Goal: Task Accomplishment & Management: Manage account settings

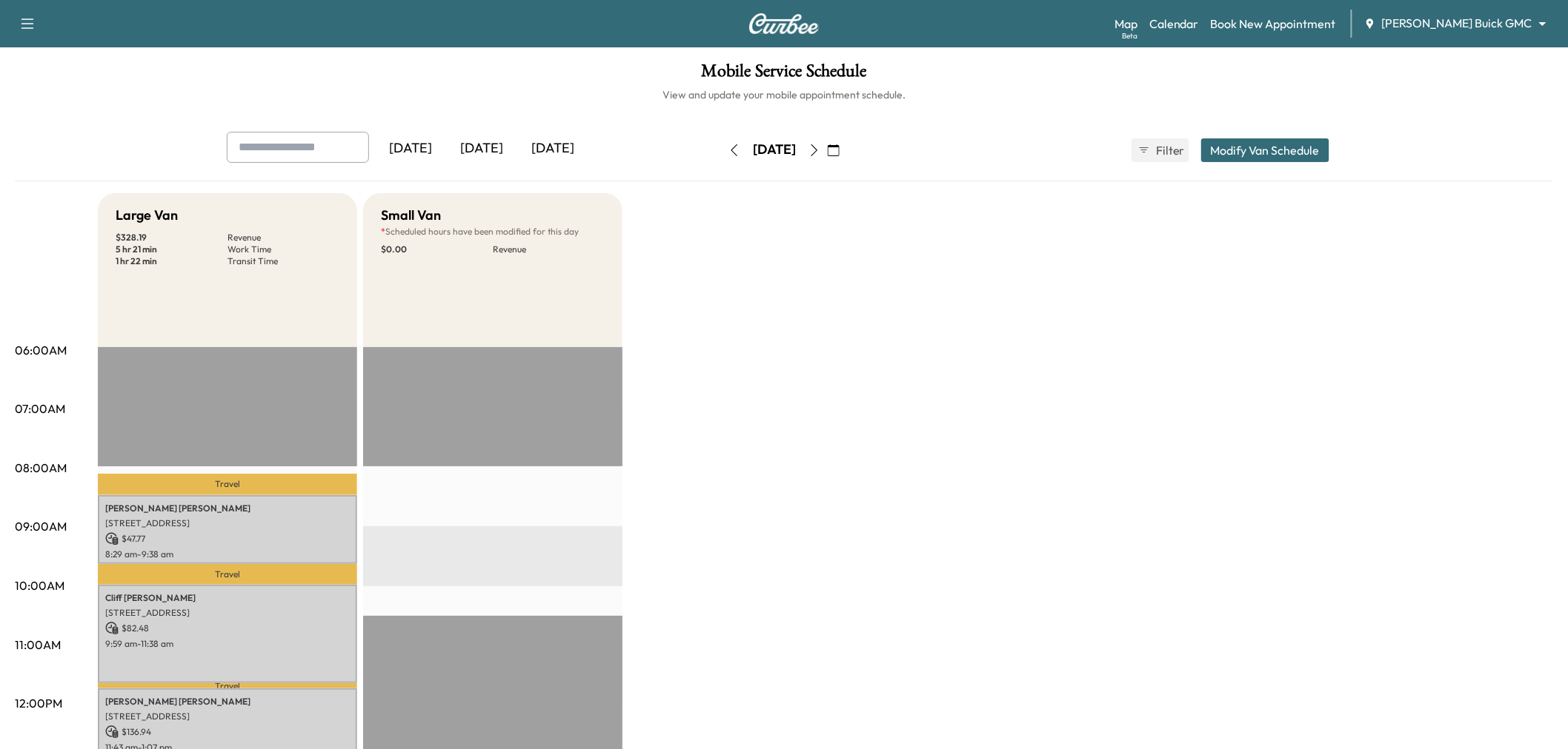
click at [494, 149] on div "[DATE]" at bounding box center [481, 149] width 71 height 34
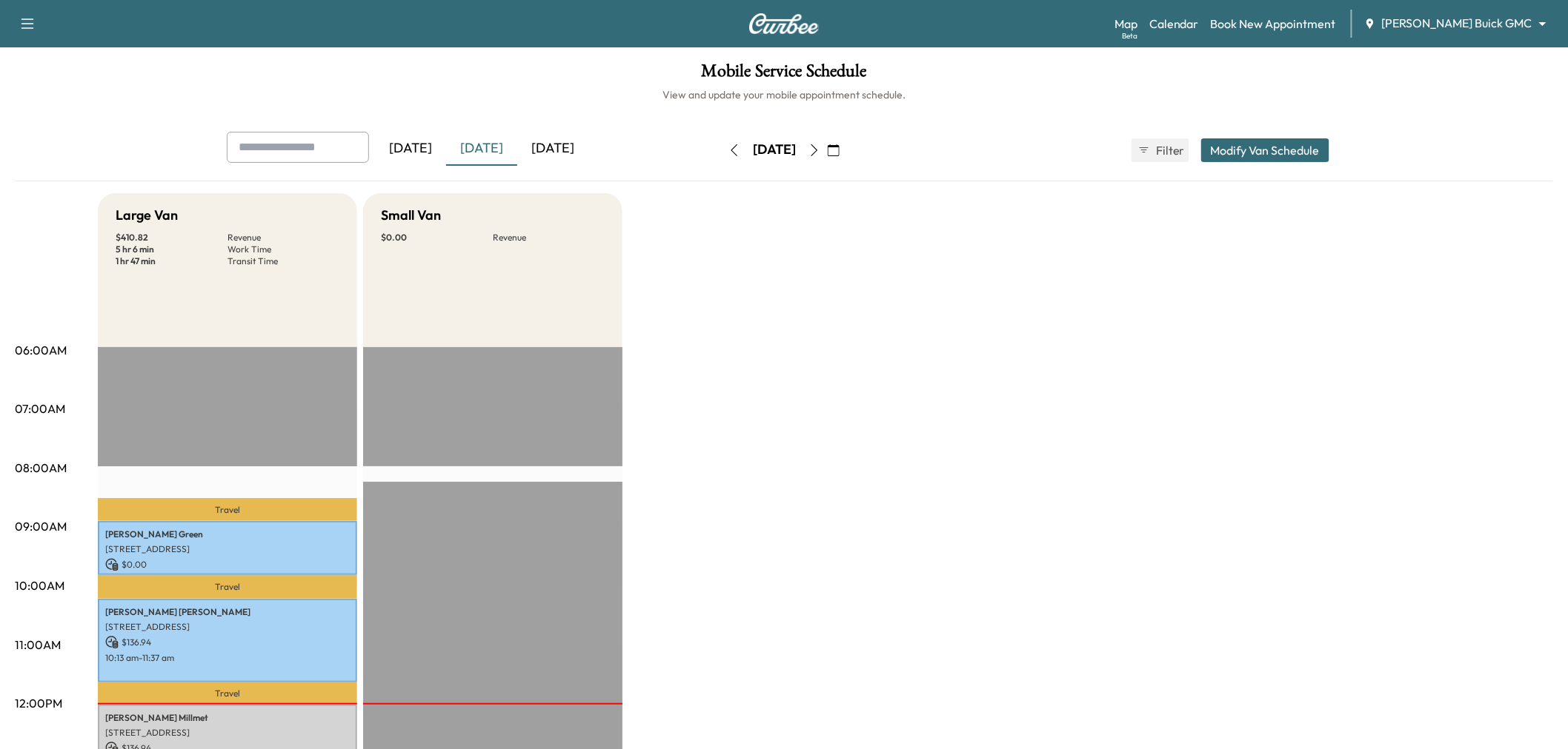
click at [557, 144] on div "[DATE]" at bounding box center [552, 149] width 71 height 34
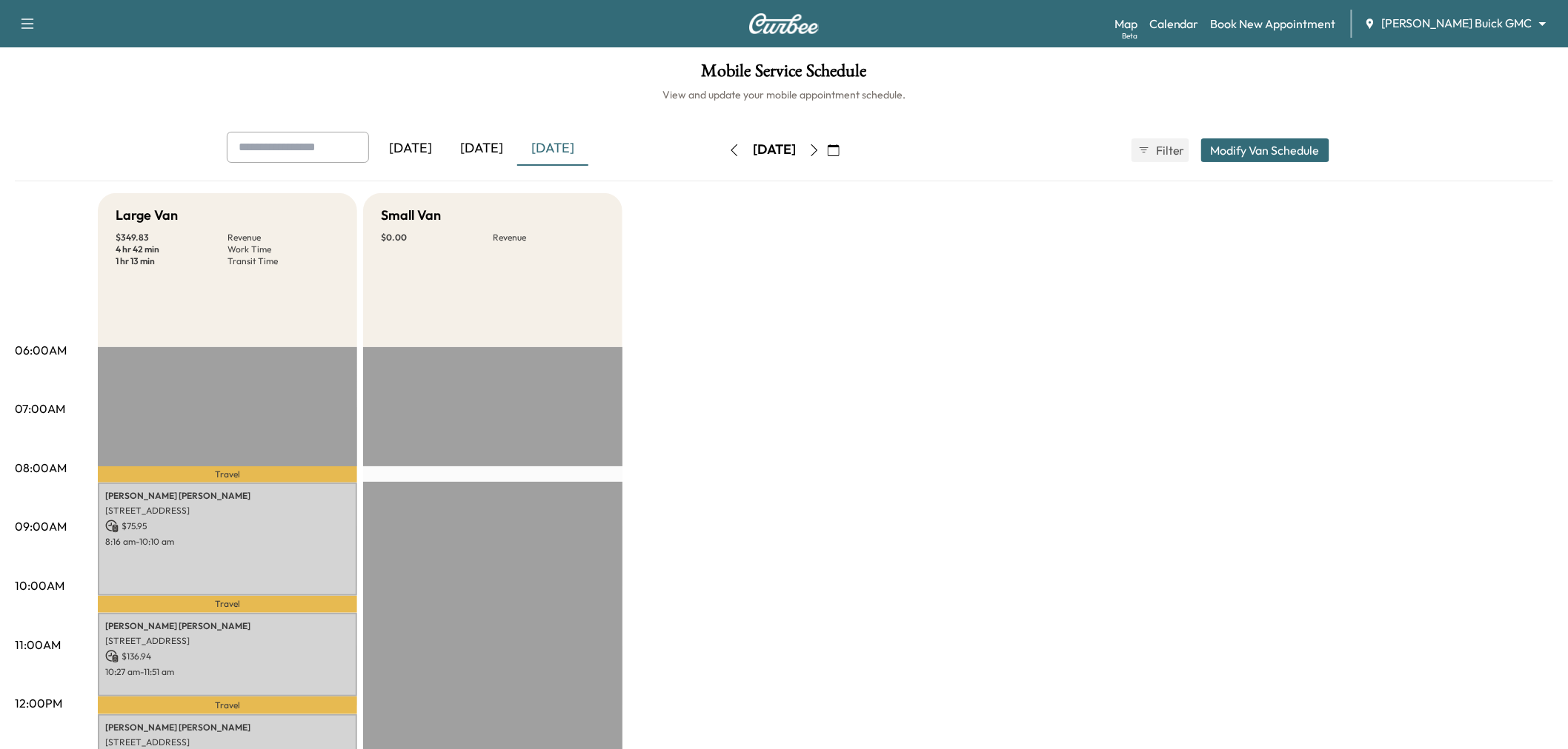
click at [820, 152] on icon "button" at bounding box center [814, 150] width 12 height 12
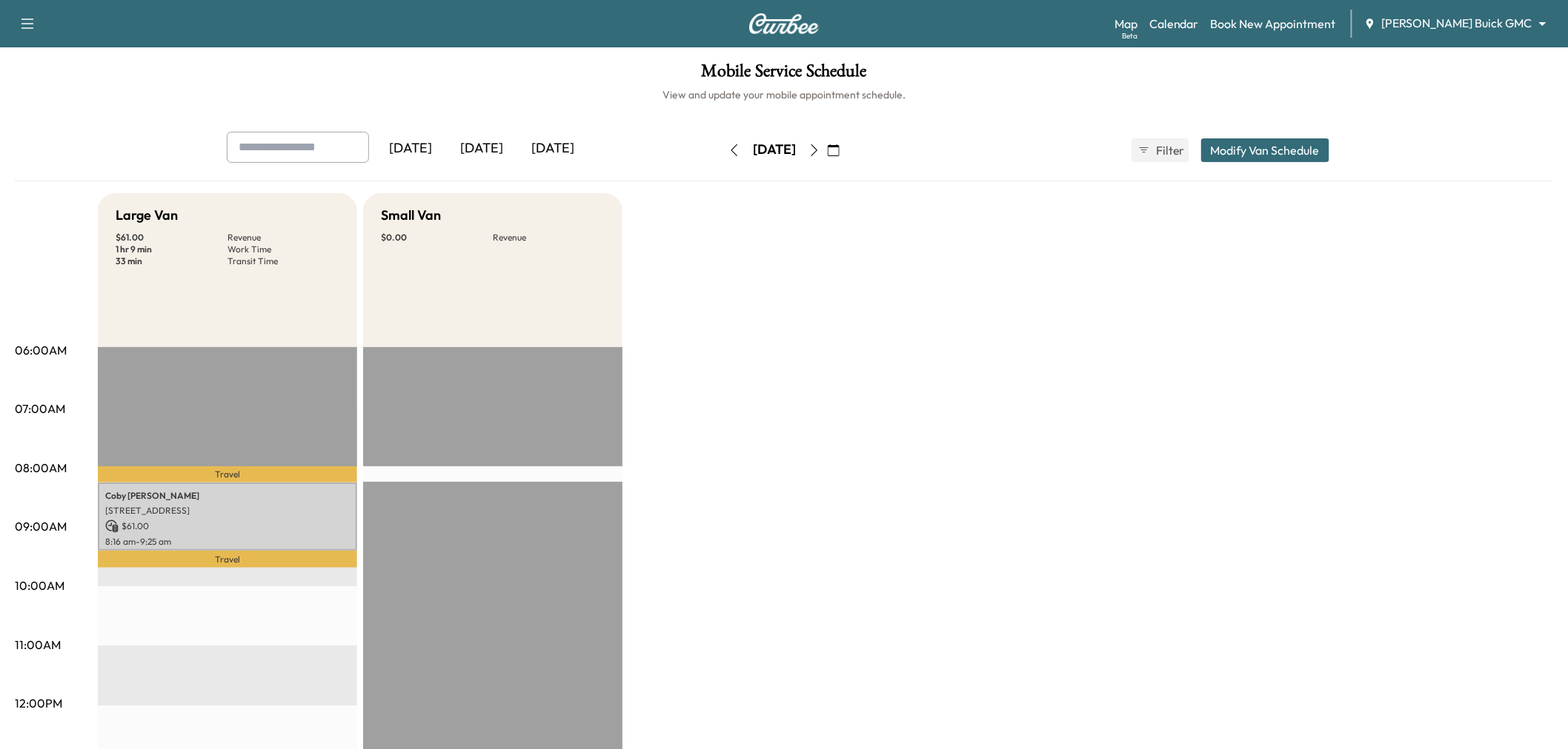
click at [820, 152] on icon "button" at bounding box center [814, 150] width 12 height 12
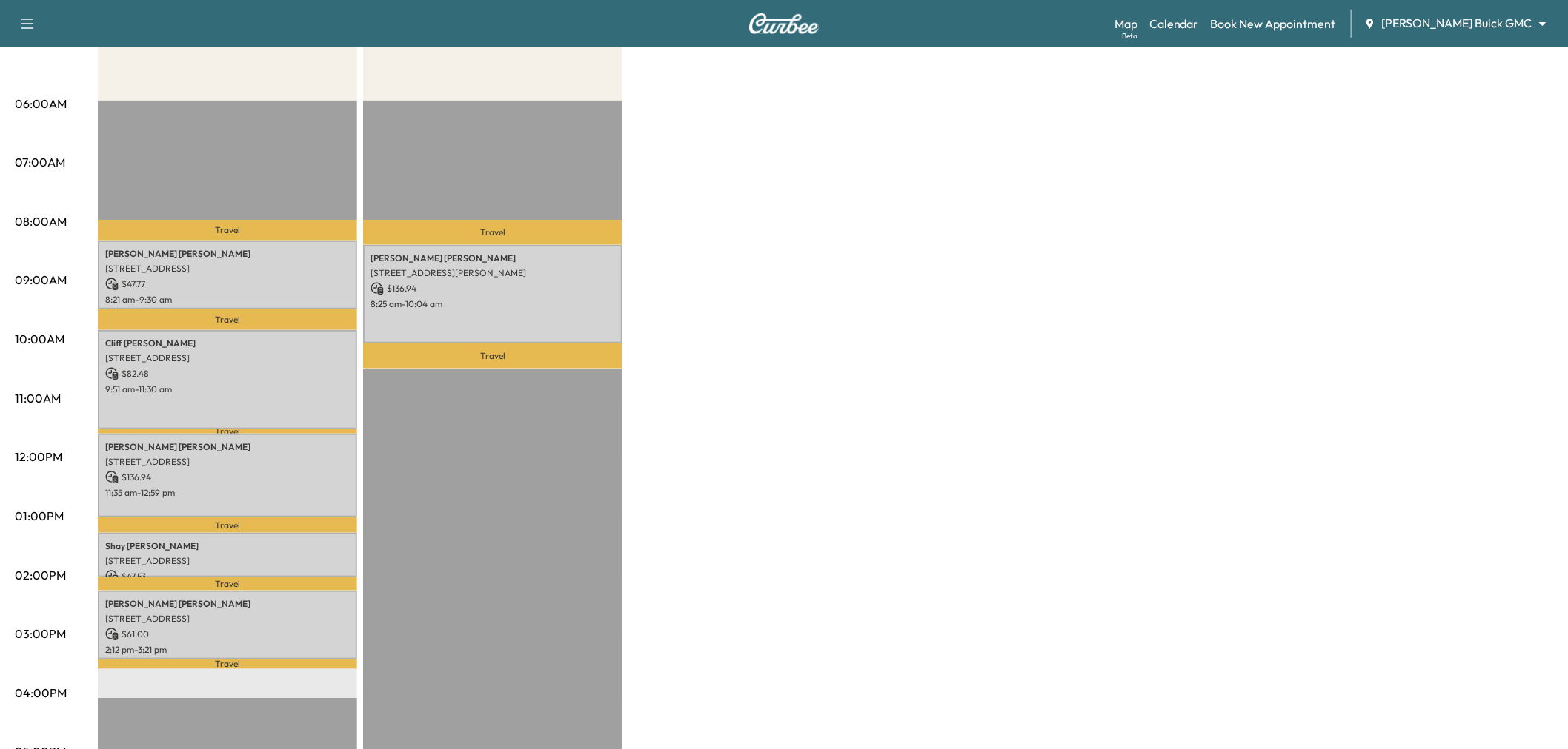
scroll to position [83, 0]
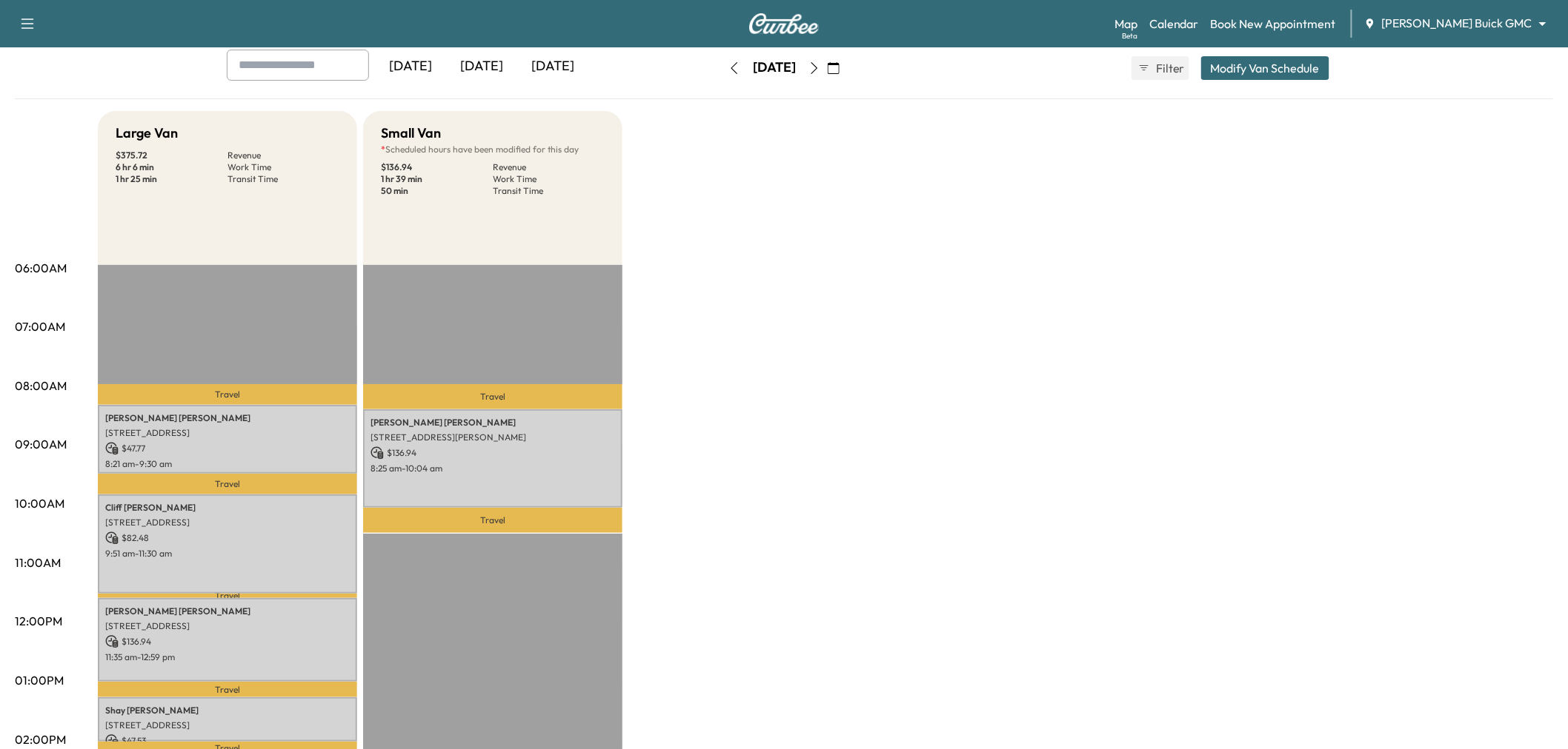
click at [728, 73] on icon "button" at bounding box center [733, 67] width 12 height 12
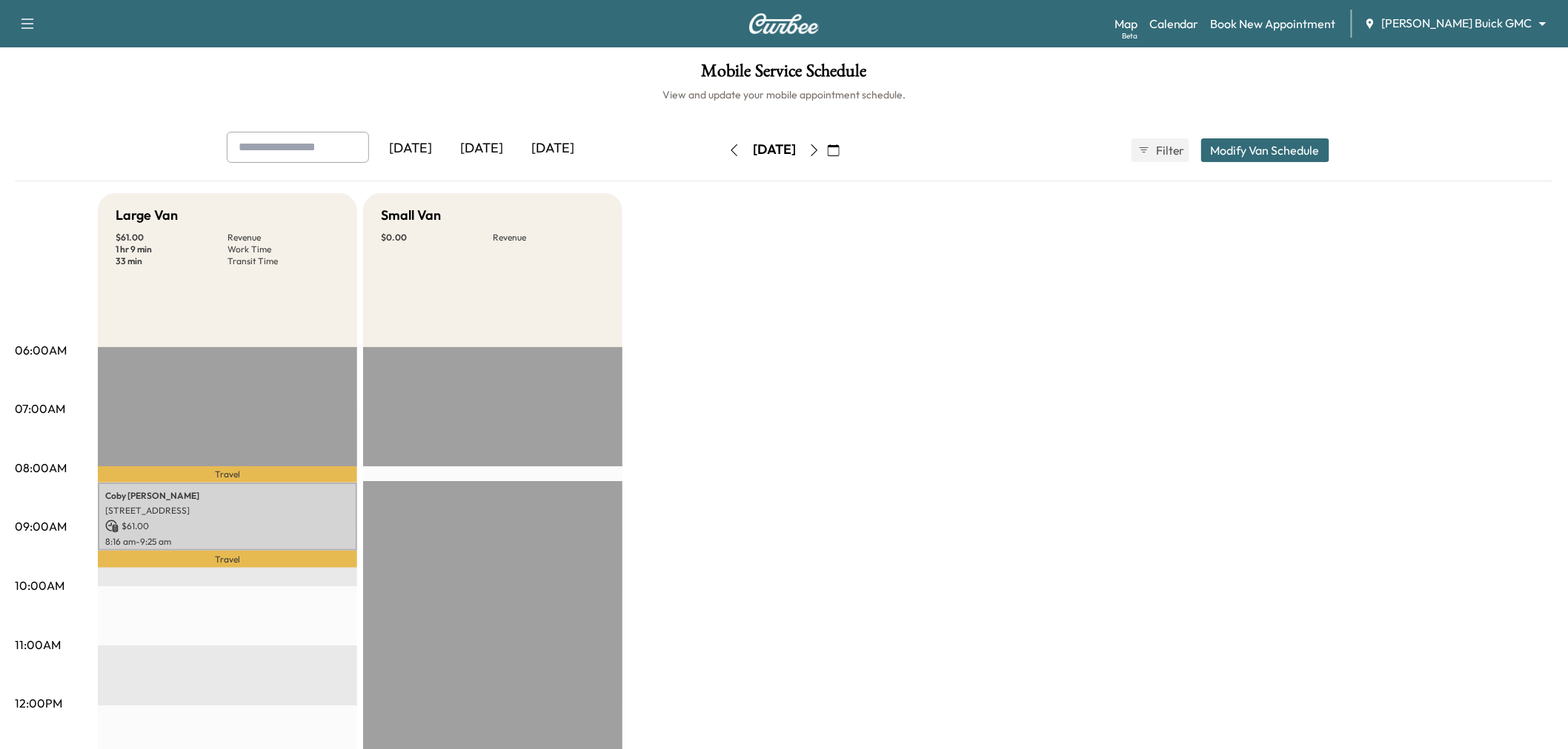
click at [728, 146] on icon "button" at bounding box center [733, 150] width 12 height 12
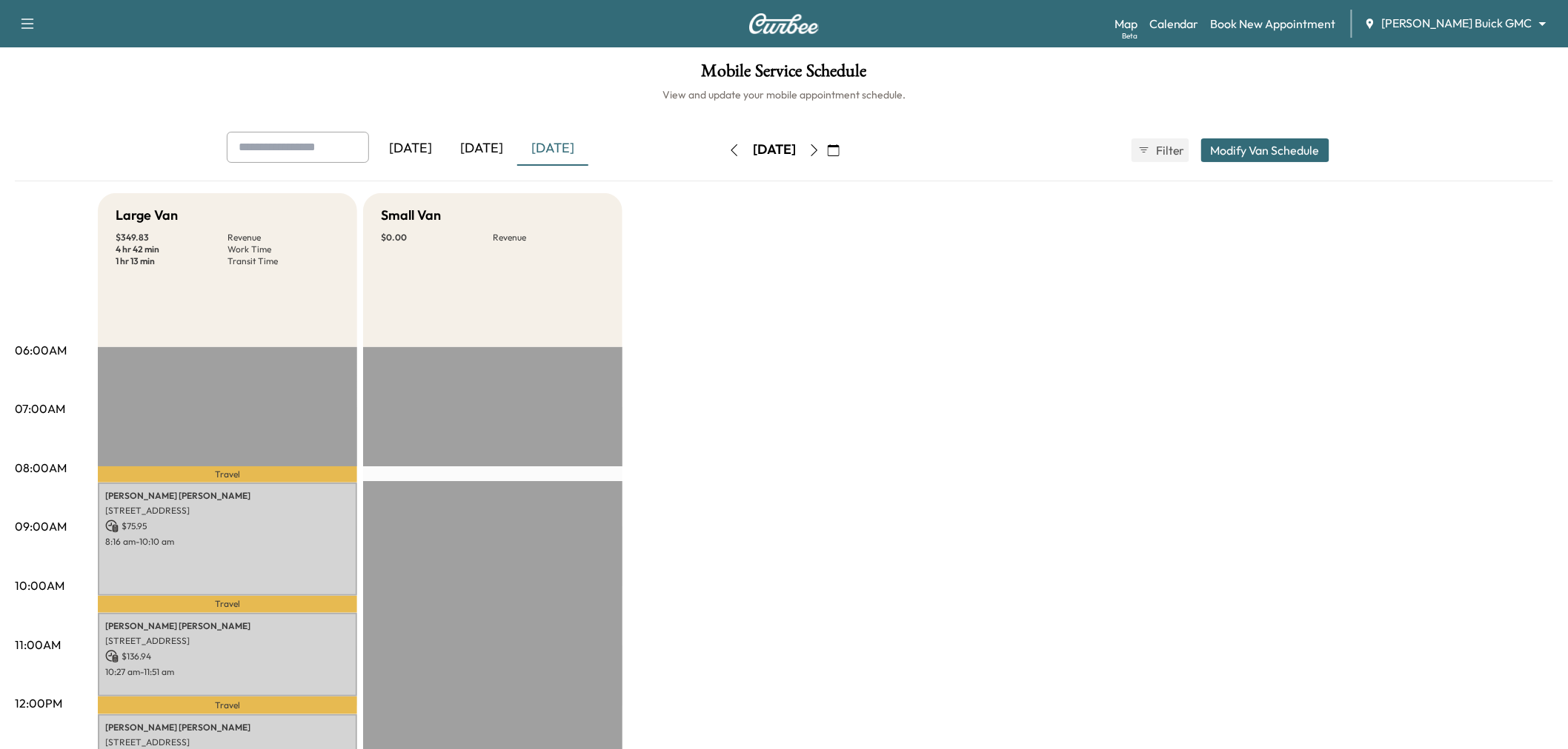
click at [820, 152] on icon "button" at bounding box center [814, 150] width 12 height 12
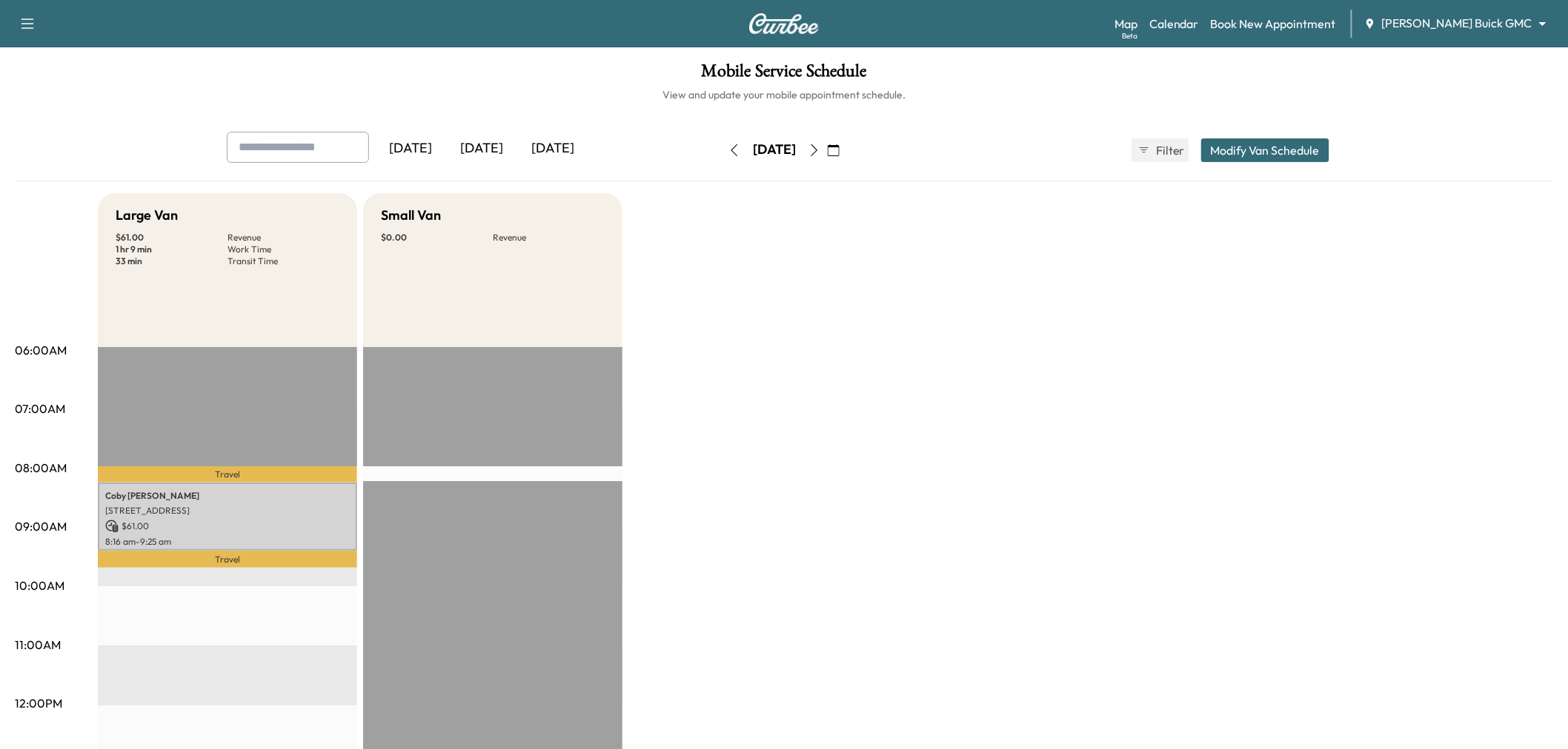
click at [820, 152] on icon "button" at bounding box center [814, 150] width 12 height 12
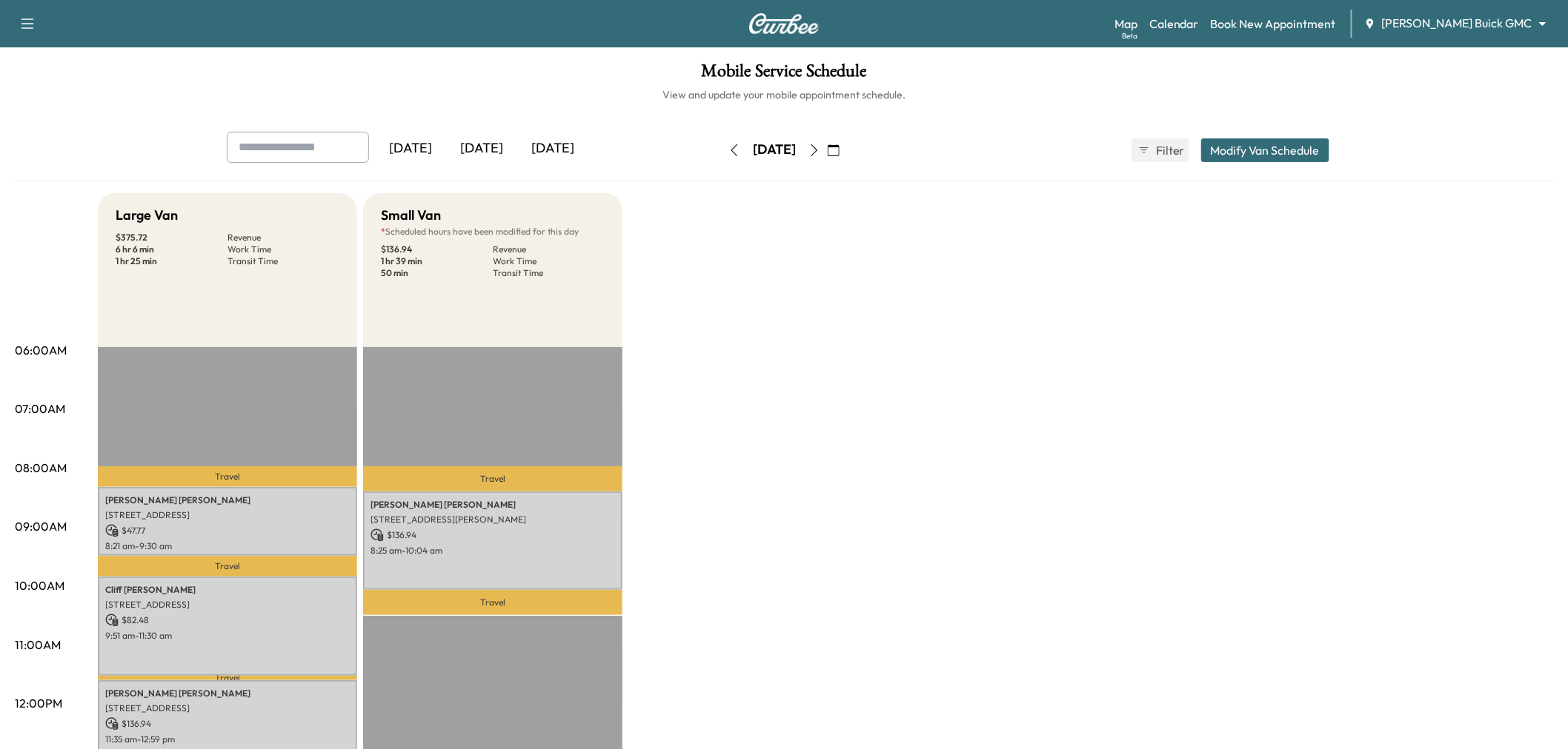
click at [719, 465] on div "Large Van $ 375.72 Revenue 6 hr 6 min Work Time 1 hr 25 min Transit Time Travel…" at bounding box center [825, 748] width 1455 height 1110
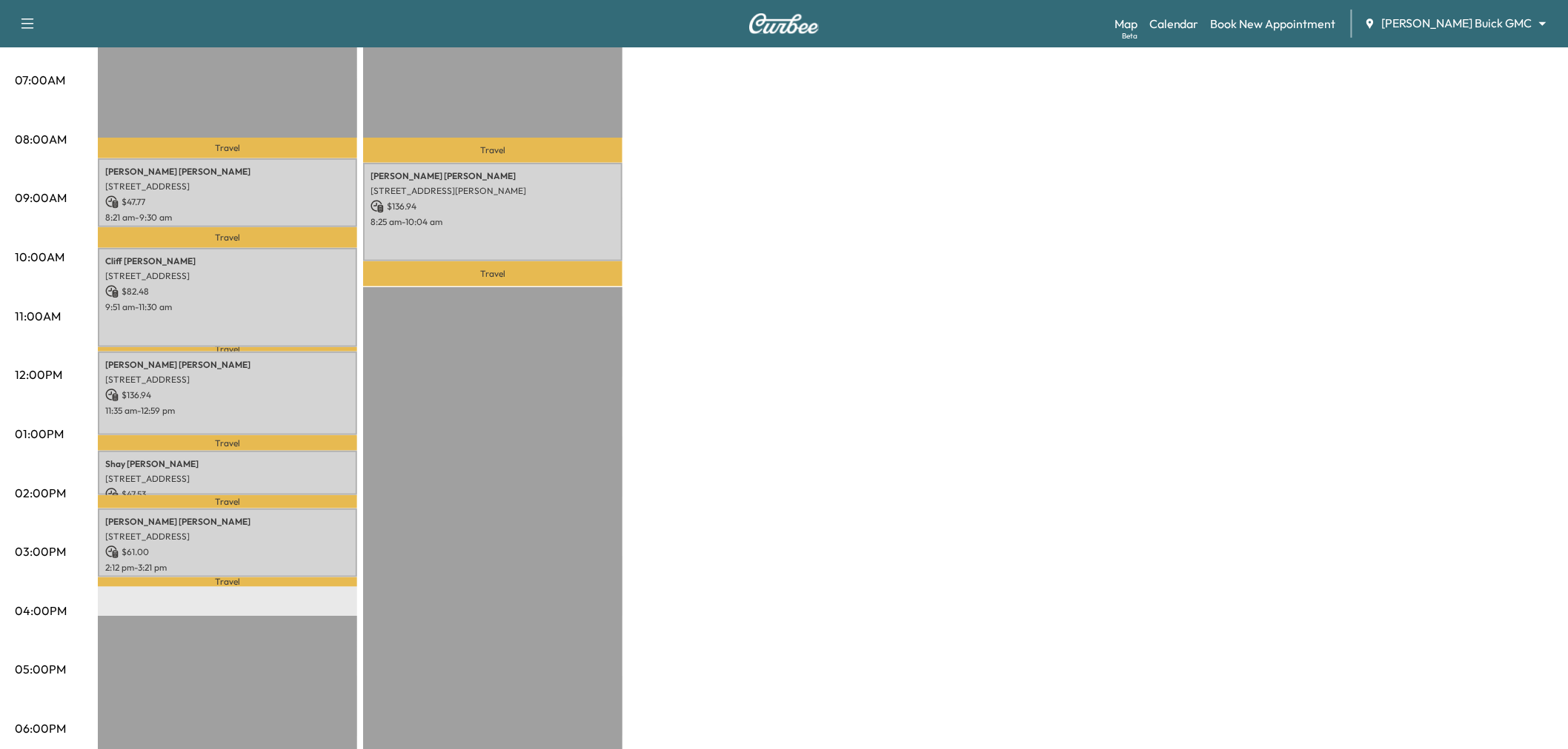
scroll to position [247, 0]
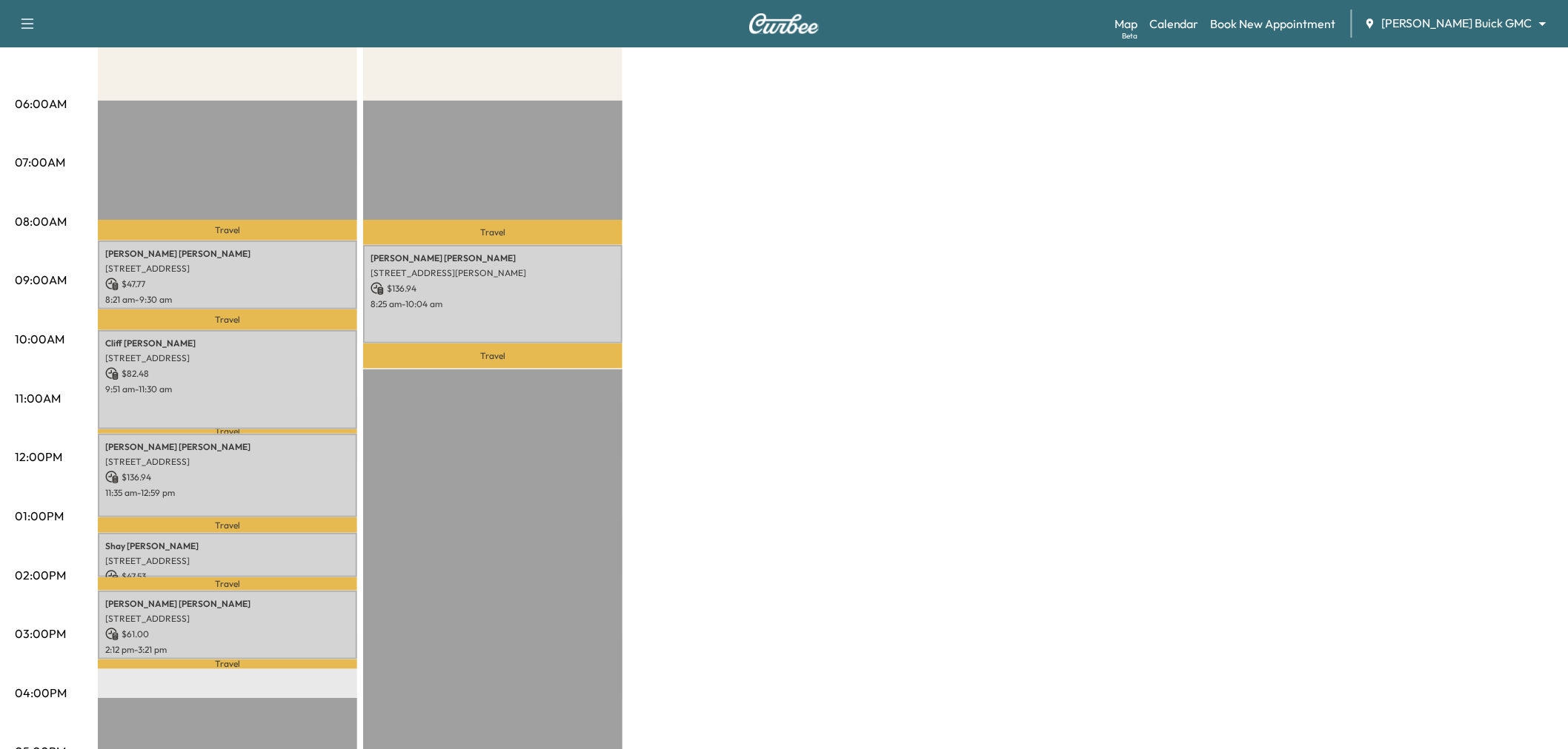
click at [1074, 363] on div "Large Van $ 375.72 Revenue 6 hr 6 min Work Time 1 hr 25 min Transit Time Travel…" at bounding box center [825, 502] width 1455 height 1110
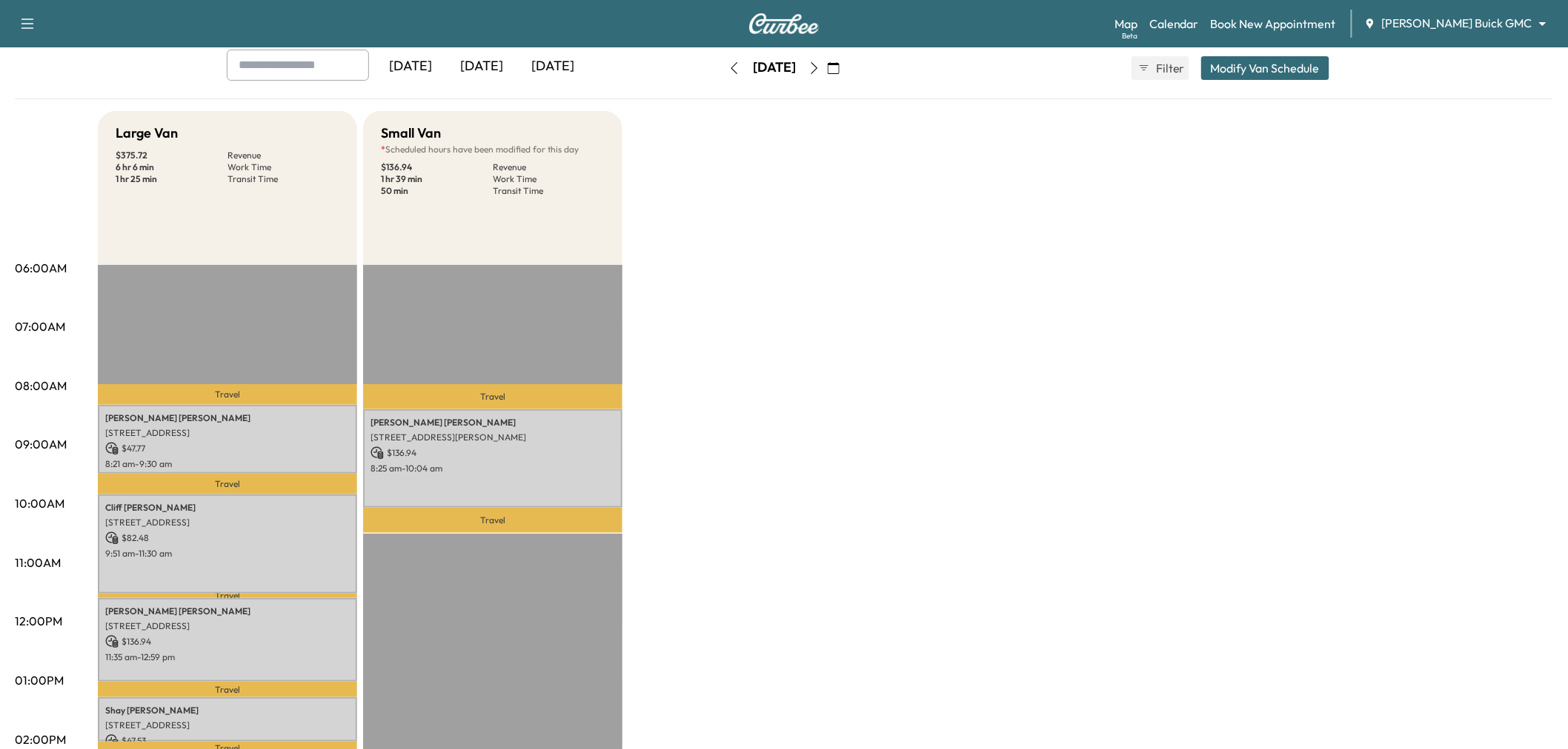
scroll to position [0, 0]
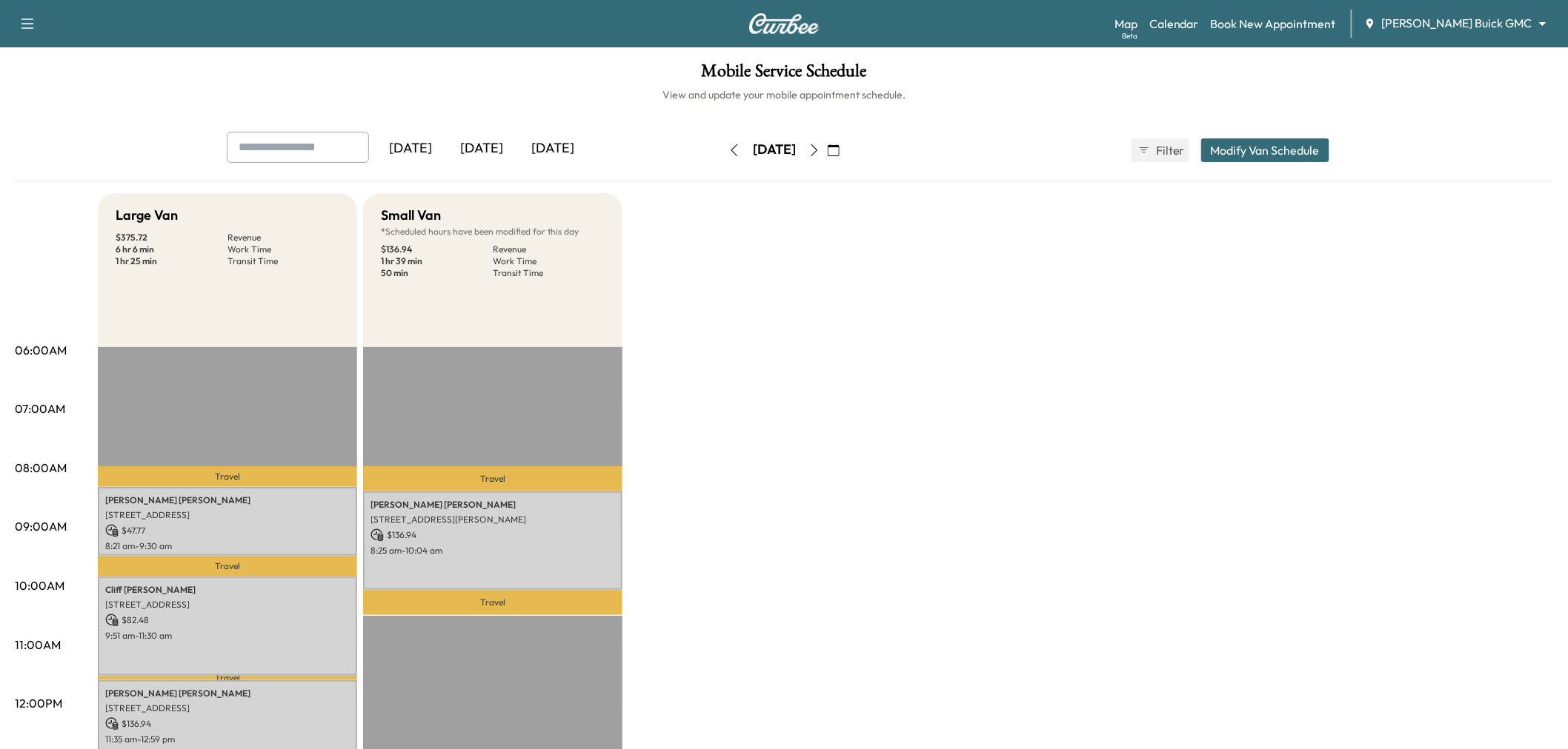
click at [480, 151] on div "[DATE]" at bounding box center [481, 149] width 71 height 34
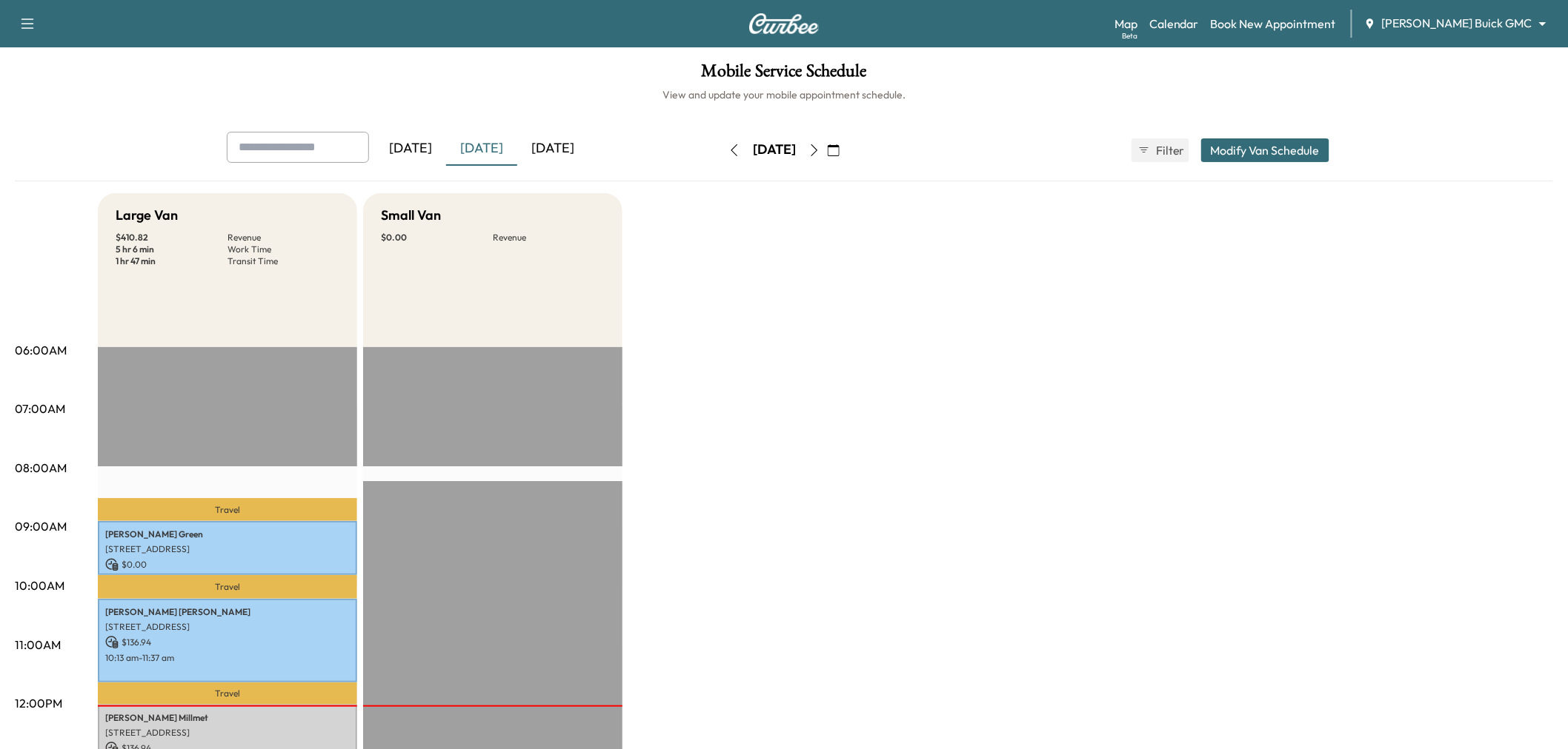
click at [818, 149] on icon "button" at bounding box center [814, 150] width 6 height 12
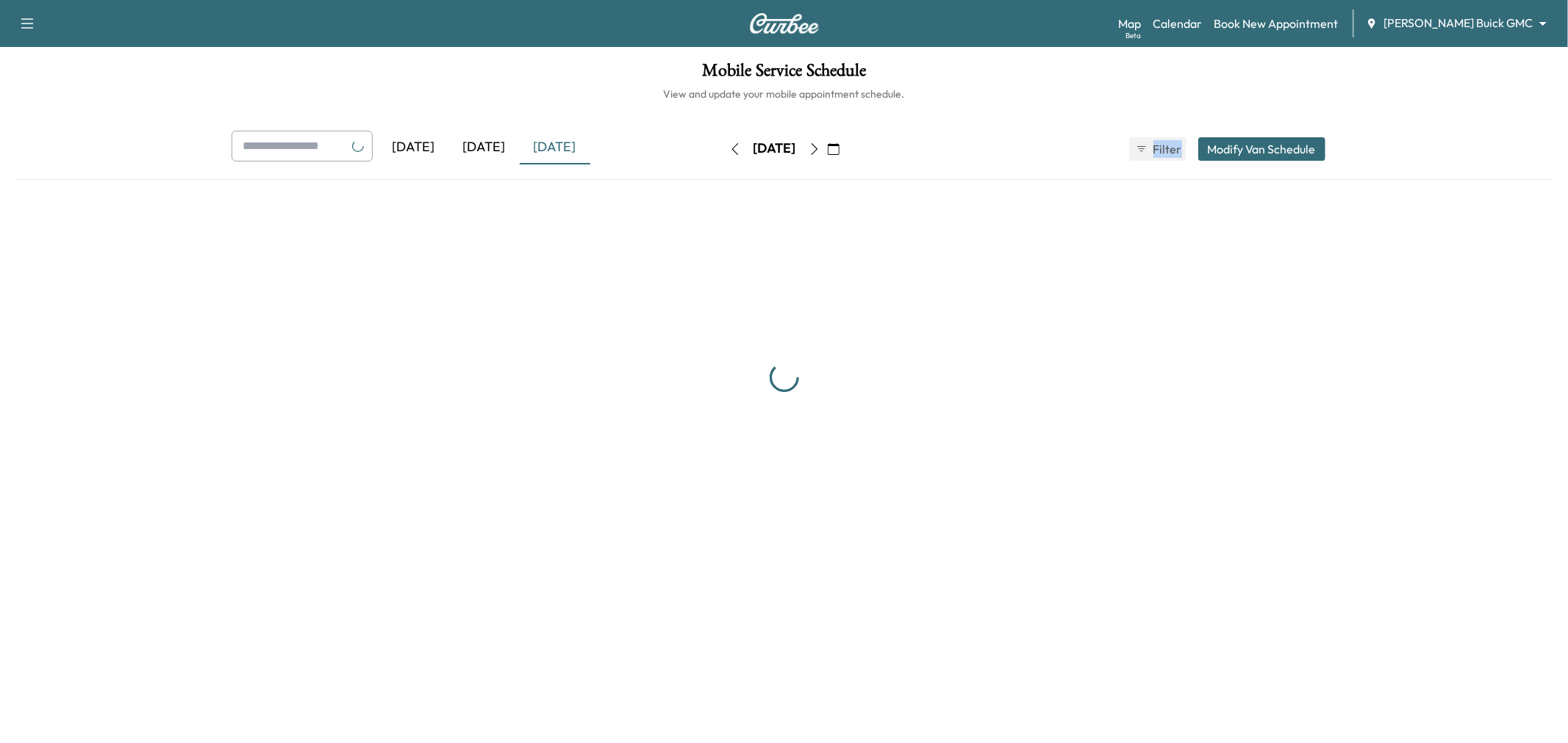
click at [827, 148] on div "[DATE]" at bounding box center [774, 149] width 104 height 23
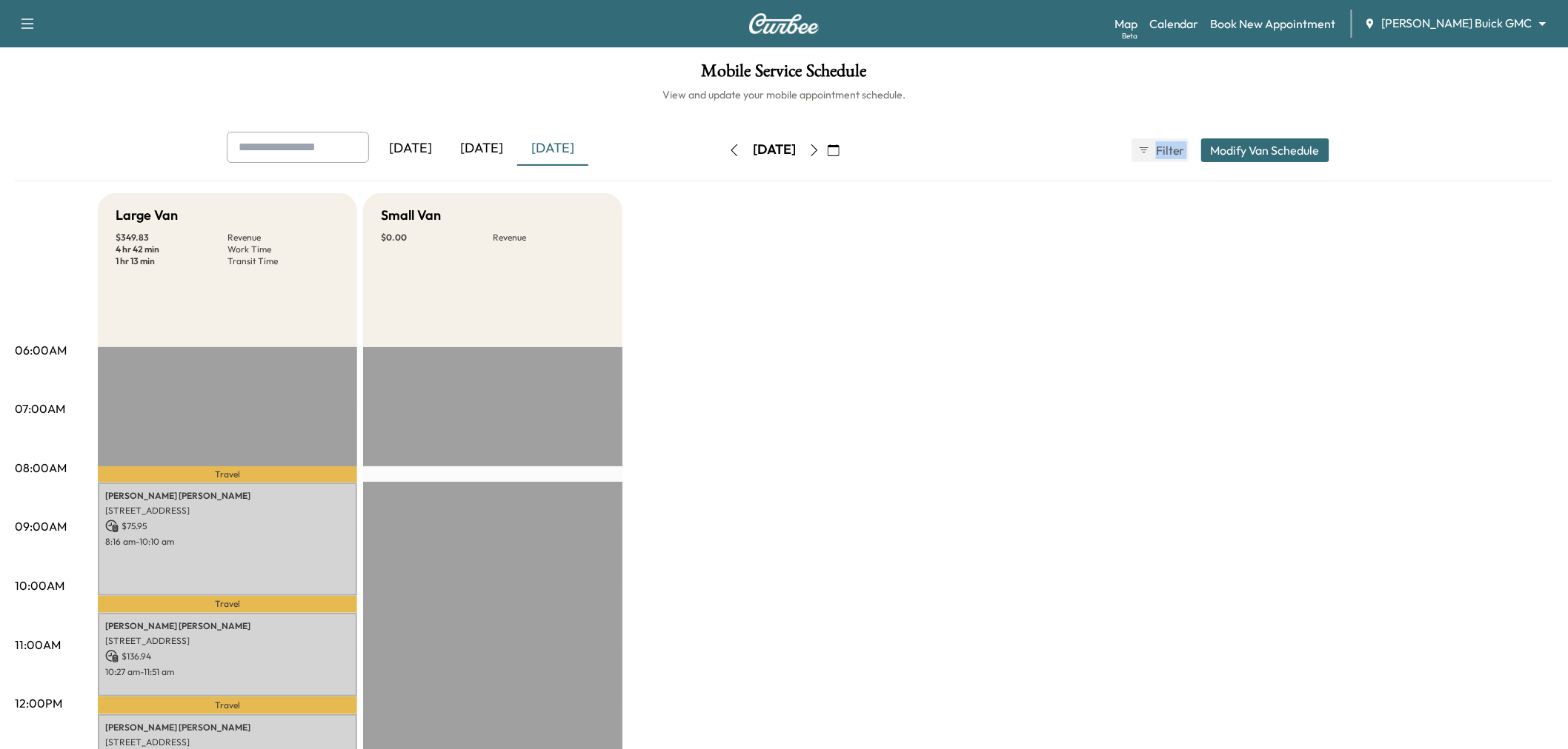
click at [820, 149] on icon "button" at bounding box center [814, 150] width 12 height 12
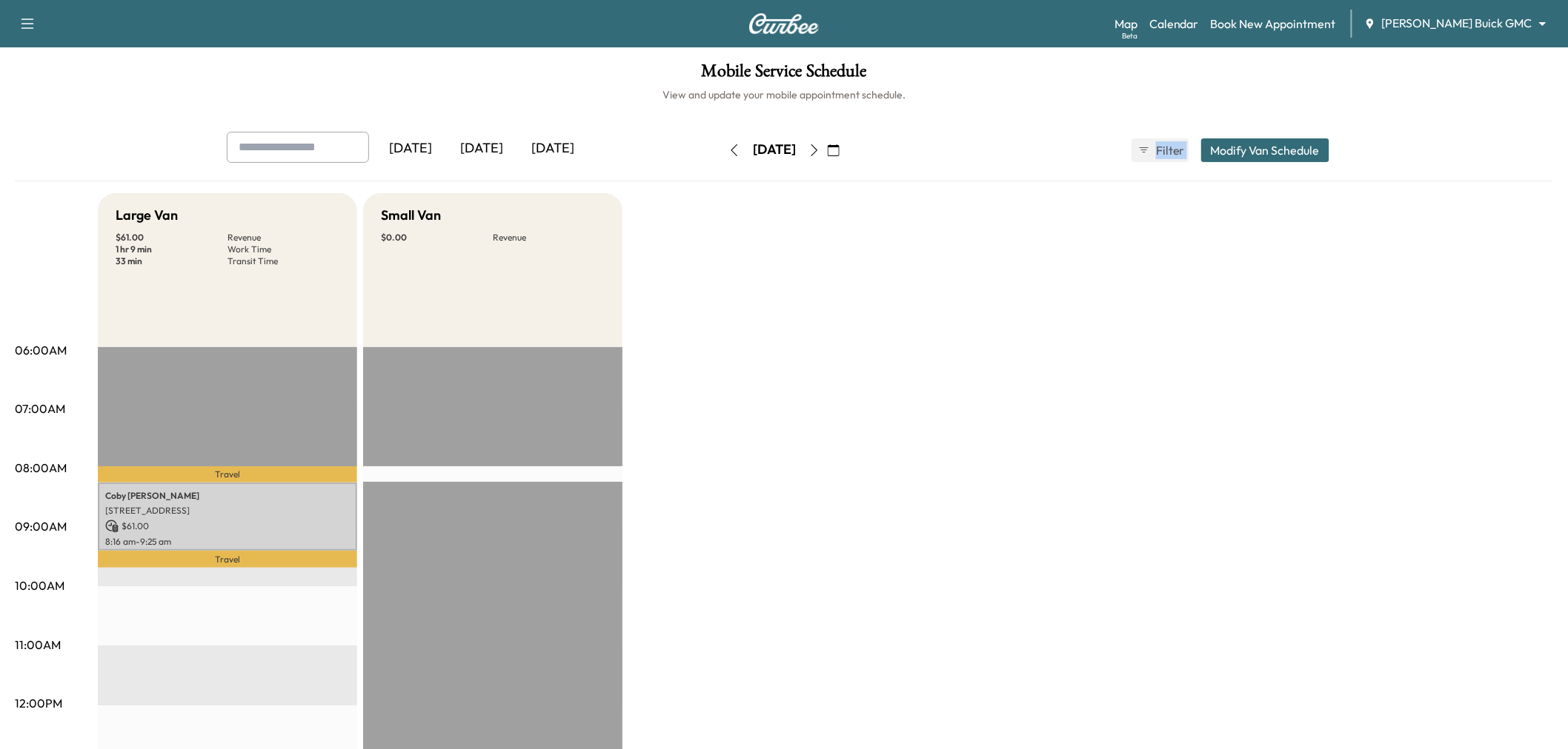
click at [820, 146] on icon "button" at bounding box center [814, 150] width 12 height 12
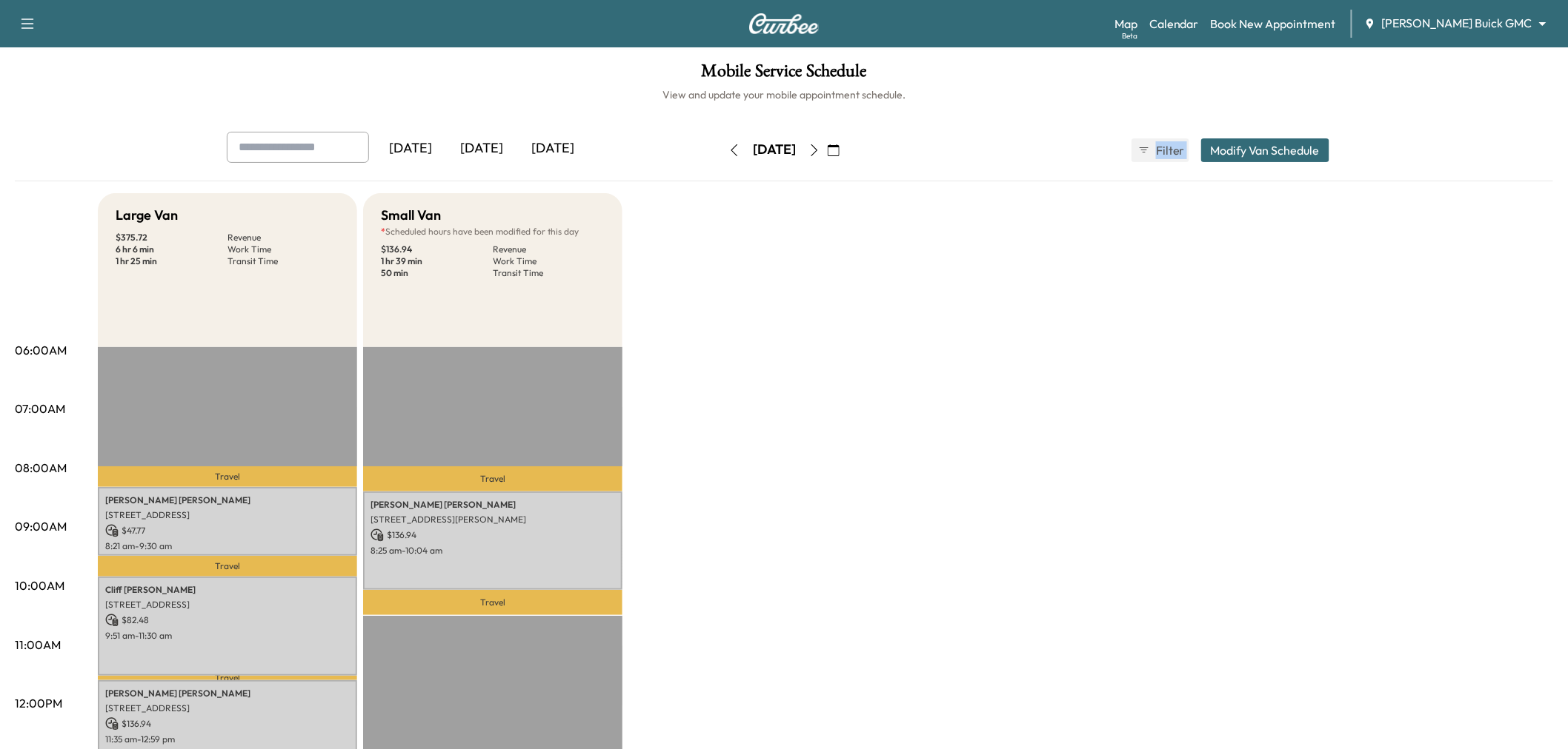
scroll to position [247, 0]
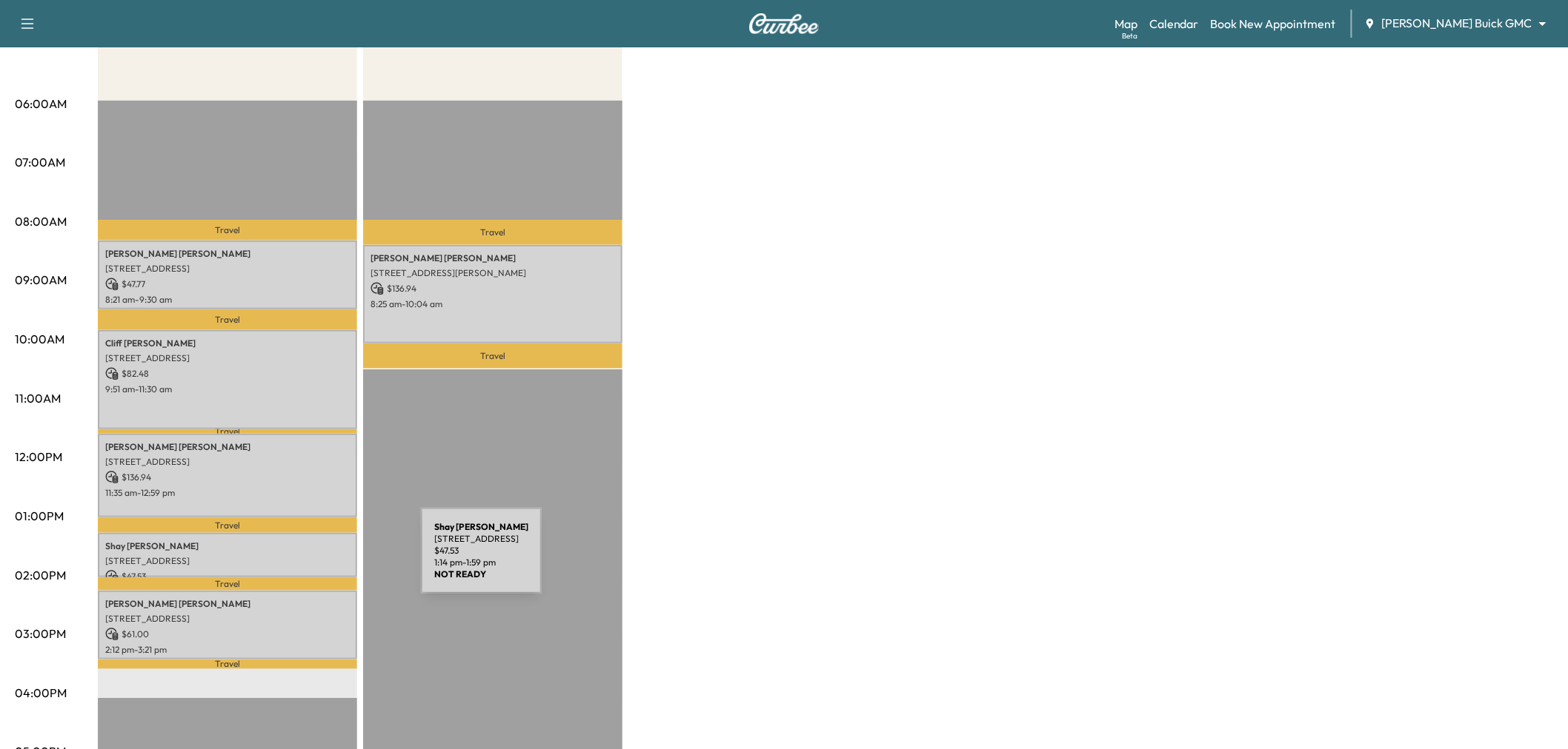
click at [310, 558] on p "6000 Eldorado Pkwy, Frisco, TX 75033, USA" at bounding box center [227, 561] width 244 height 12
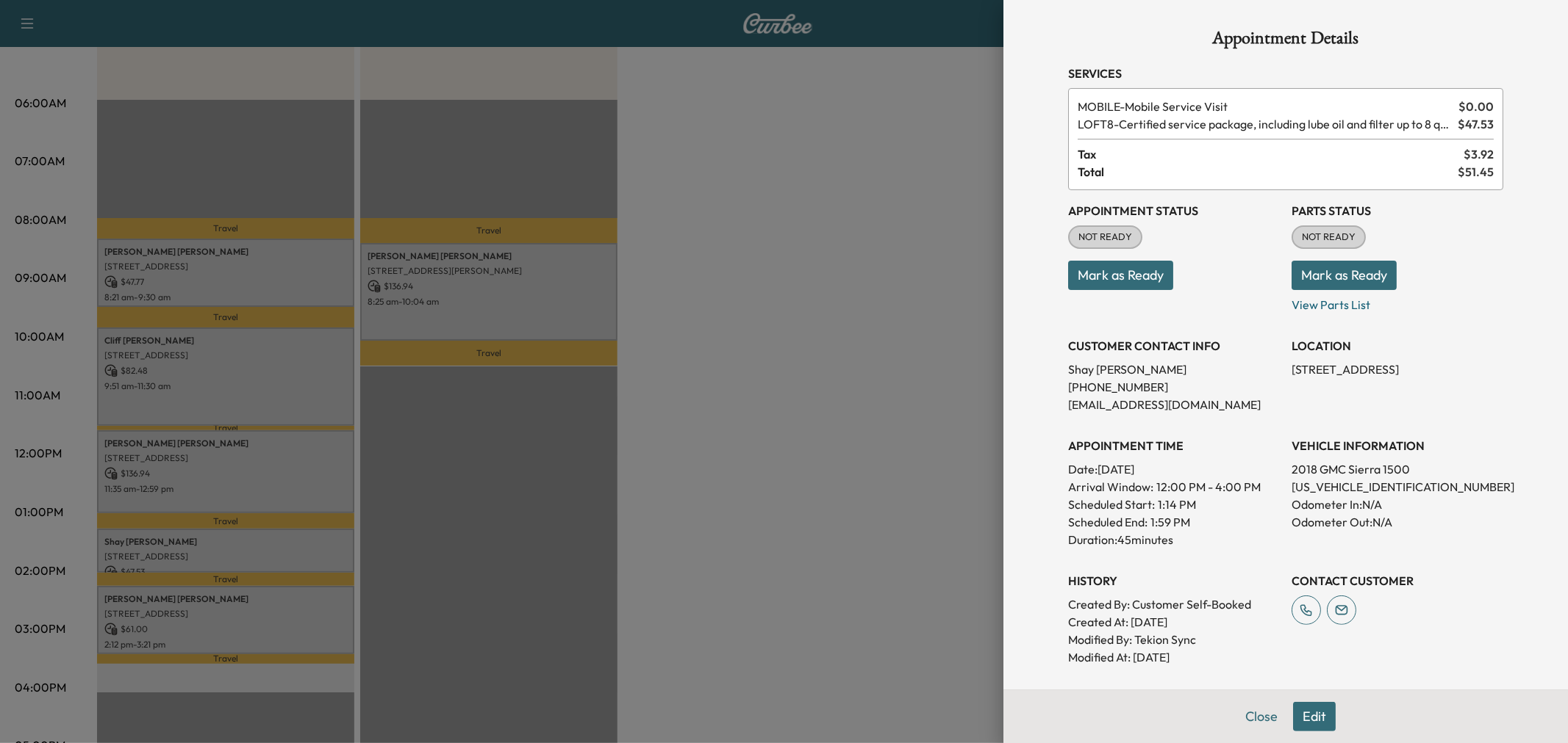
click at [304, 600] on div at bounding box center [784, 371] width 1568 height 743
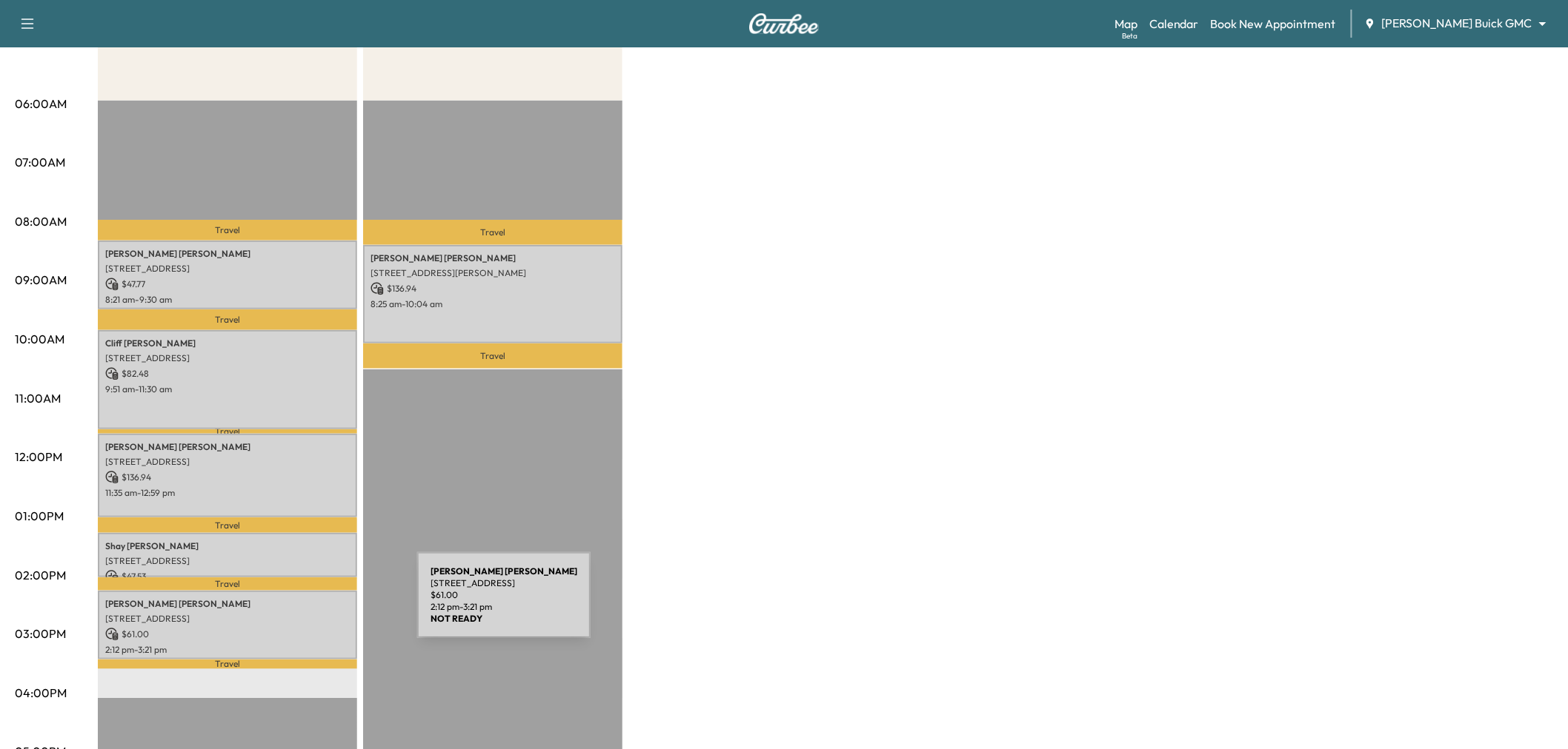
click at [306, 605] on div "Landon McCluskey 5500 State Hwy 121 #1813, The Colony, TX 75056, USA $ 61.00 2:…" at bounding box center [227, 625] width 259 height 69
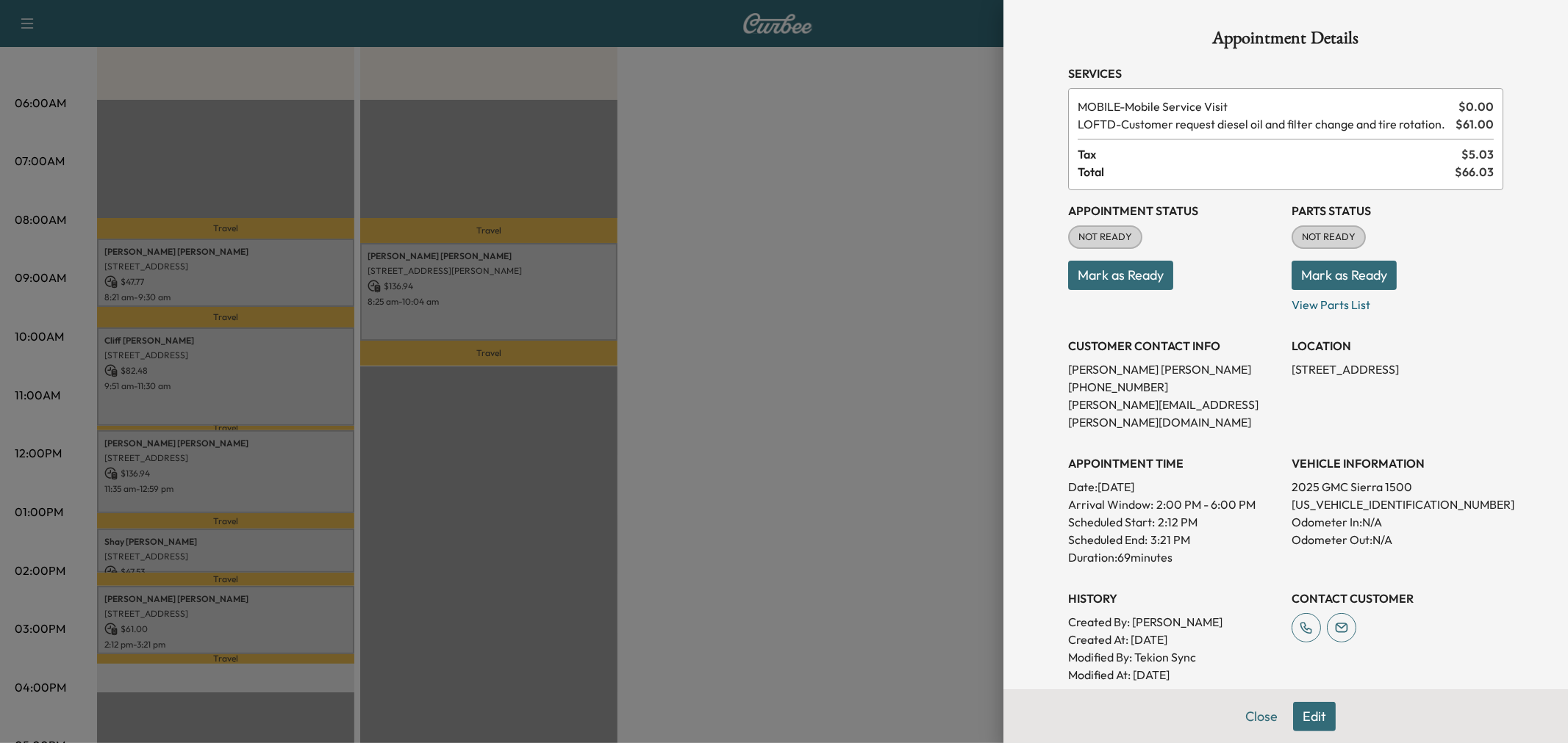
click at [290, 541] on div at bounding box center [784, 371] width 1568 height 743
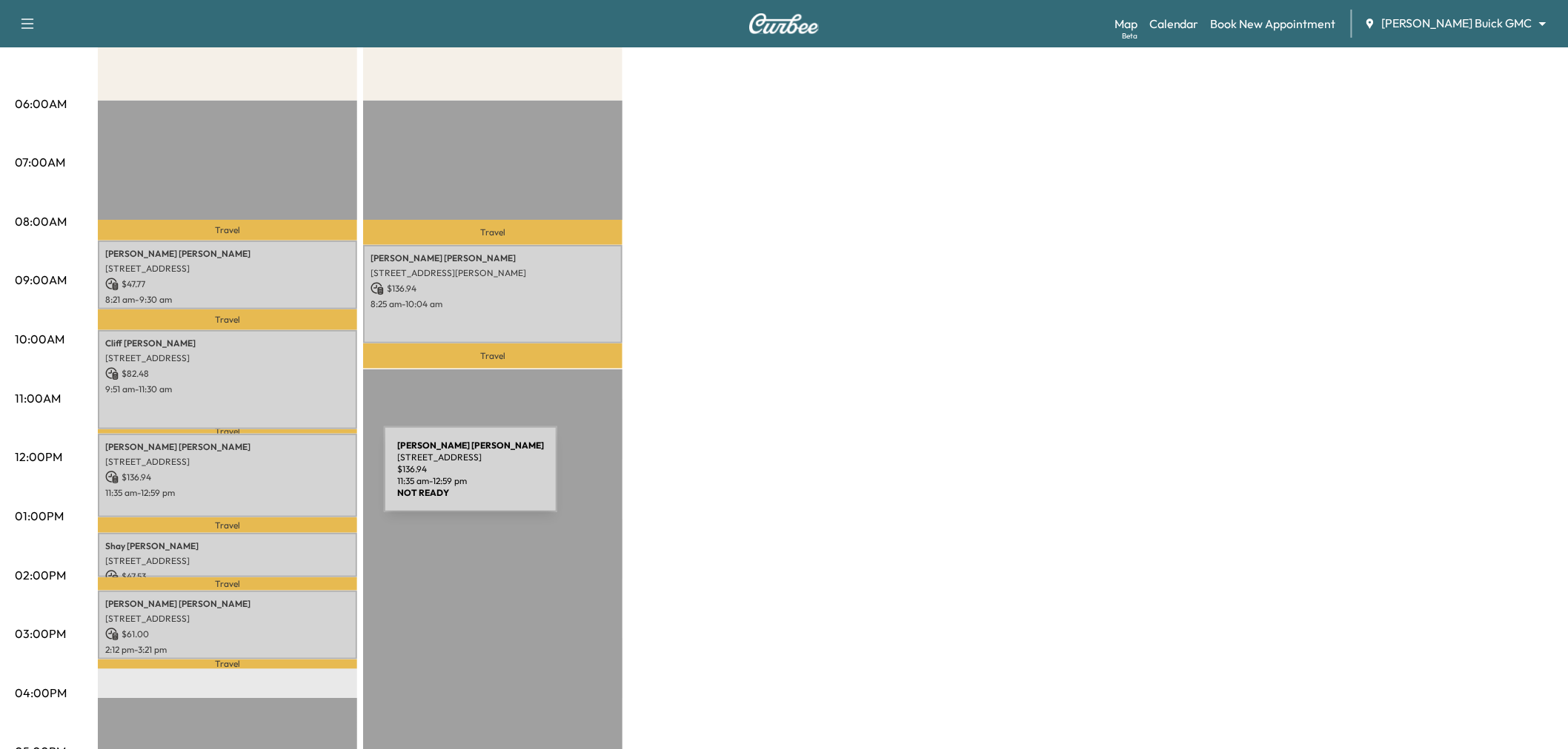
click at [273, 478] on p "$ 136.94" at bounding box center [227, 477] width 244 height 13
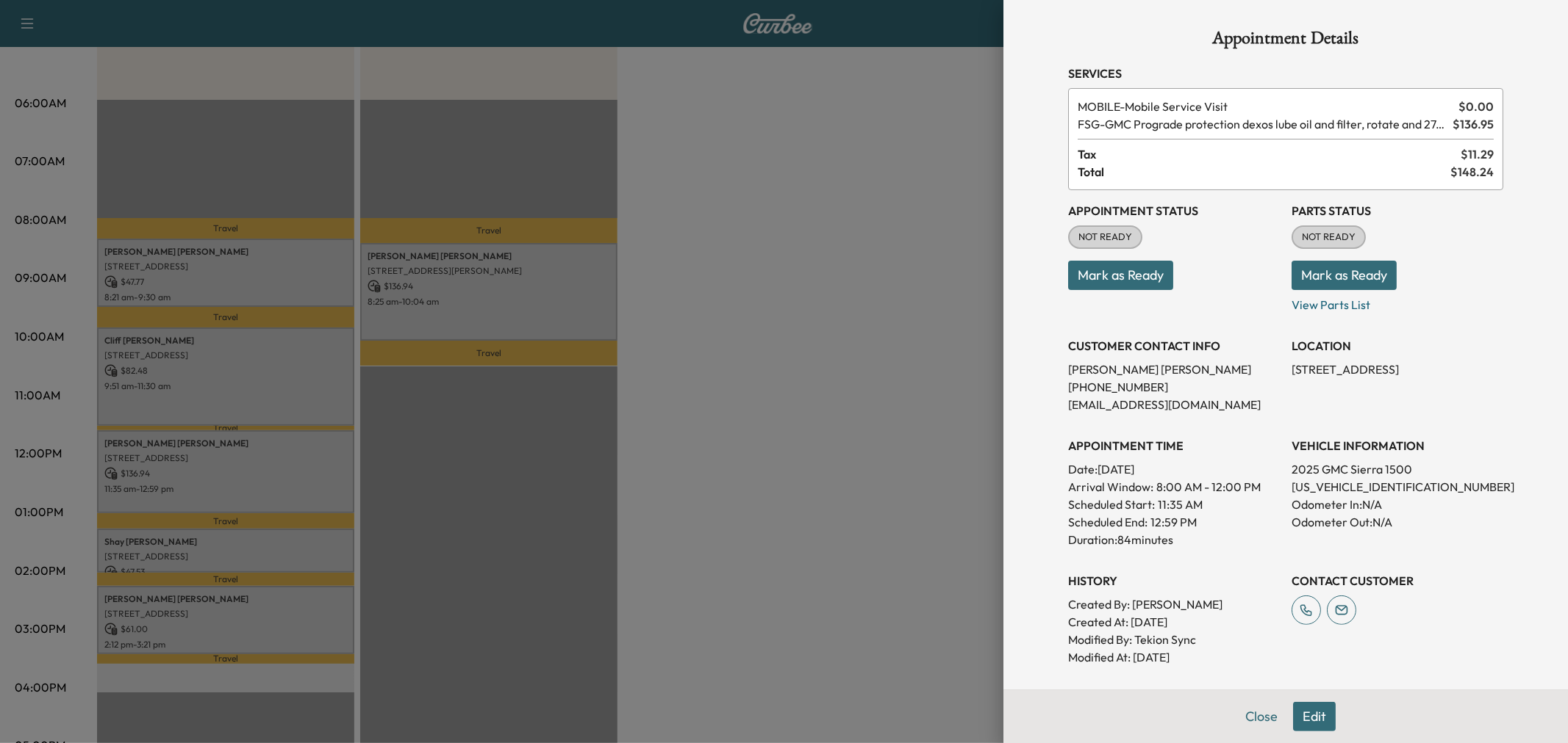
click at [500, 465] on div at bounding box center [784, 371] width 1568 height 743
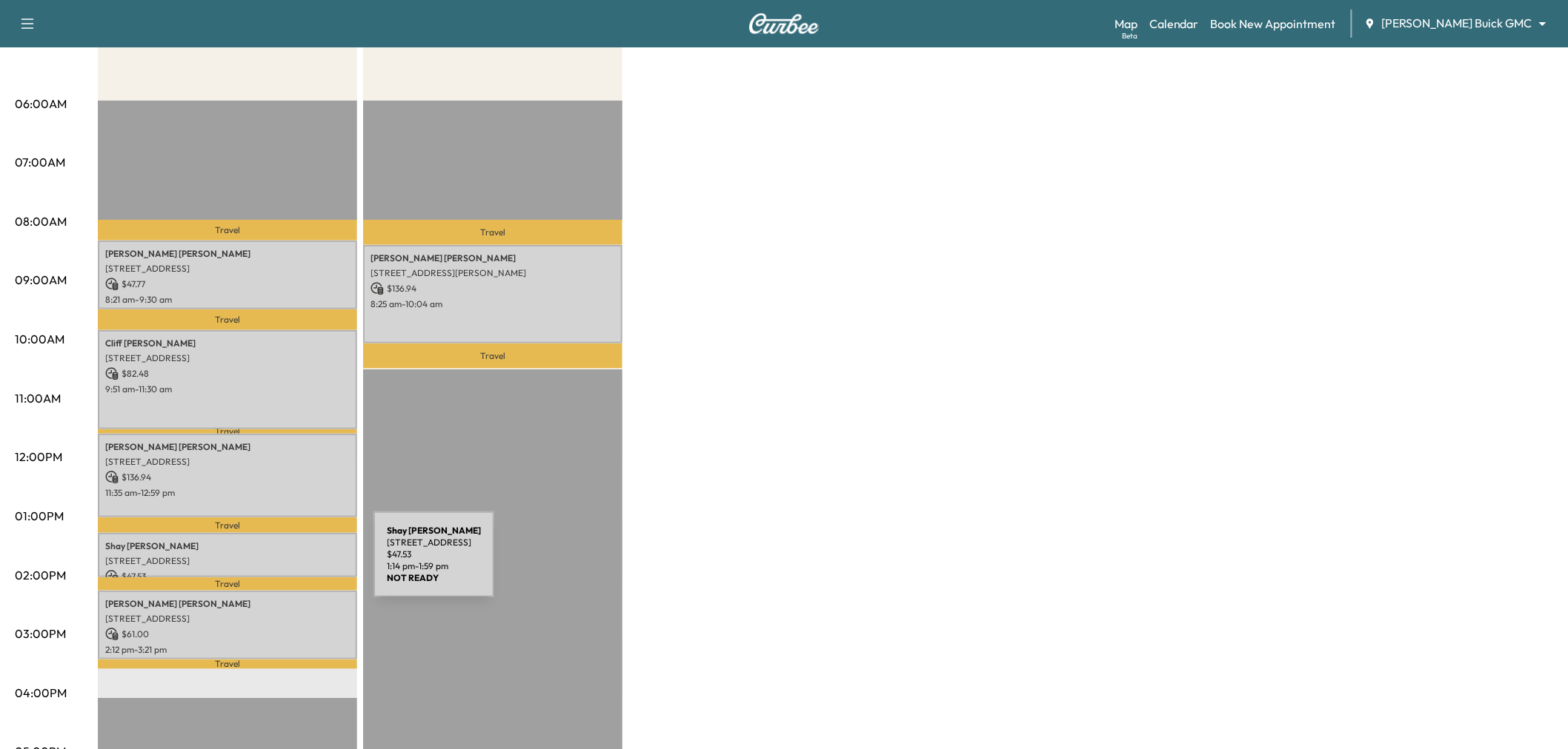
click at [262, 570] on p "$ 47.53" at bounding box center [227, 577] width 244 height 13
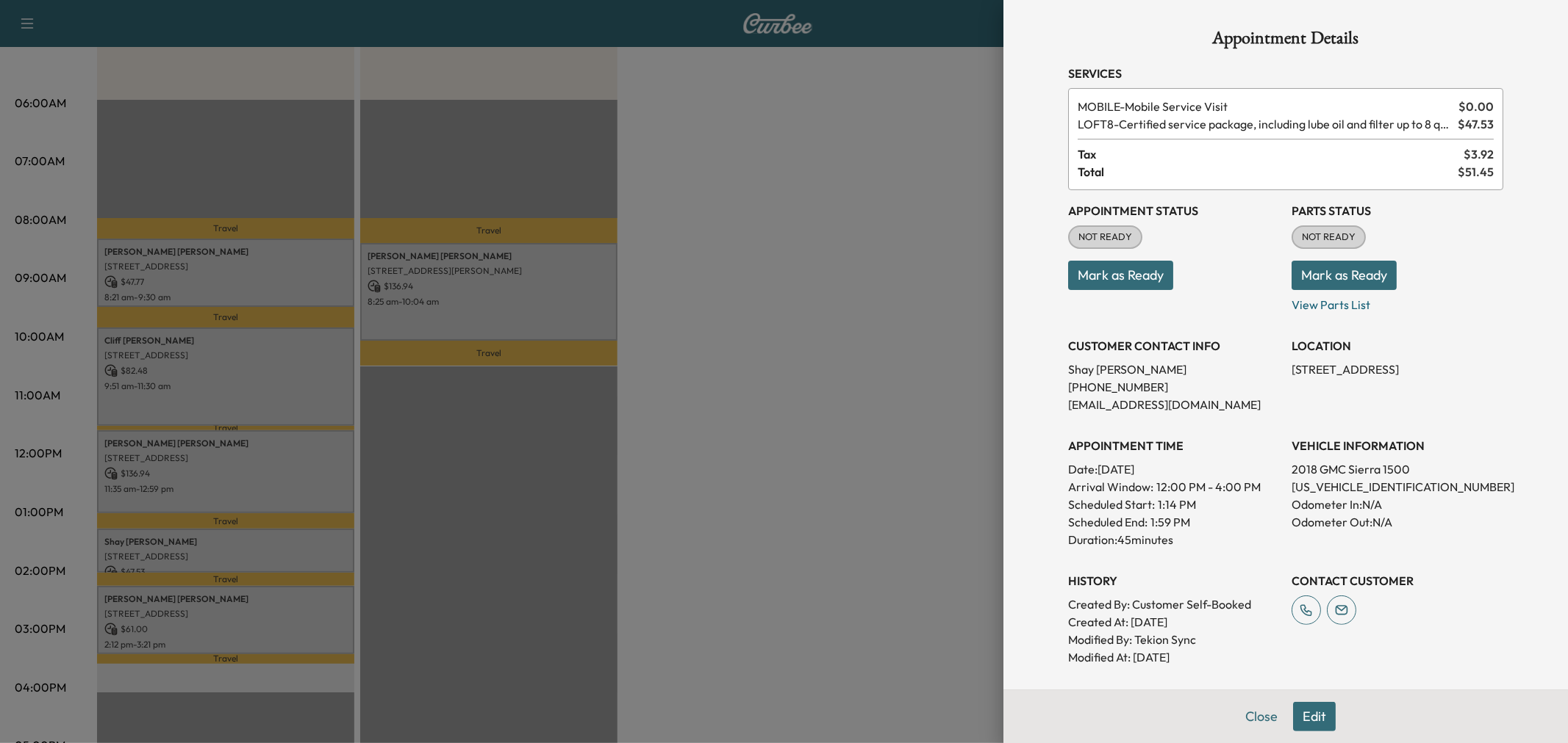
click at [1355, 486] on p "3GTU2PEJ0JG510478" at bounding box center [1397, 487] width 212 height 18
copy p "3GTU2PEJ0JG510478"
click at [760, 225] on div at bounding box center [784, 371] width 1568 height 743
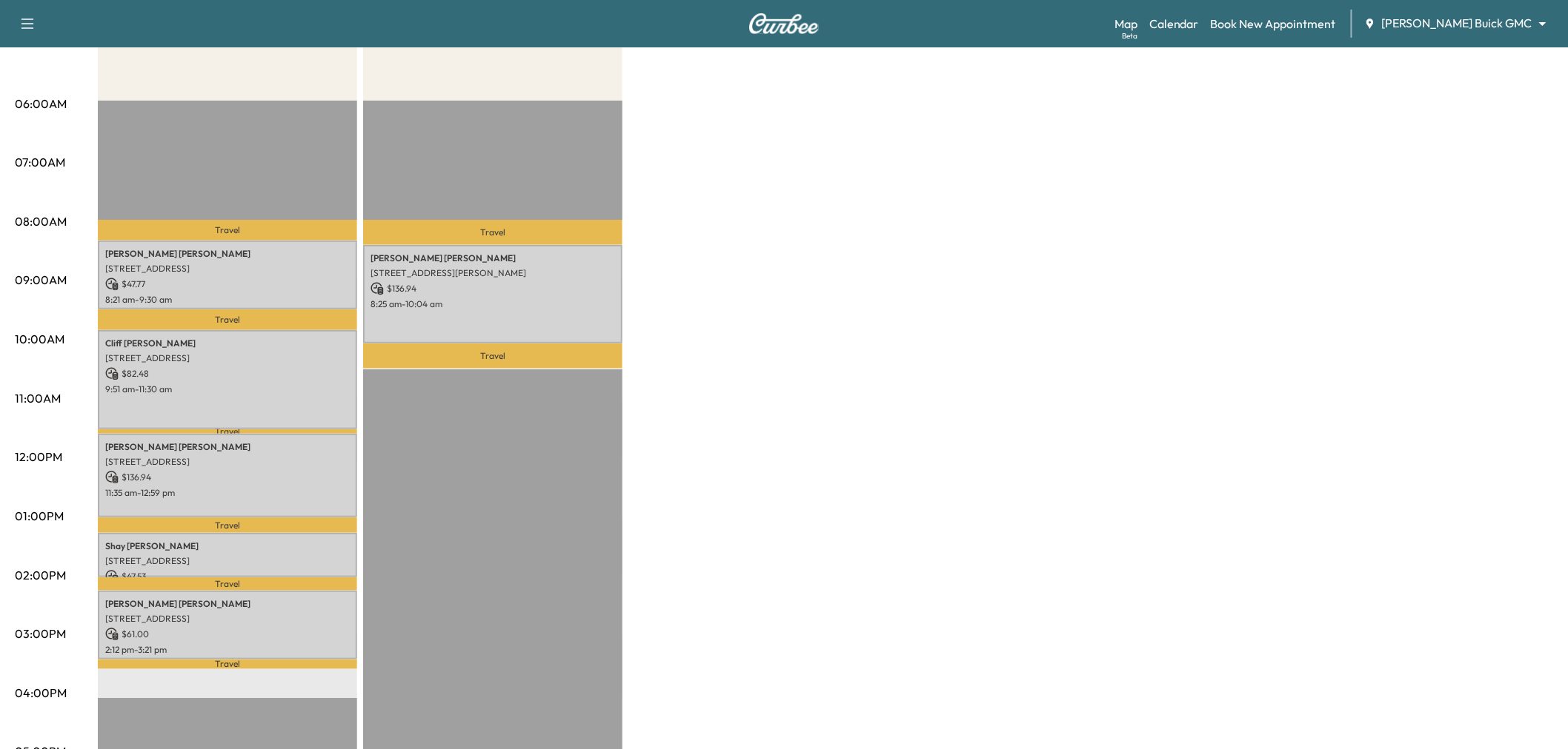
scroll to position [0, 0]
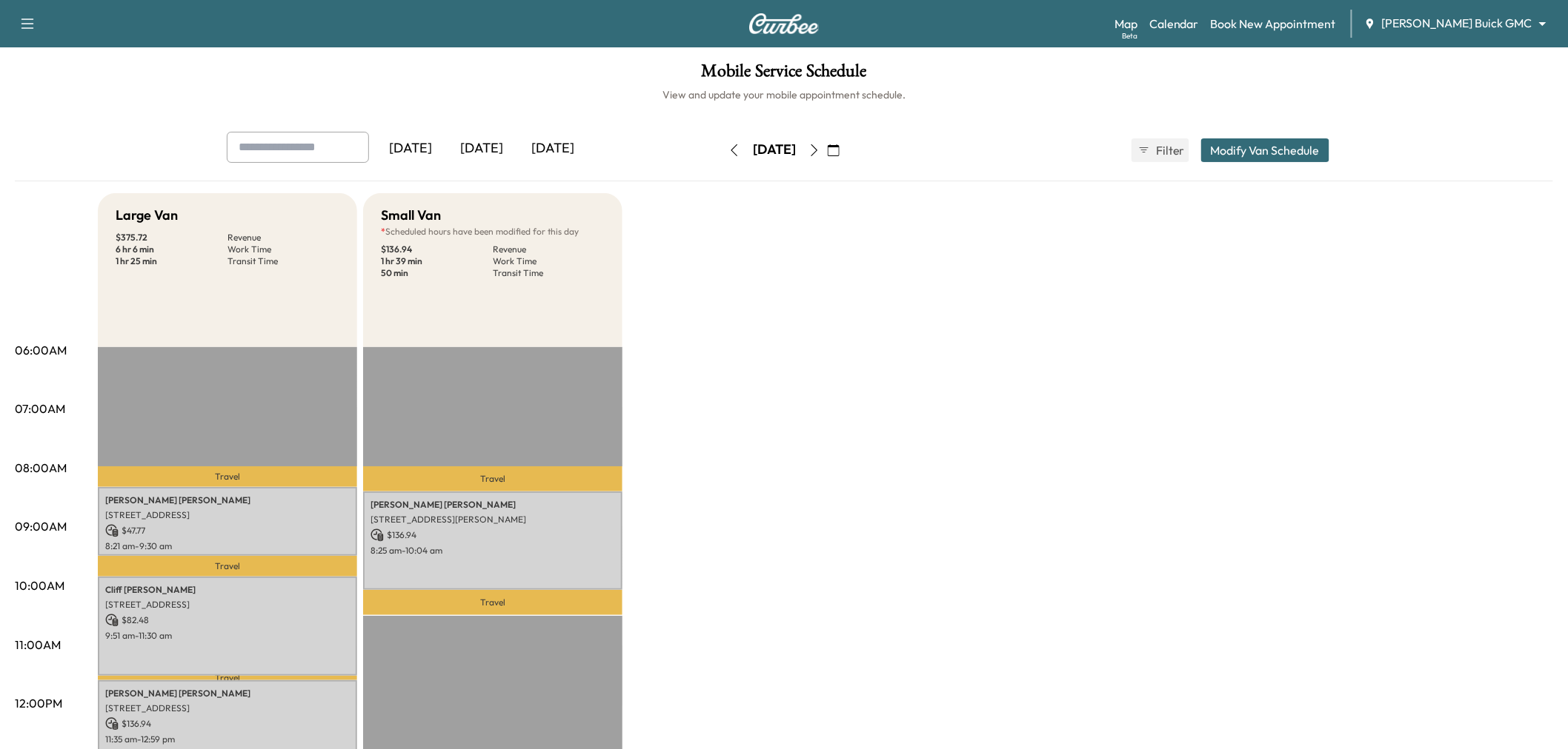
click at [475, 142] on div "[DATE]" at bounding box center [481, 149] width 71 height 34
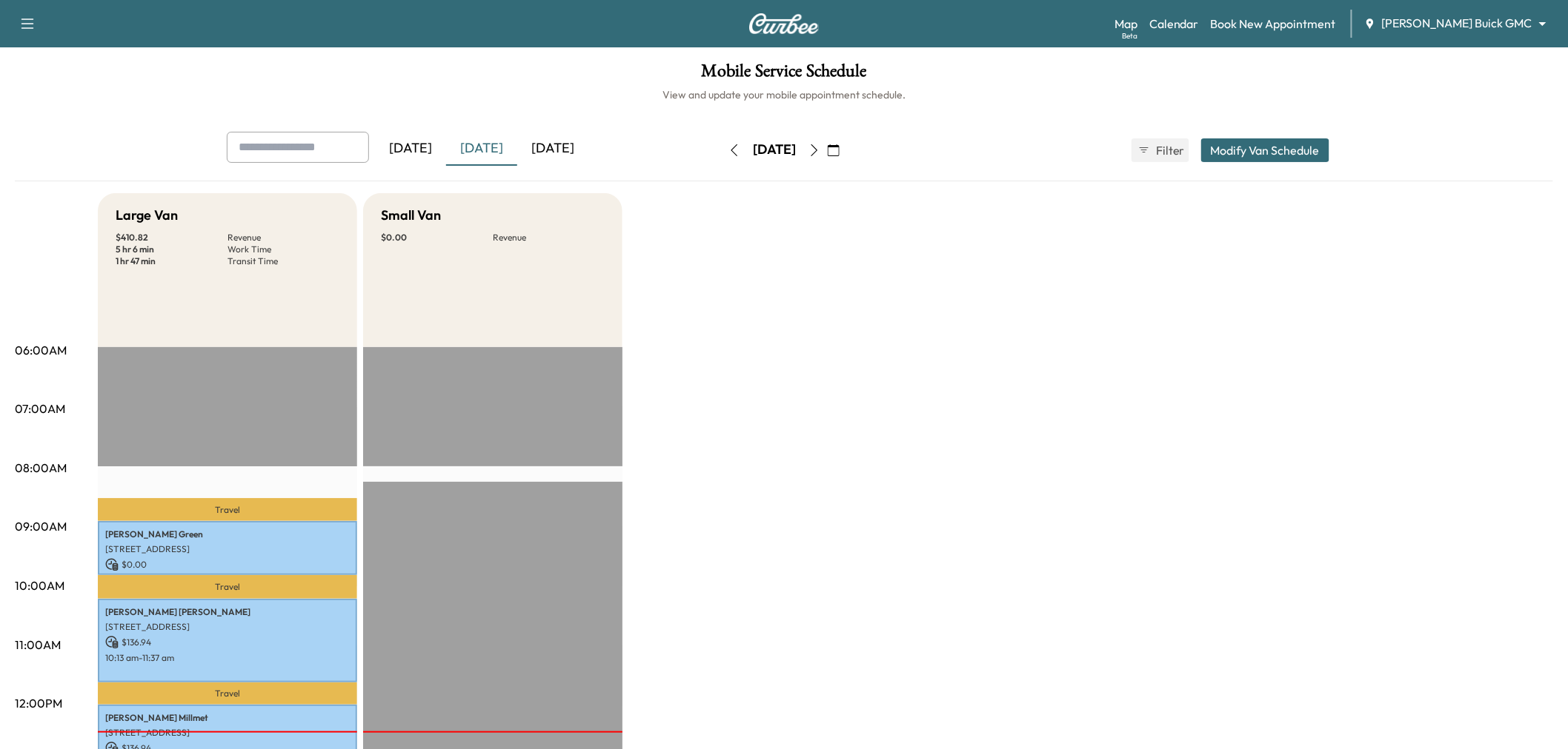
click at [548, 161] on div "[DATE]" at bounding box center [552, 149] width 71 height 34
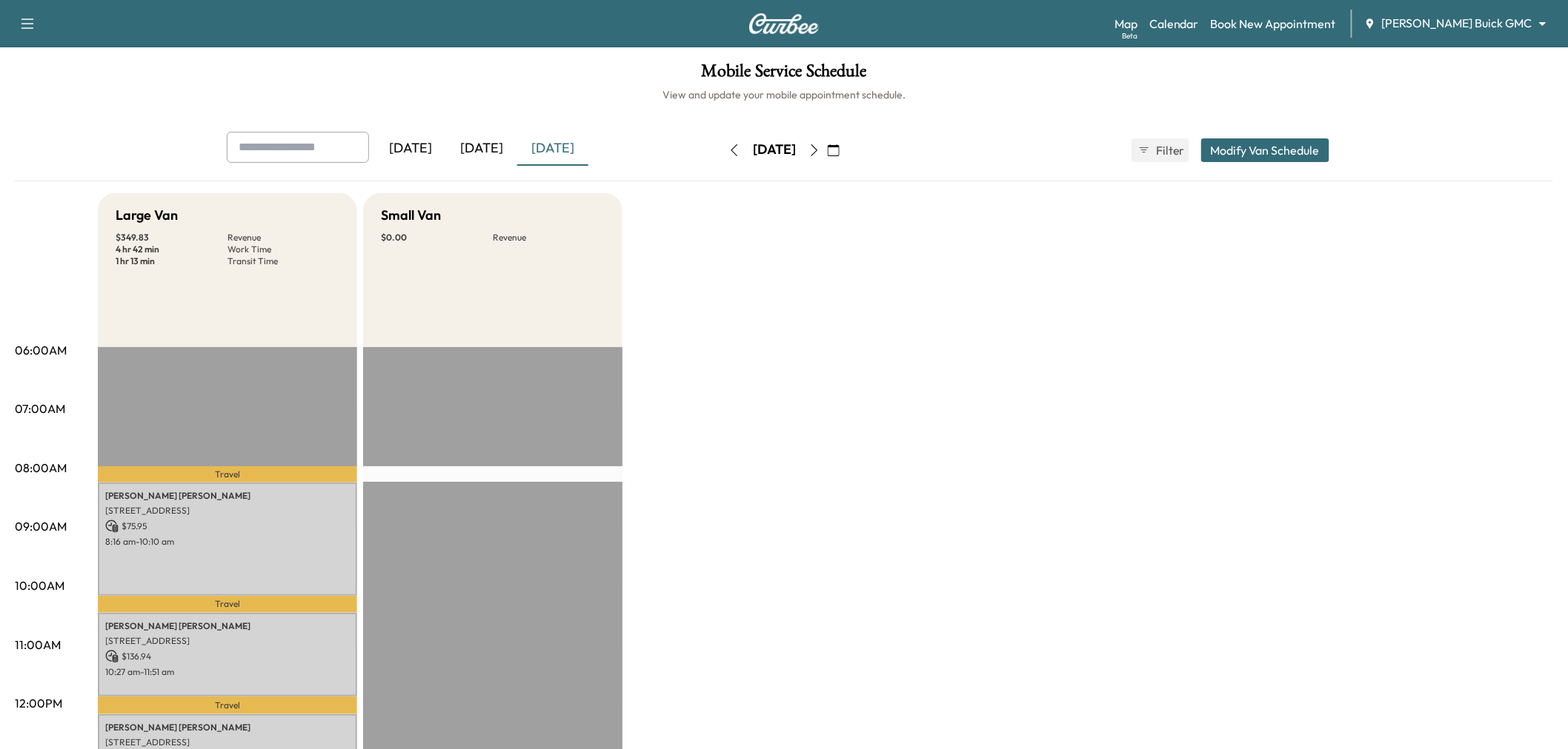
click at [293, 149] on input "text" at bounding box center [298, 147] width 142 height 31
type input "*****"
click at [827, 156] on button "button" at bounding box center [814, 150] width 25 height 23
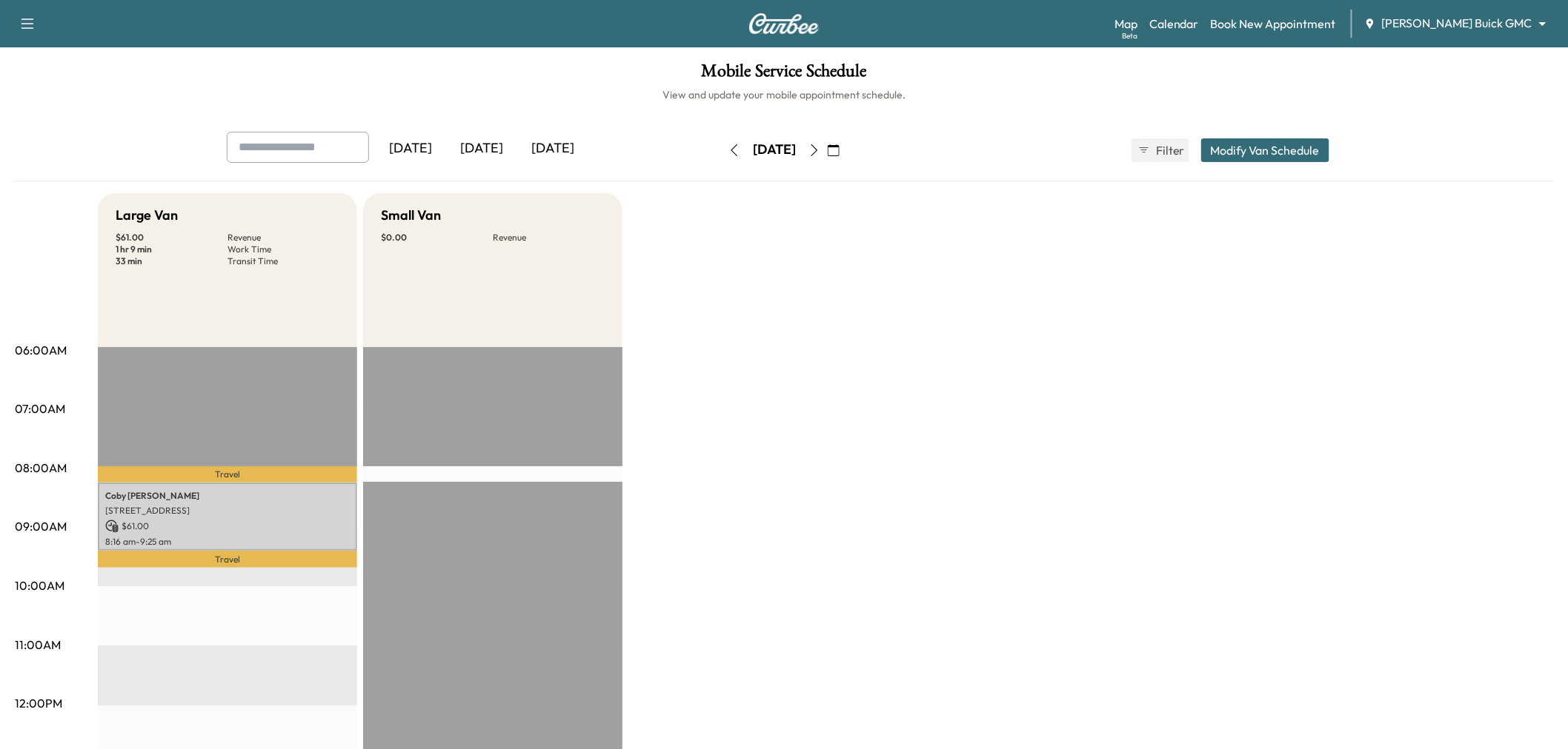
click at [728, 145] on icon "button" at bounding box center [733, 150] width 12 height 12
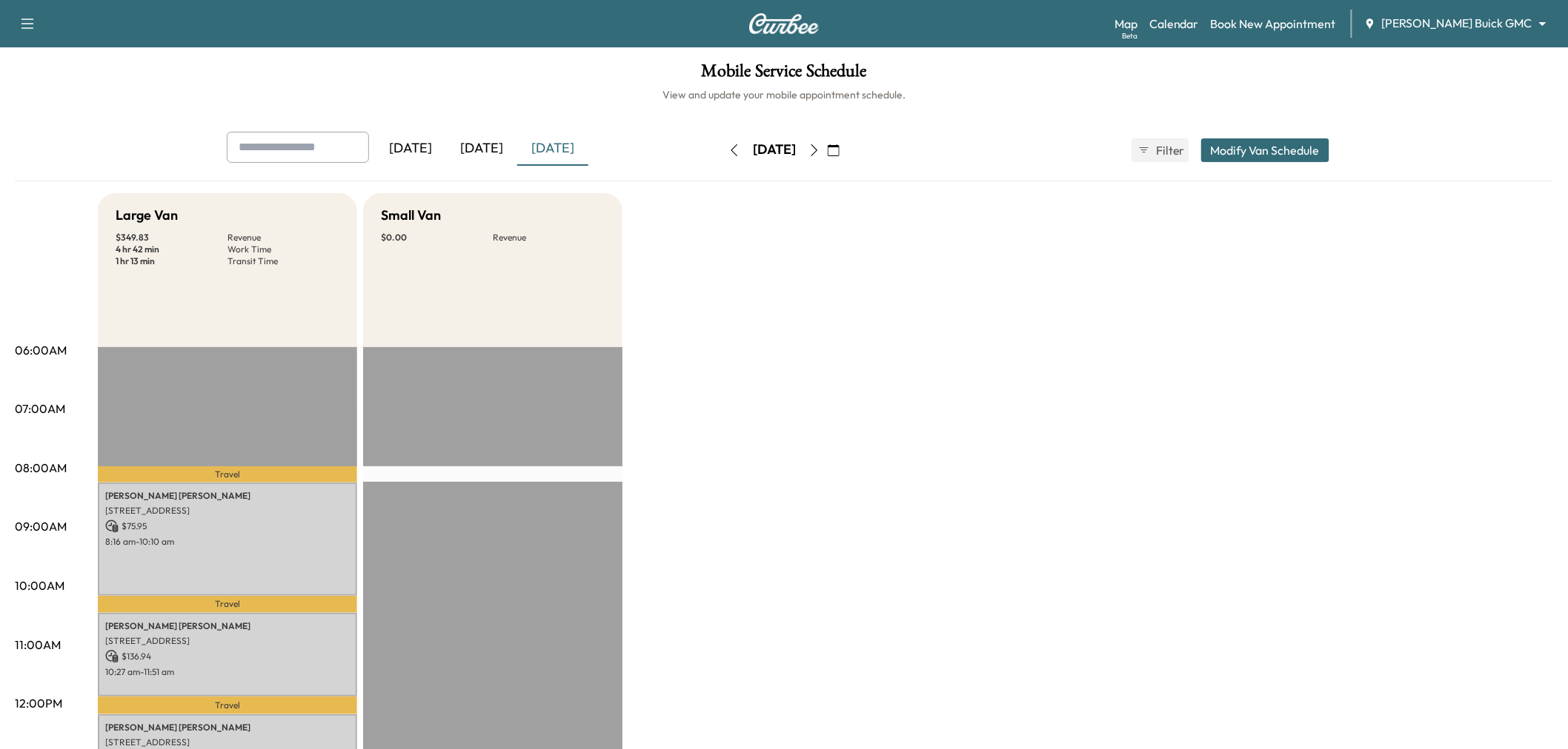
click at [820, 150] on icon "button" at bounding box center [814, 150] width 12 height 12
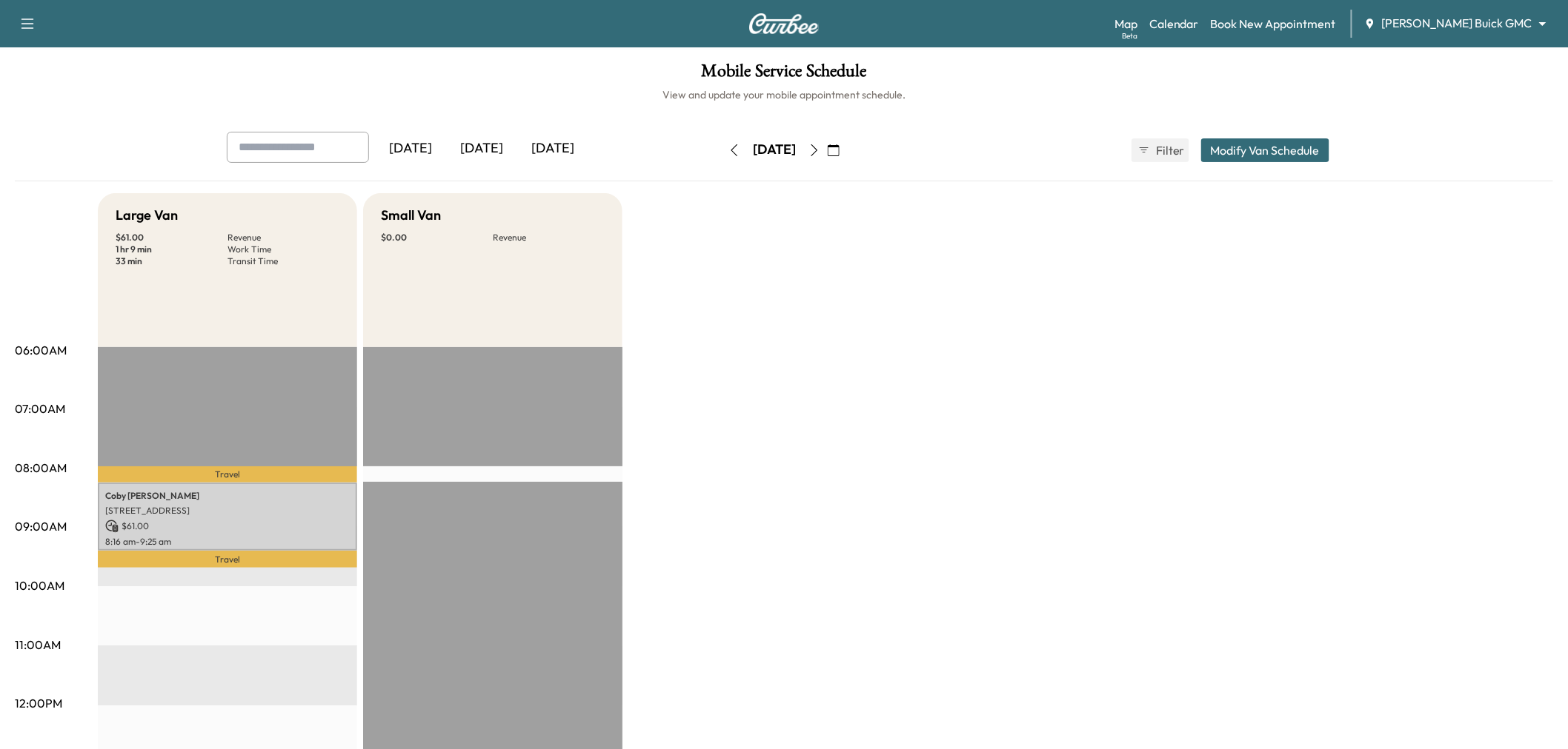
click at [820, 151] on icon "button" at bounding box center [814, 150] width 12 height 12
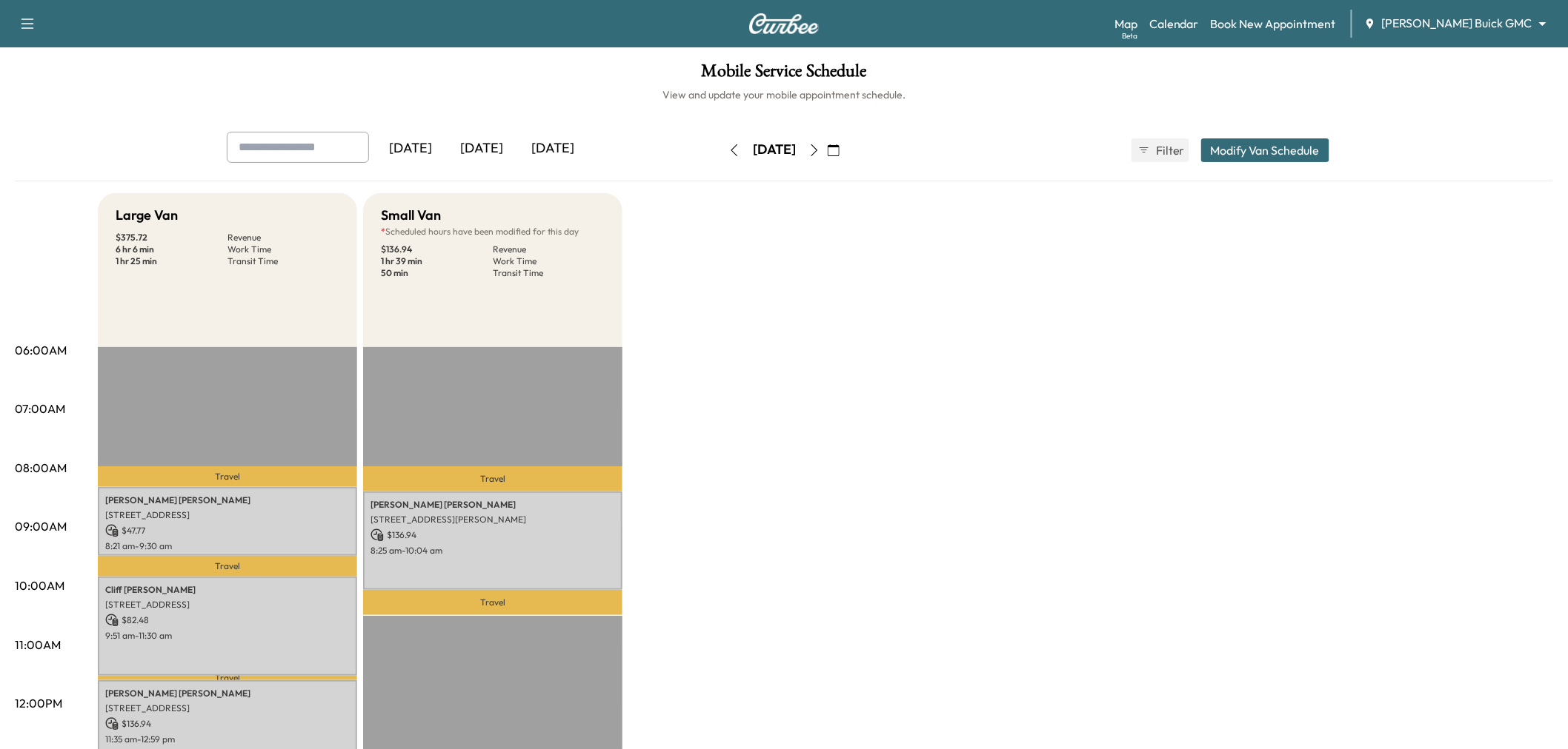
click at [728, 150] on icon "button" at bounding box center [733, 150] width 12 height 12
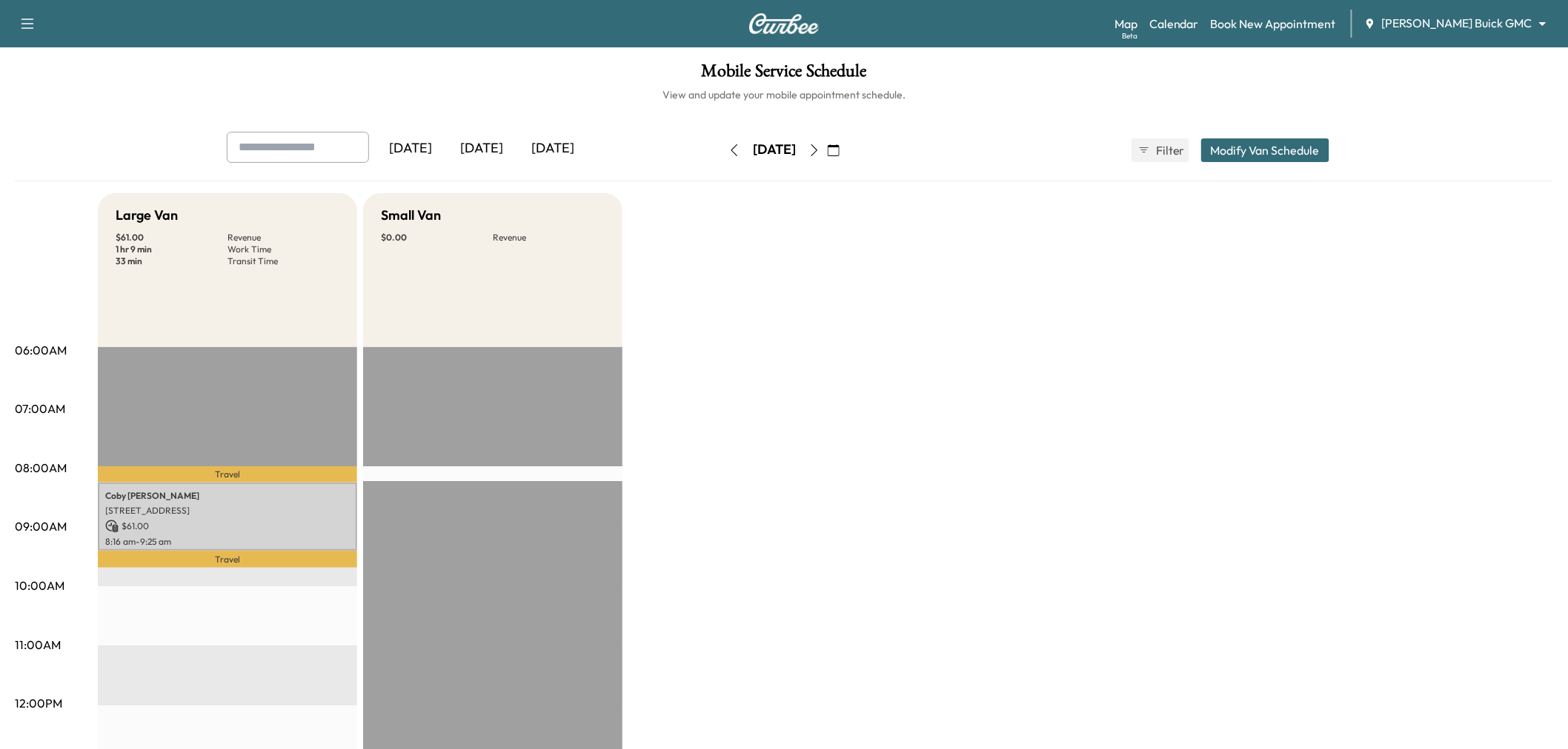
click at [820, 146] on icon "button" at bounding box center [814, 150] width 12 height 12
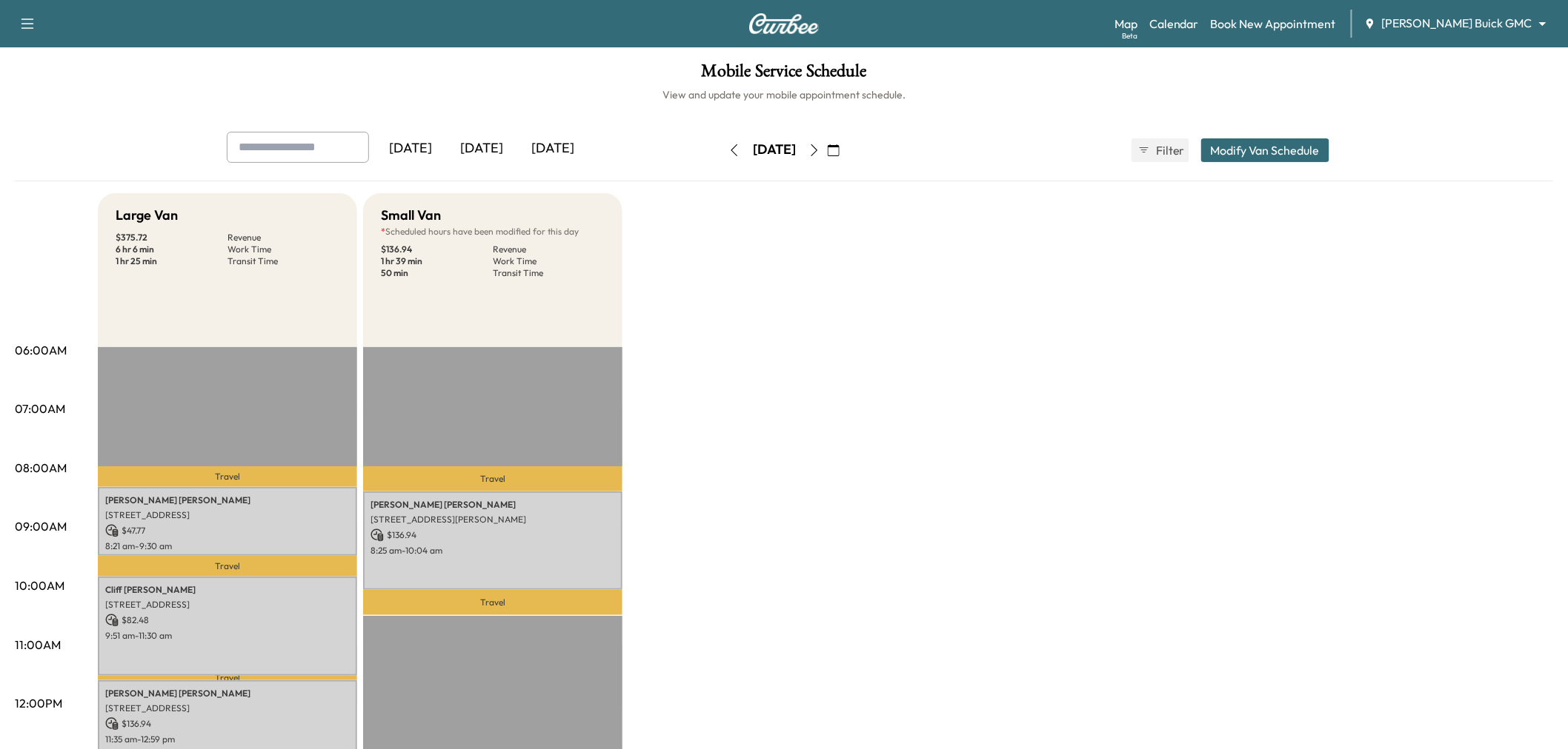
click at [885, 156] on div "Yesterday Today Tomorrow Friday, August 15 August 2025 S M T W T F S 27 28 29 3…" at bounding box center [784, 150] width 1138 height 37
click at [820, 144] on icon "button" at bounding box center [814, 150] width 12 height 12
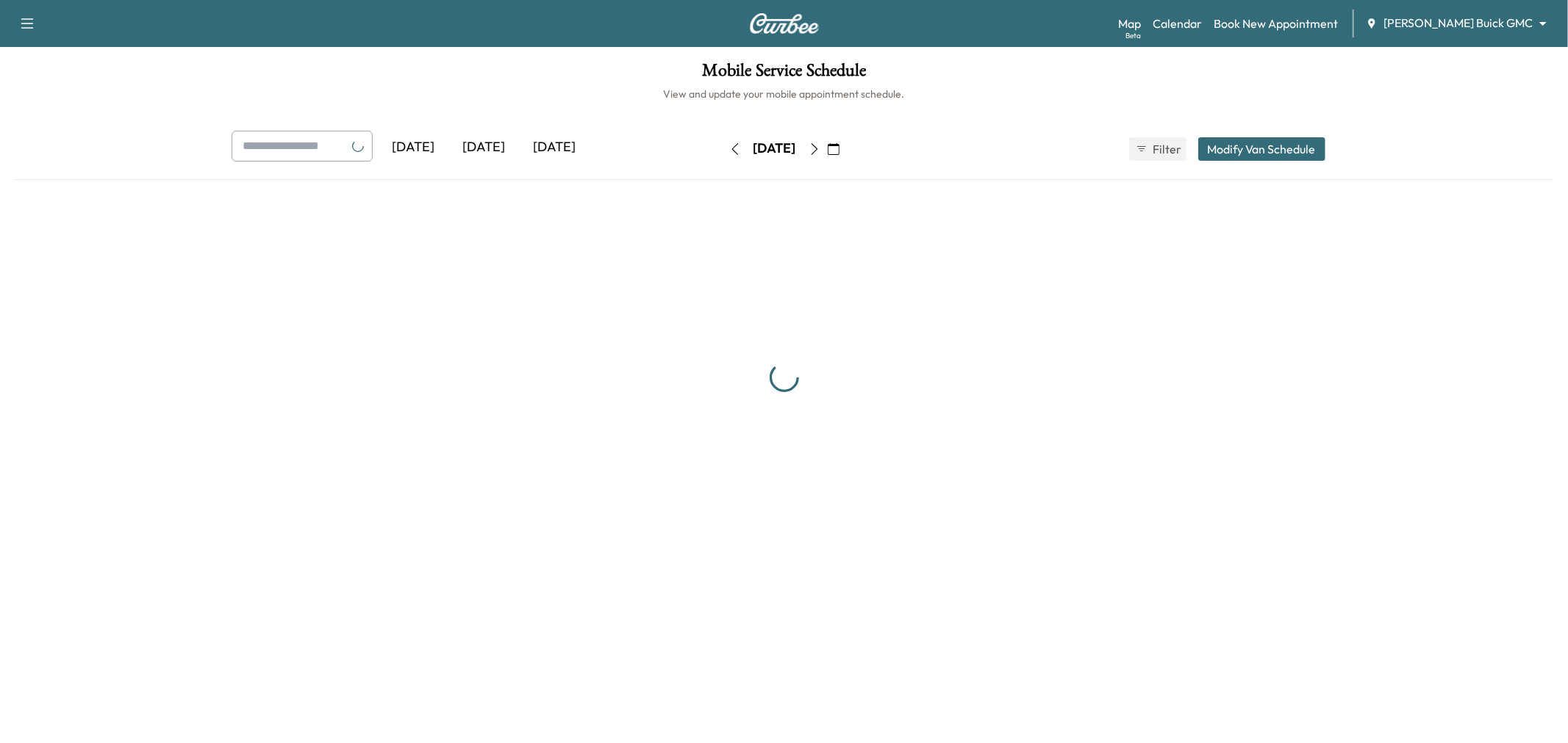
click at [827, 144] on button "button" at bounding box center [815, 149] width 25 height 23
click at [820, 145] on icon "button" at bounding box center [814, 149] width 12 height 12
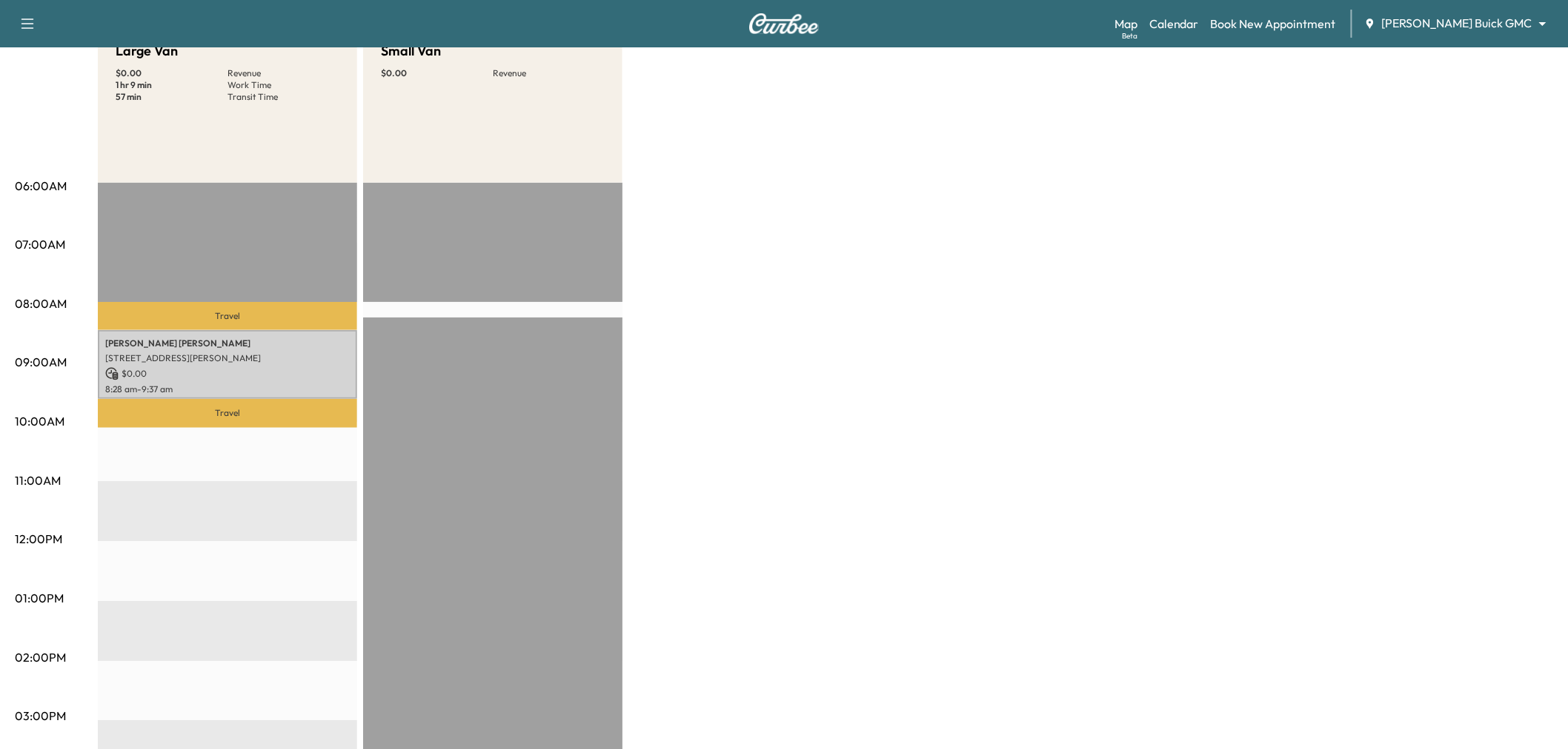
scroll to position [83, 0]
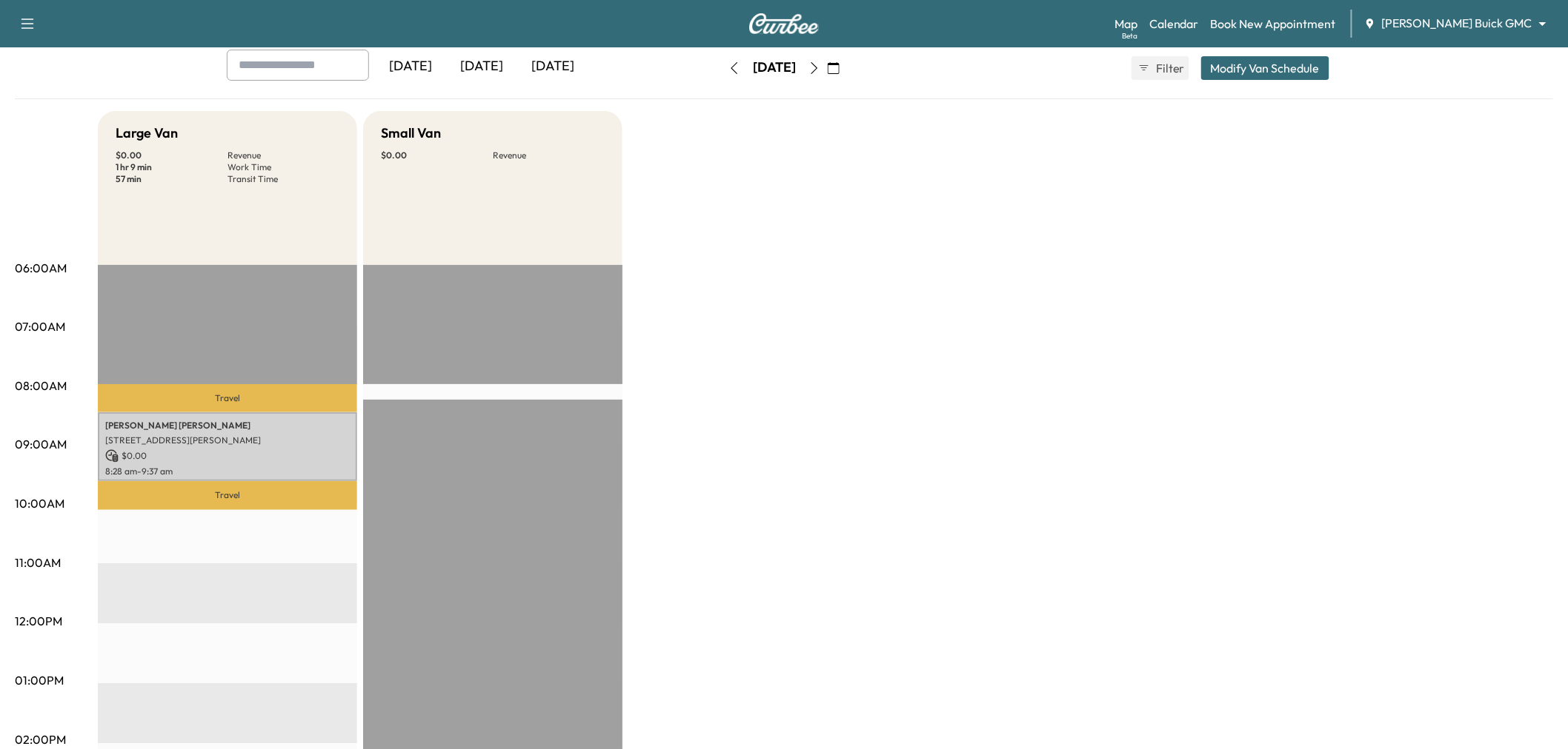
click at [827, 65] on button "button" at bounding box center [814, 68] width 25 height 23
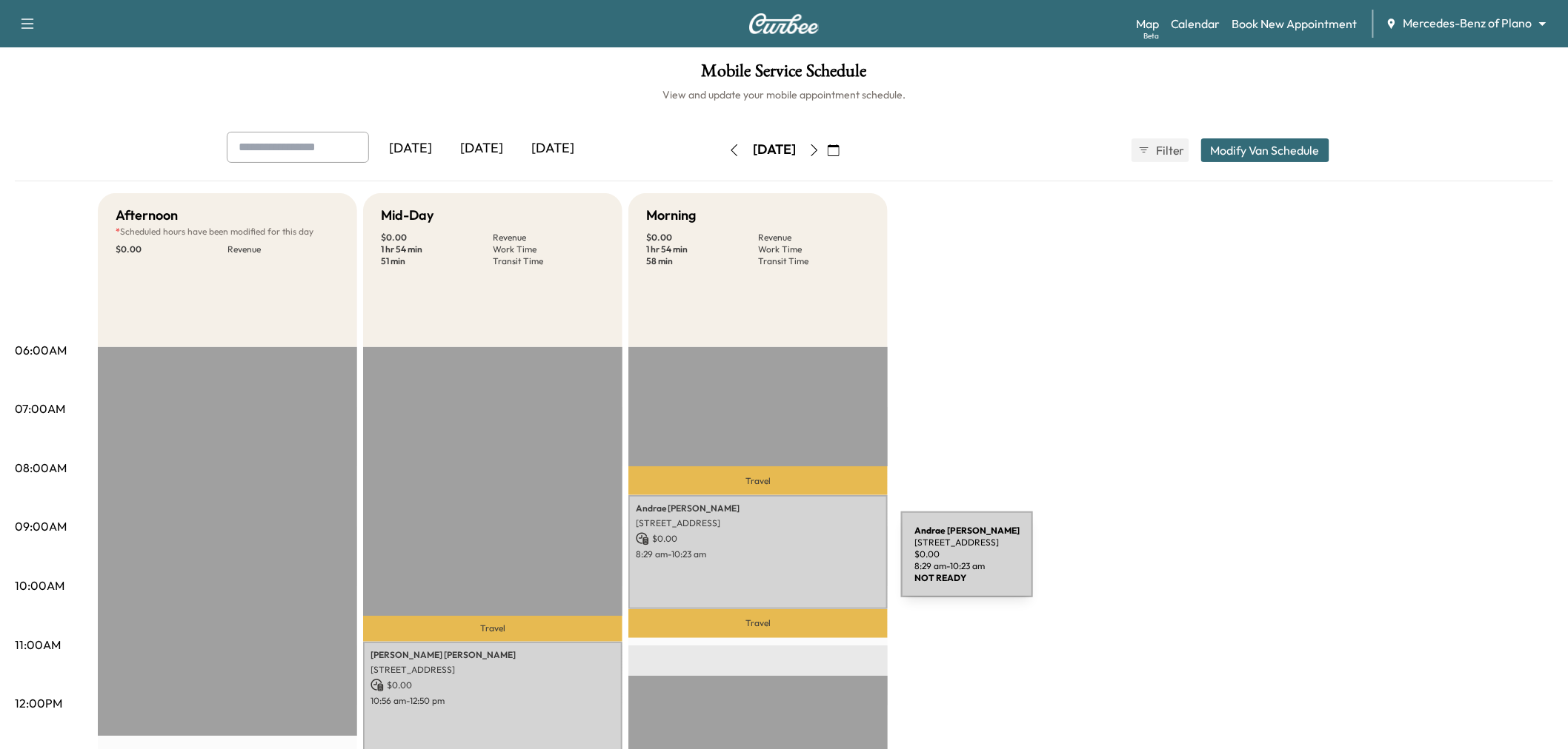
click at [790, 563] on div "[PERSON_NAME] [STREET_ADDRESS] $ 0.00 8:29 am - 10:23 am" at bounding box center [758, 552] width 259 height 113
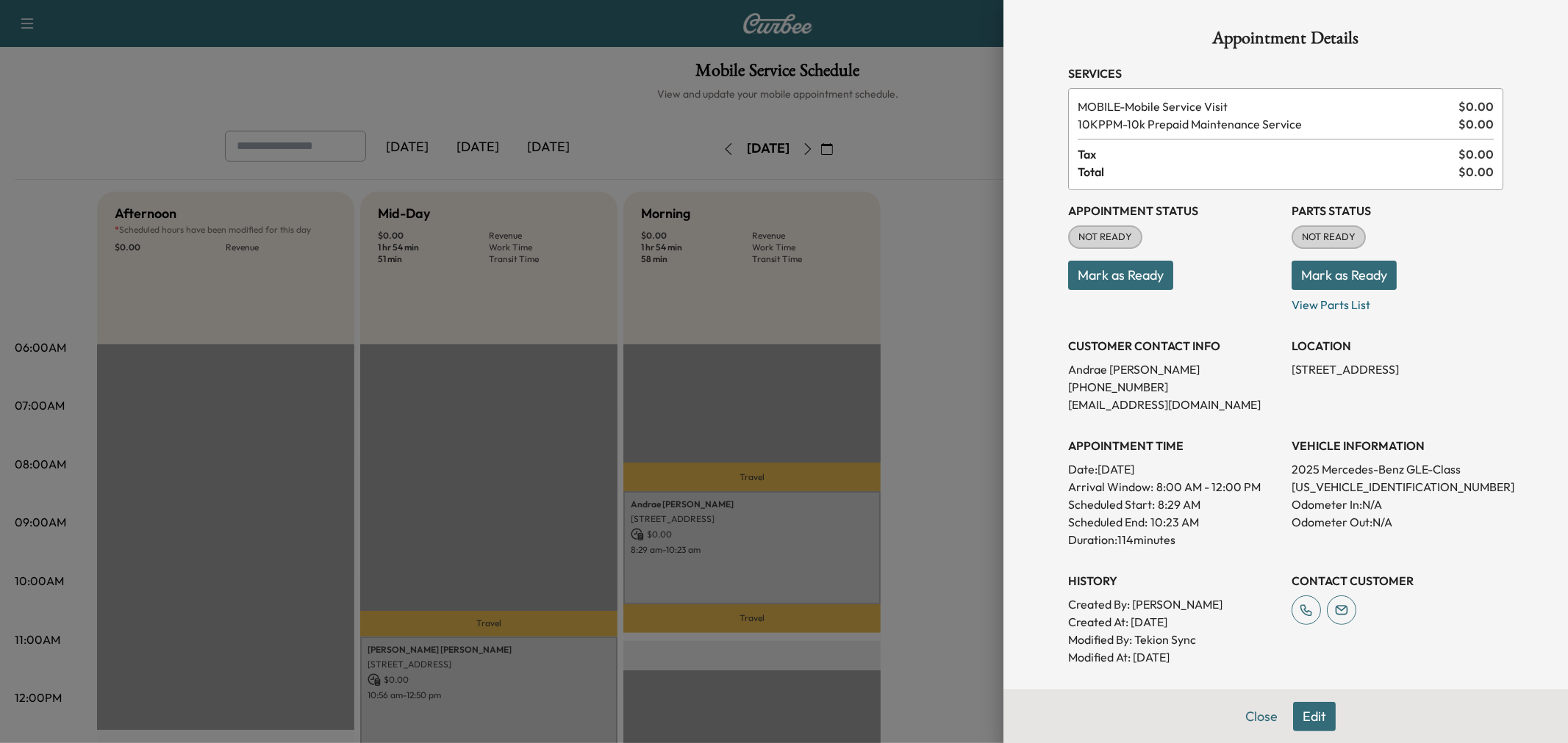
click at [1299, 710] on button "Edit" at bounding box center [1314, 716] width 43 height 29
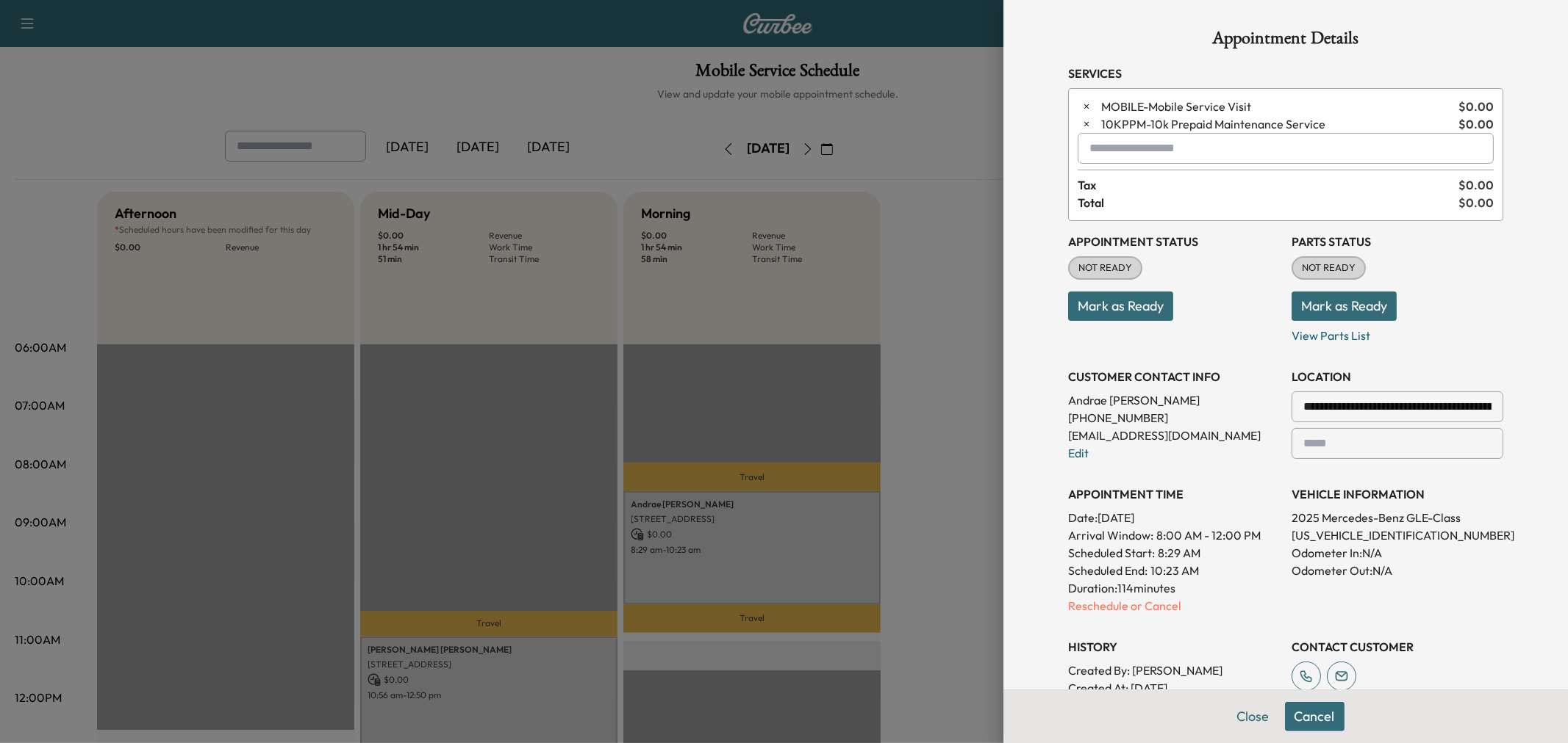
click at [1110, 141] on input "text" at bounding box center [1285, 148] width 416 height 31
click at [1133, 174] on ul "MORNING - Morning Appointment $ 0.00 / 0 min" at bounding box center [1274, 187] width 415 height 44
drag, startPoint x: 1141, startPoint y: 188, endPoint x: 1144, endPoint y: 196, distance: 8.5
click at [1141, 189] on p "MORNING - Morning Appointment" at bounding box center [1231, 186] width 320 height 20
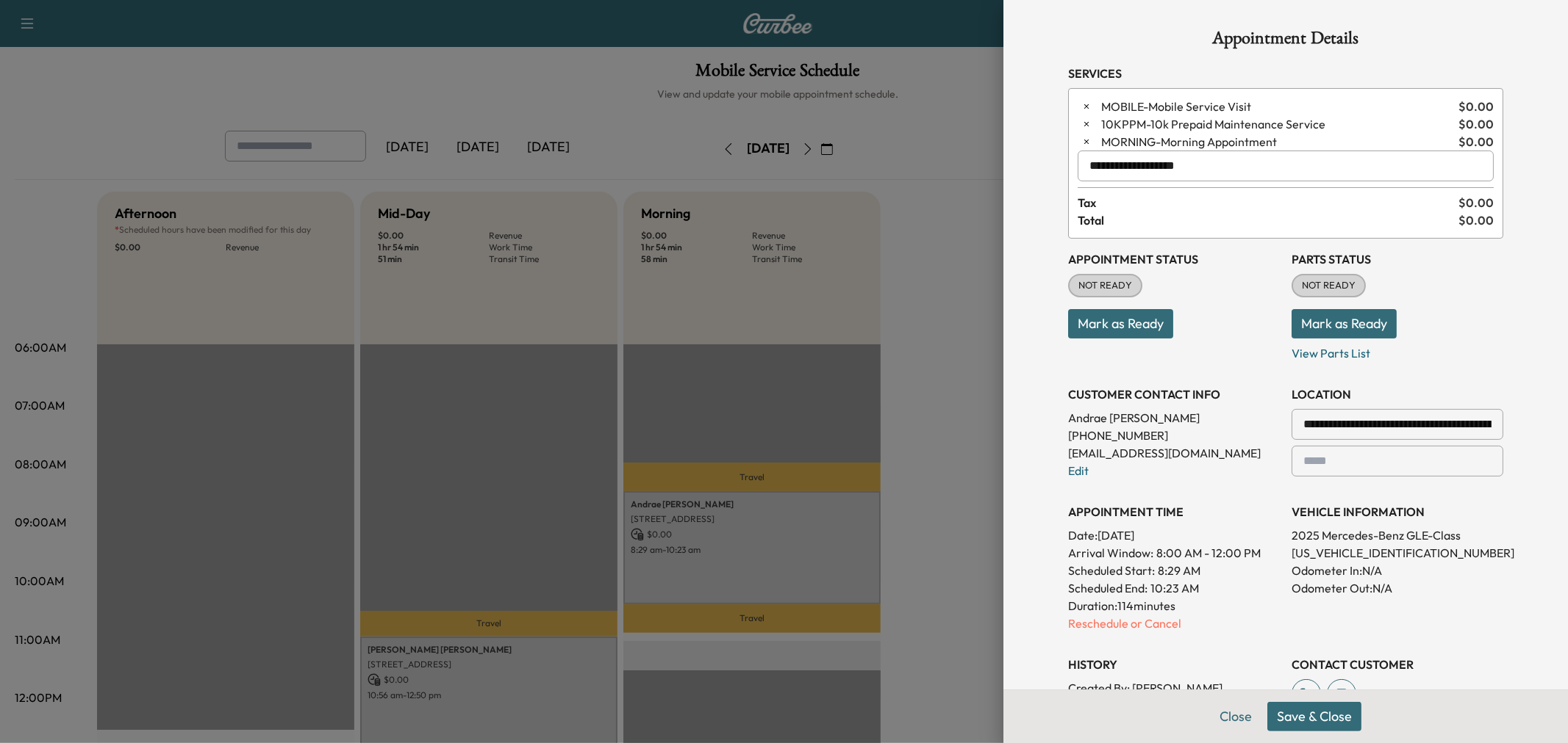
type input "**********"
click at [1301, 720] on button "Save & Close" at bounding box center [1314, 716] width 94 height 29
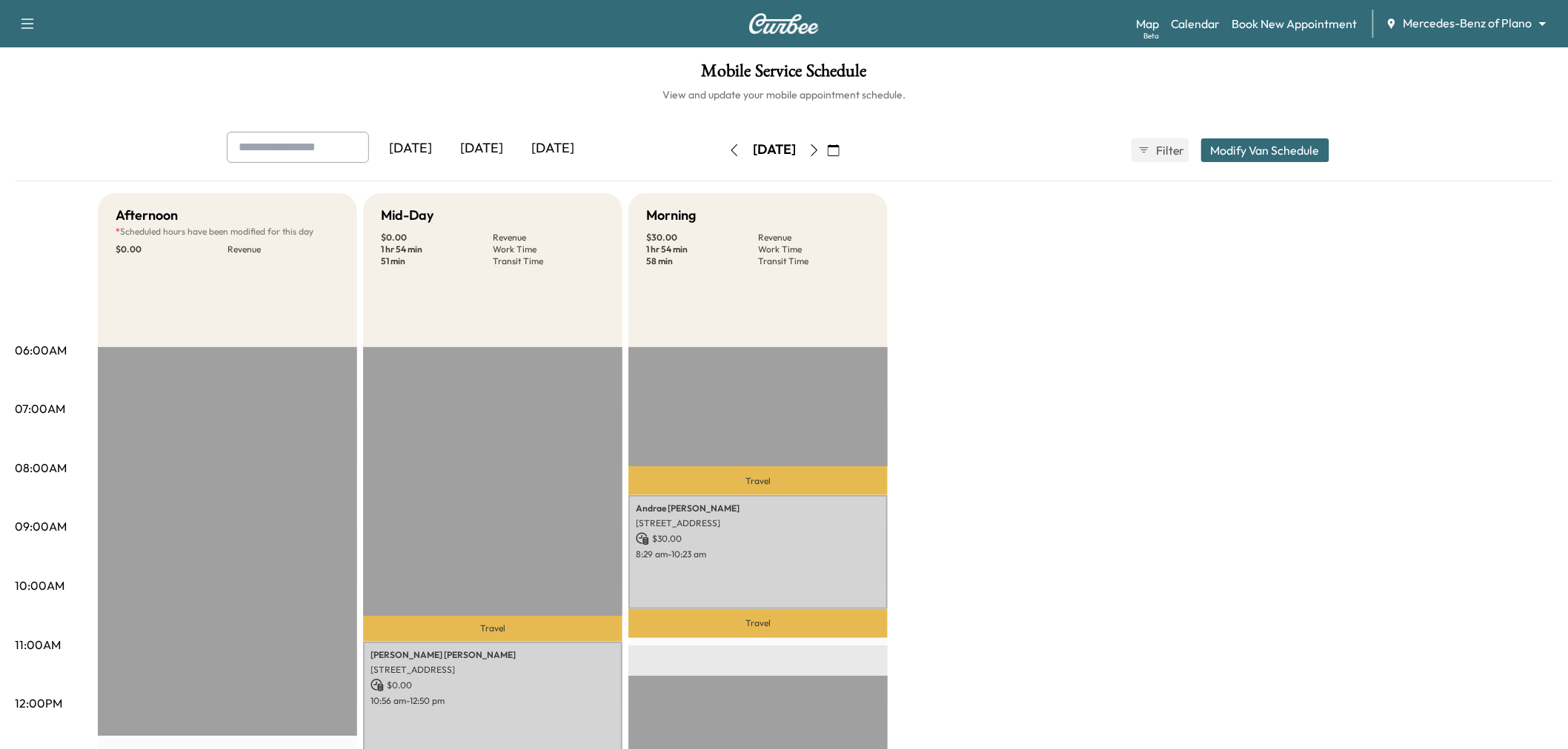
click at [1233, 168] on div "[DATE] [DATE] [DATE] [DATE] August 2025 S M T W T F S 27 28 29 30 31 1 2 3 4 5 …" at bounding box center [784, 150] width 1138 height 37
click at [1257, 132] on div "[DATE] [DATE] [DATE] [DATE] August 2025 S M T W T F S 27 28 29 30 31 1 2 3 4 5 …" at bounding box center [784, 150] width 1138 height 37
click at [1255, 148] on button "Modify Van Schedule" at bounding box center [1265, 150] width 128 height 23
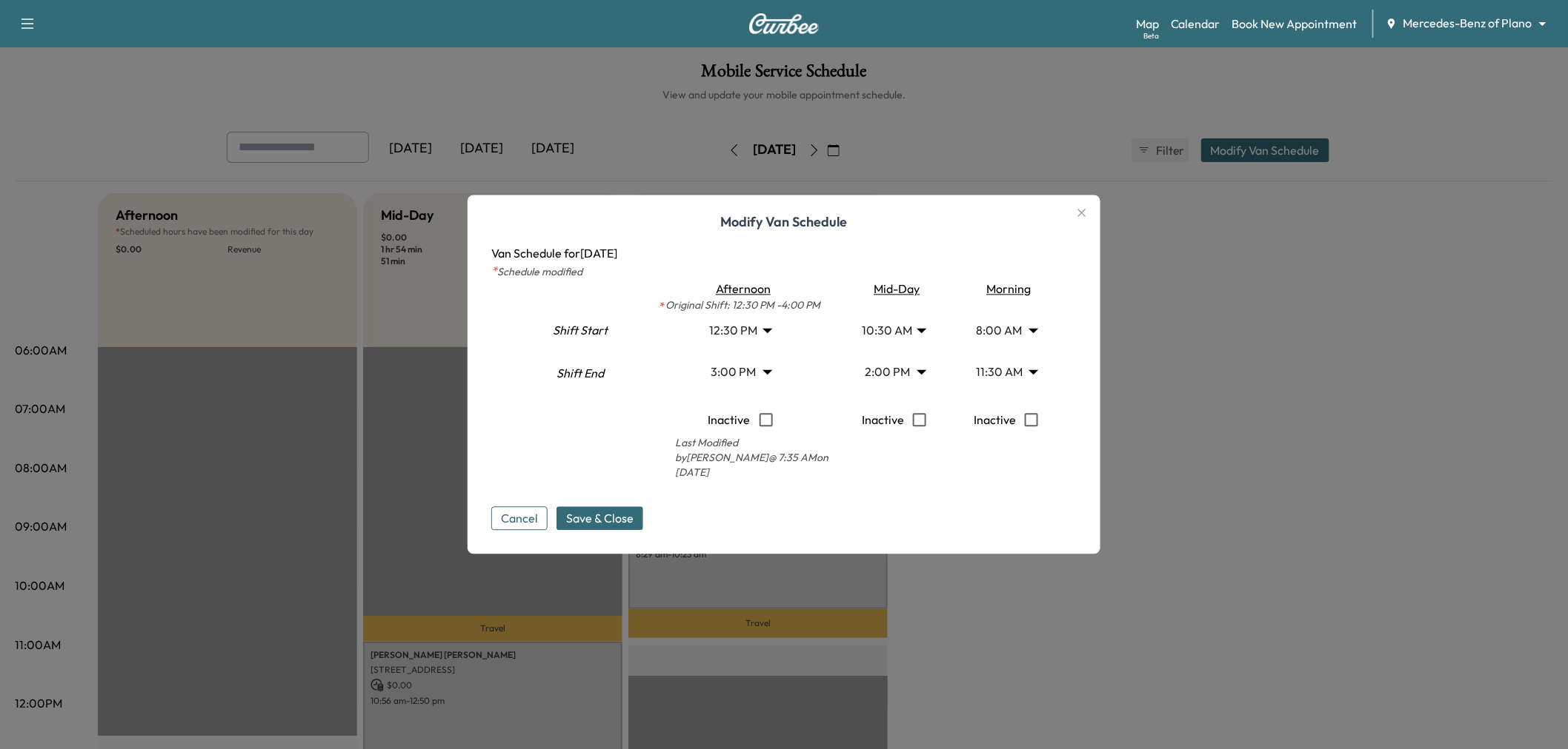
click at [749, 371] on body "Support Log Out Map Beta Calendar Book New Appointment Mercedes-Benz of Plano *…" at bounding box center [784, 374] width 1568 height 749
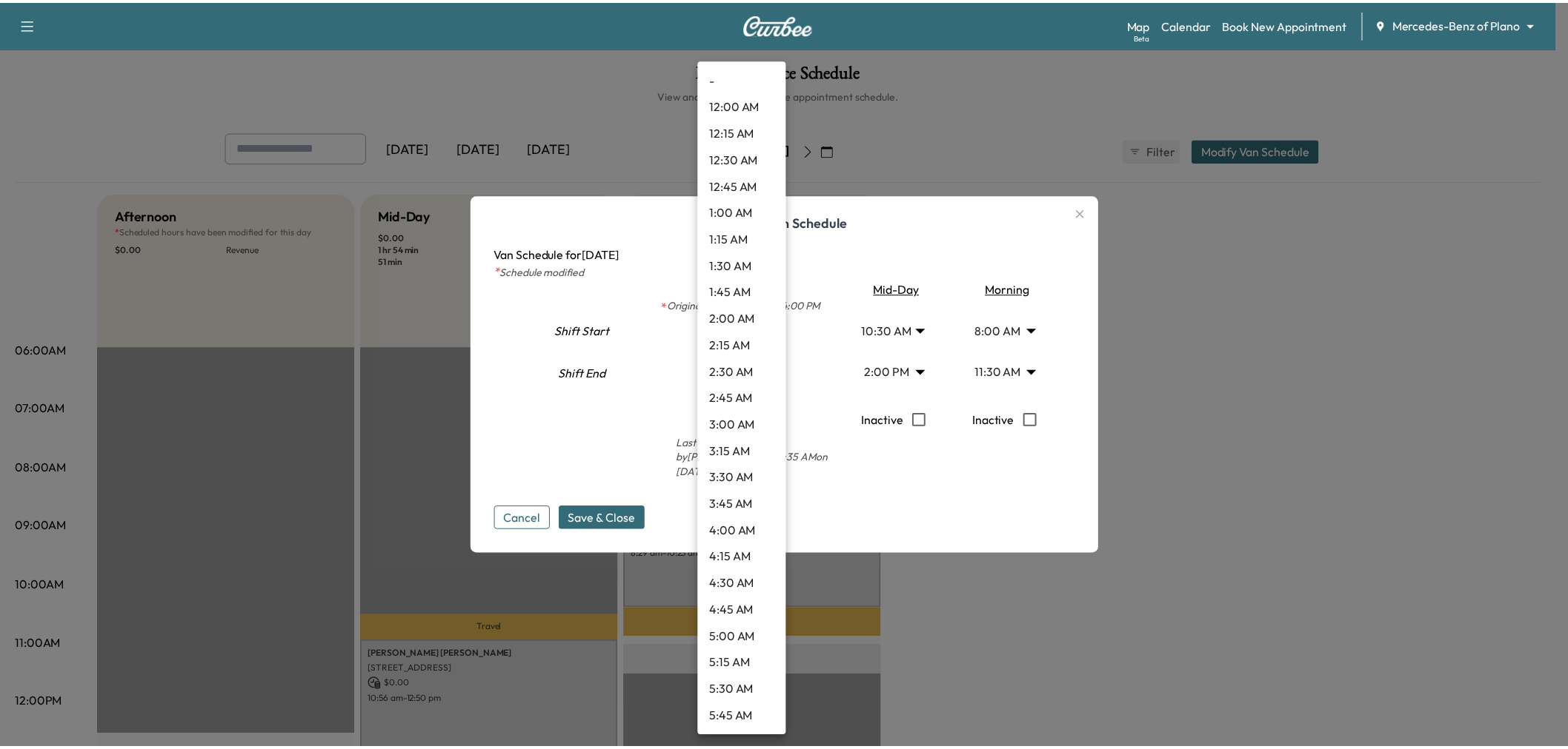
scroll to position [1305, 0]
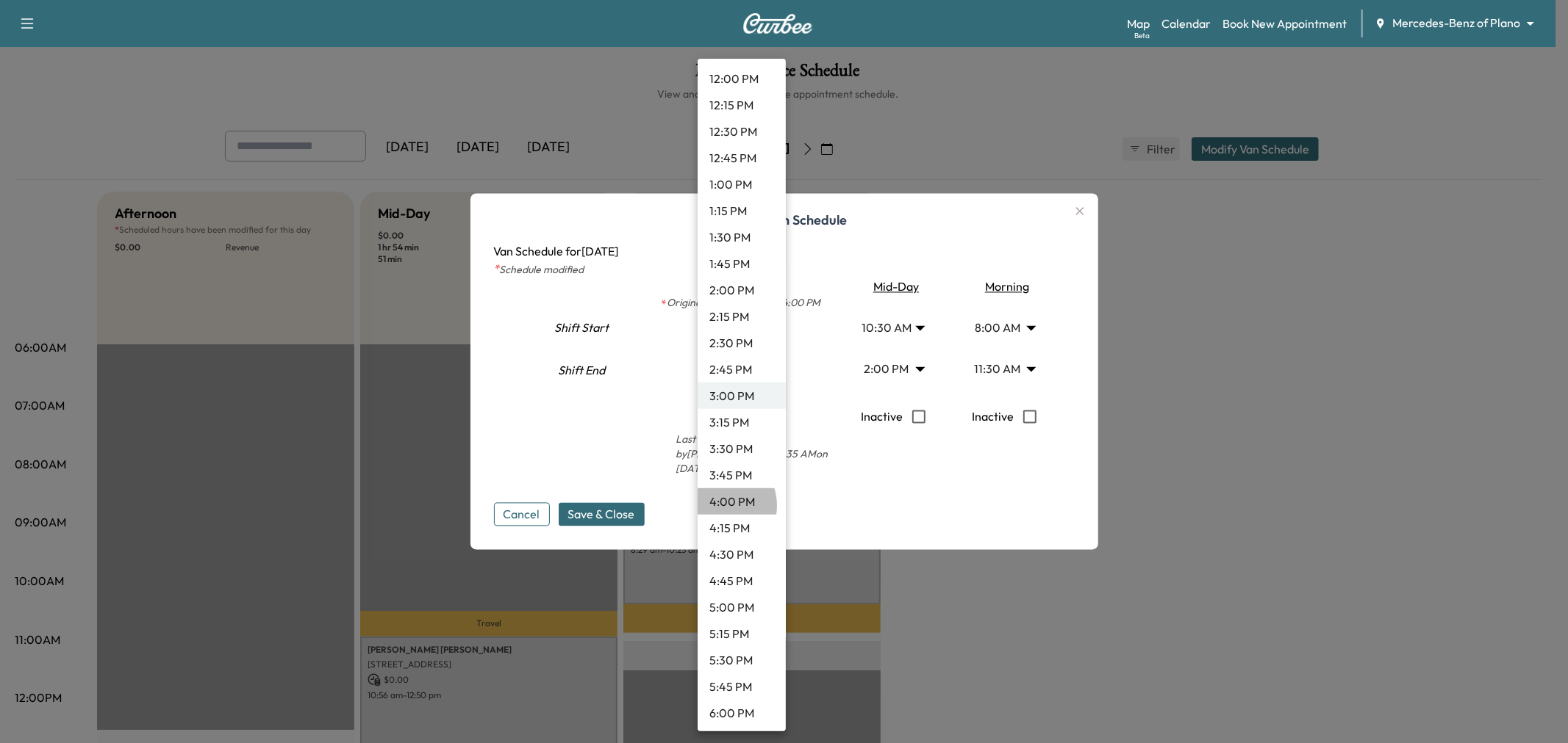
click at [719, 505] on li "4:00 PM" at bounding box center [741, 502] width 88 height 27
type input "**"
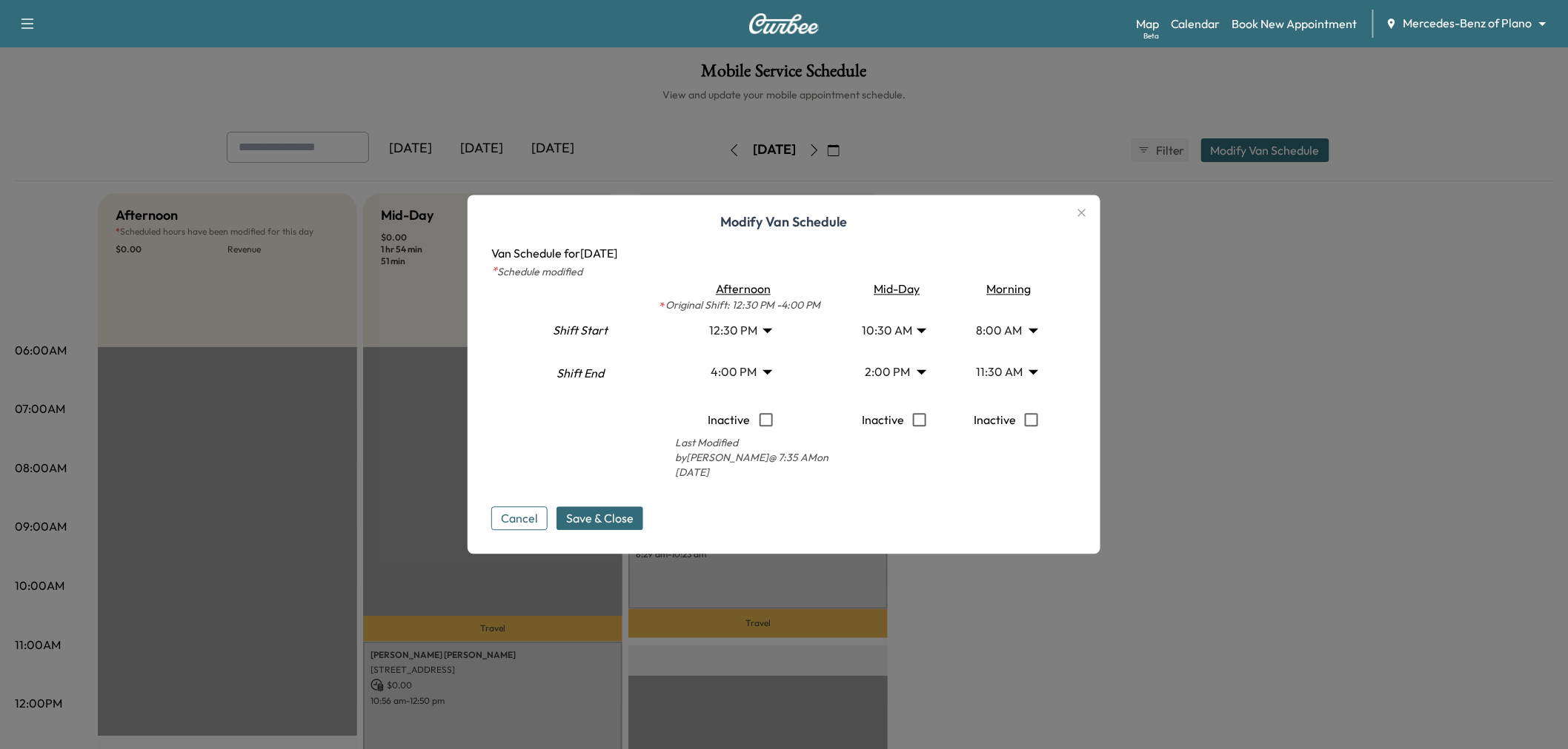
click at [601, 515] on span "Save & Close" at bounding box center [600, 519] width 67 height 18
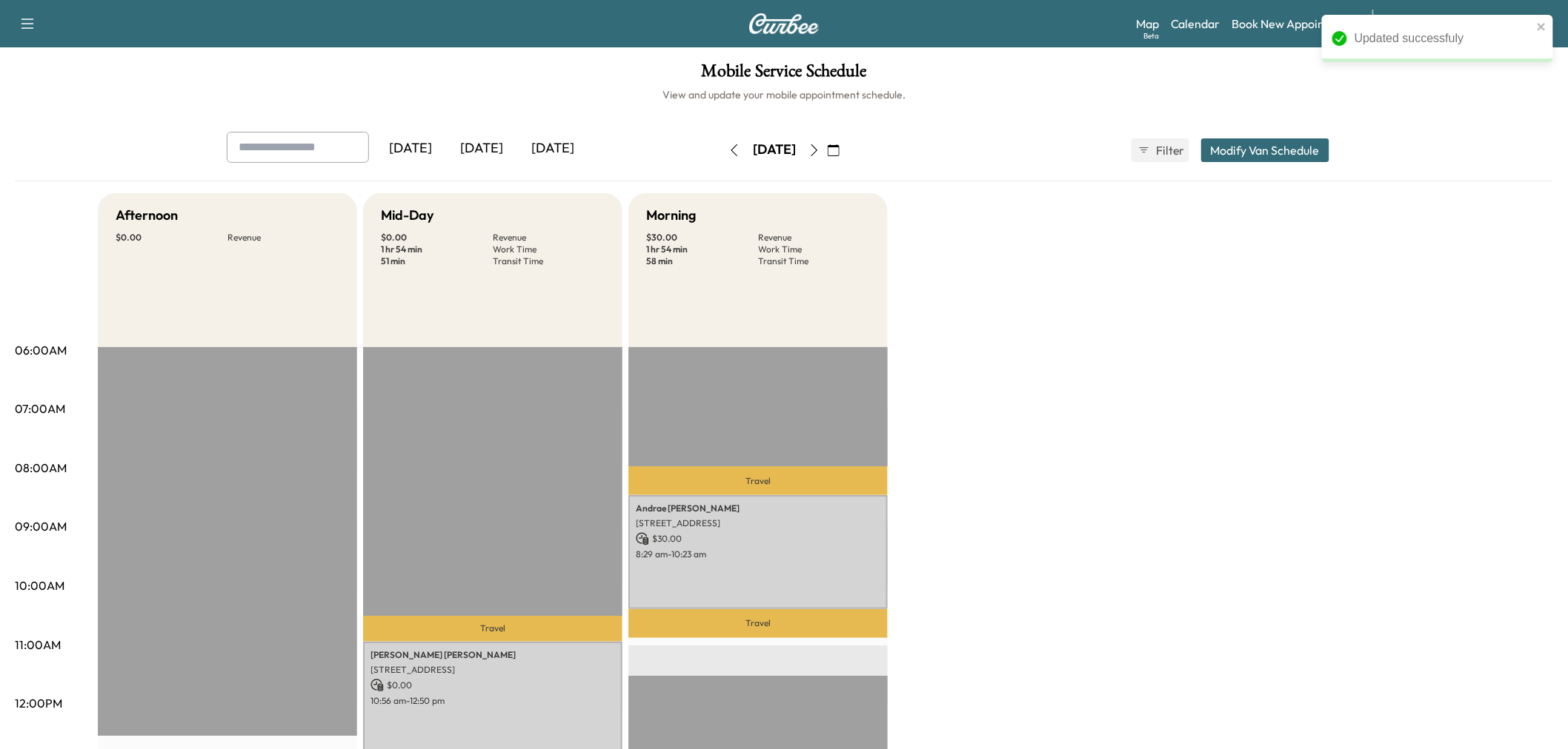
click at [1060, 550] on div "Afternoon $ 0.00 Revenue EST Start Mid-Day $ 0.00 Revenue 1 hr 54 min Work Time…" at bounding box center [825, 748] width 1455 height 1110
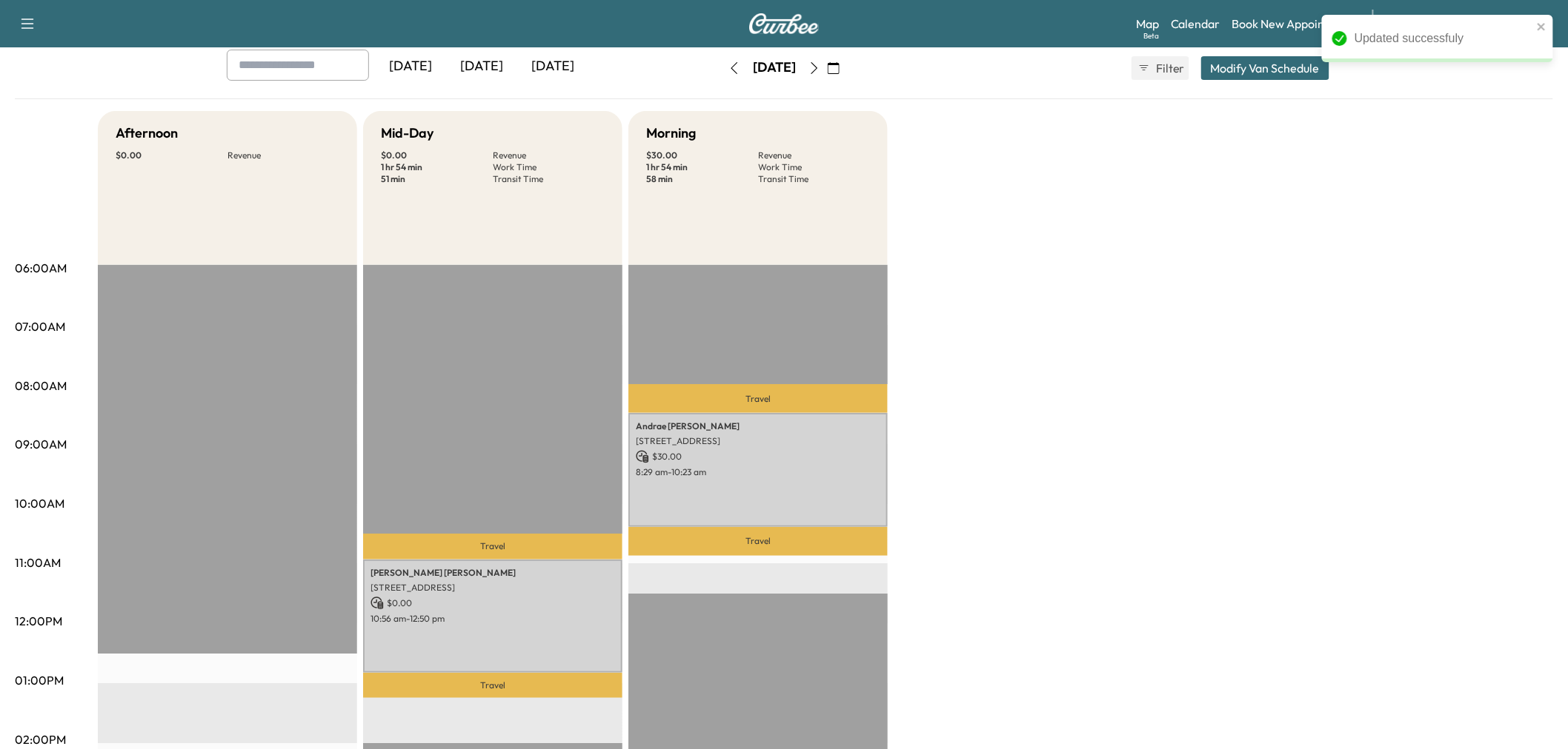
scroll to position [0, 0]
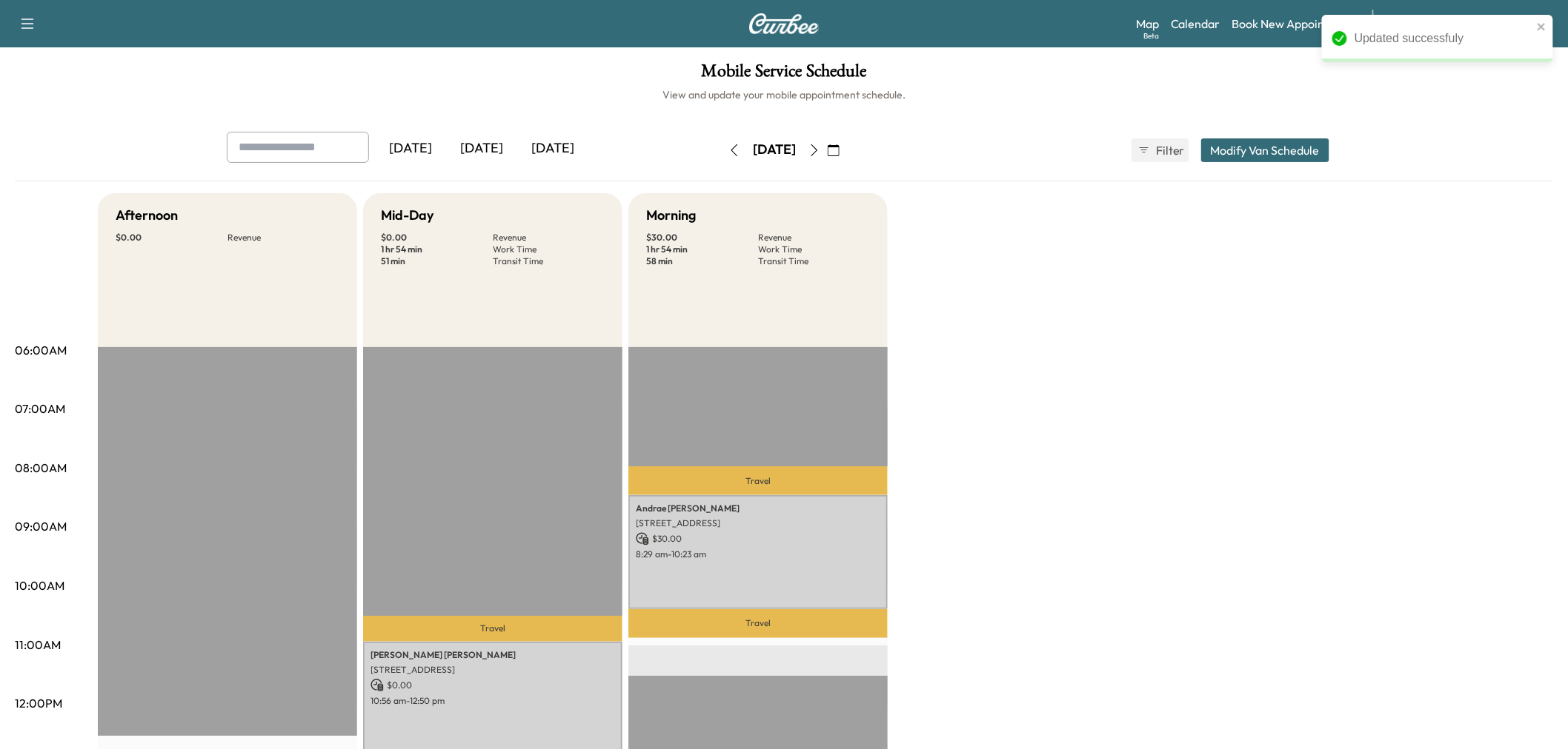
click at [728, 151] on icon "button" at bounding box center [733, 150] width 12 height 12
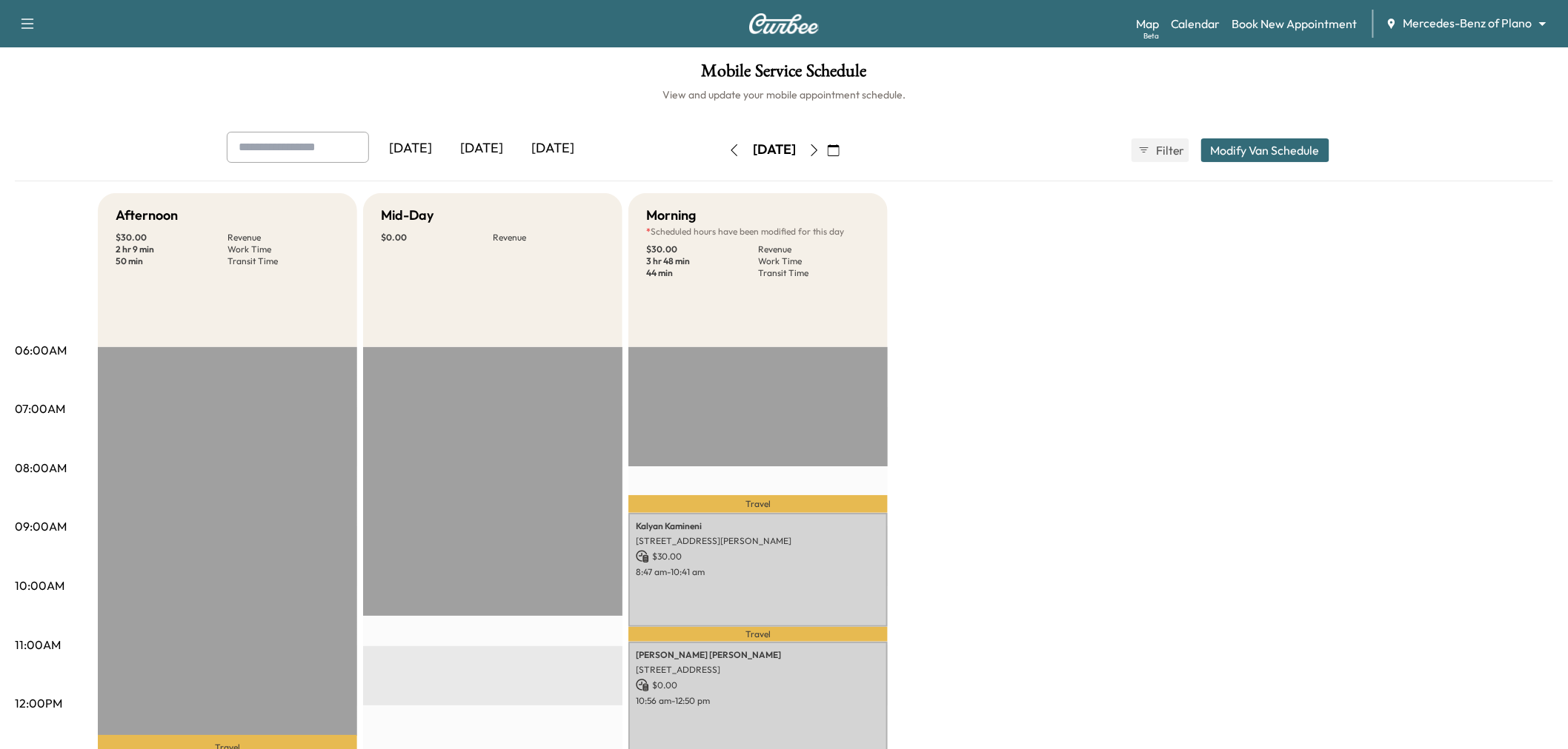
click at [728, 150] on icon "button" at bounding box center [733, 150] width 12 height 12
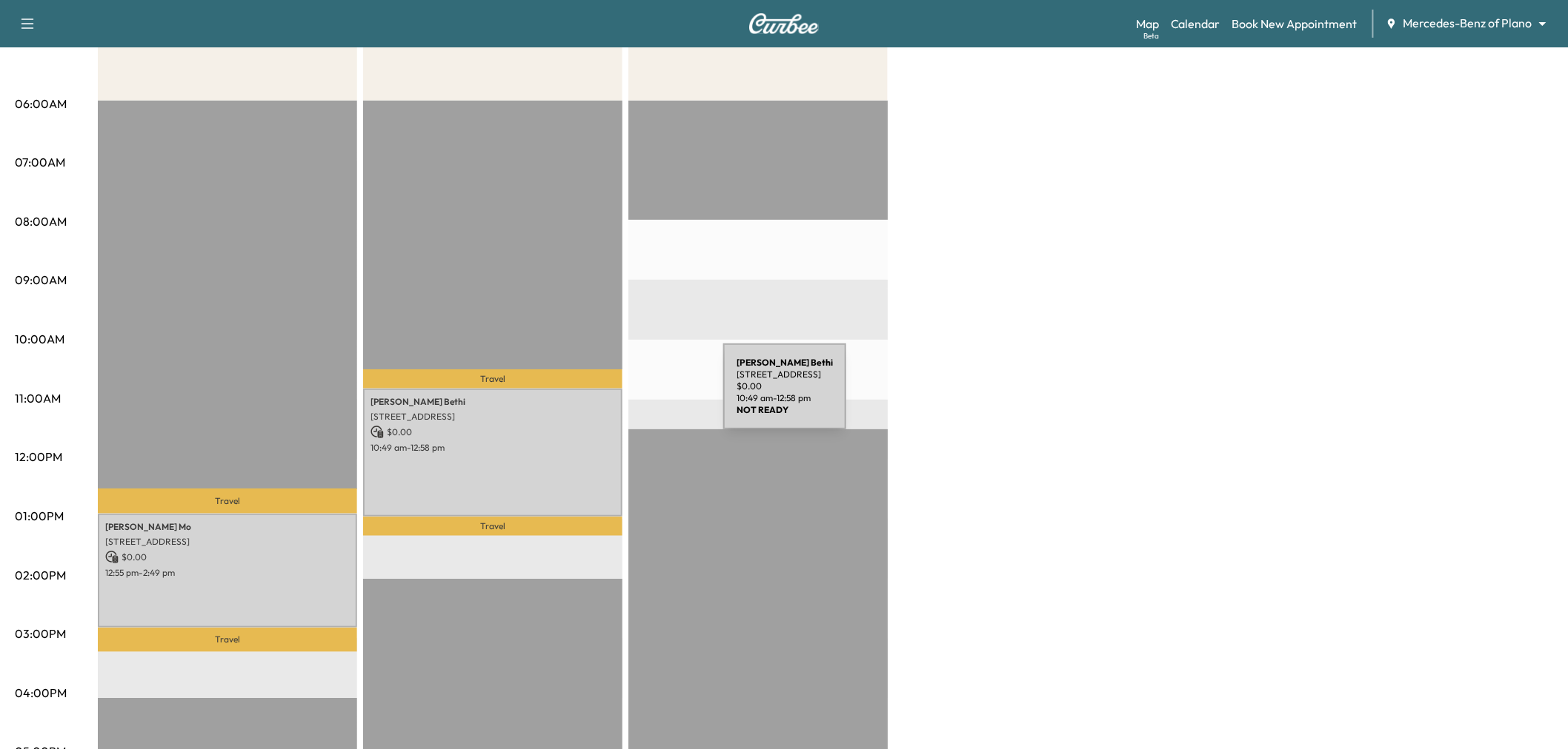
scroll to position [164, 0]
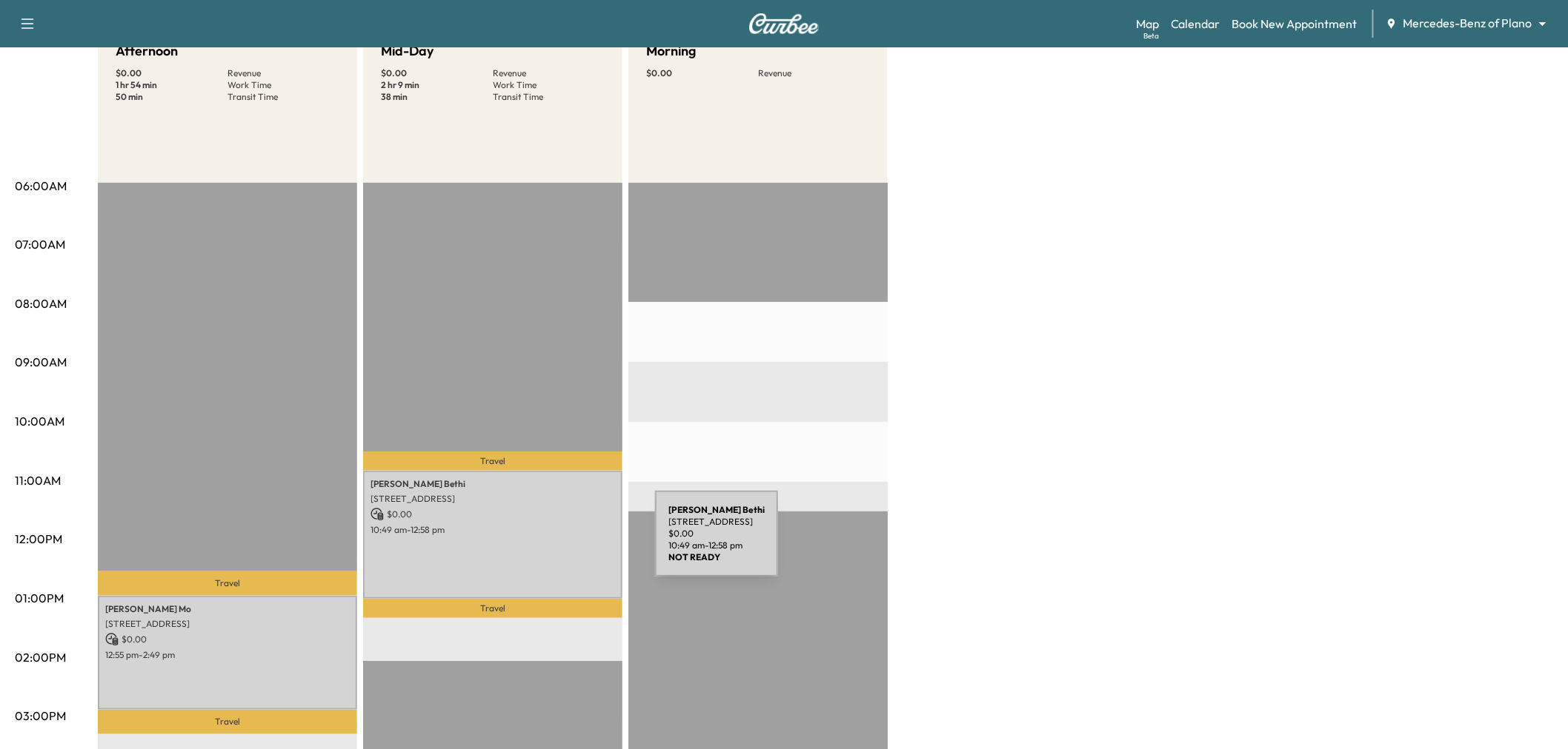
click at [544, 543] on div "[PERSON_NAME] [STREET_ADDRESS] $ 0.00 10:49 am - 12:58 pm" at bounding box center [492, 536] width 259 height 129
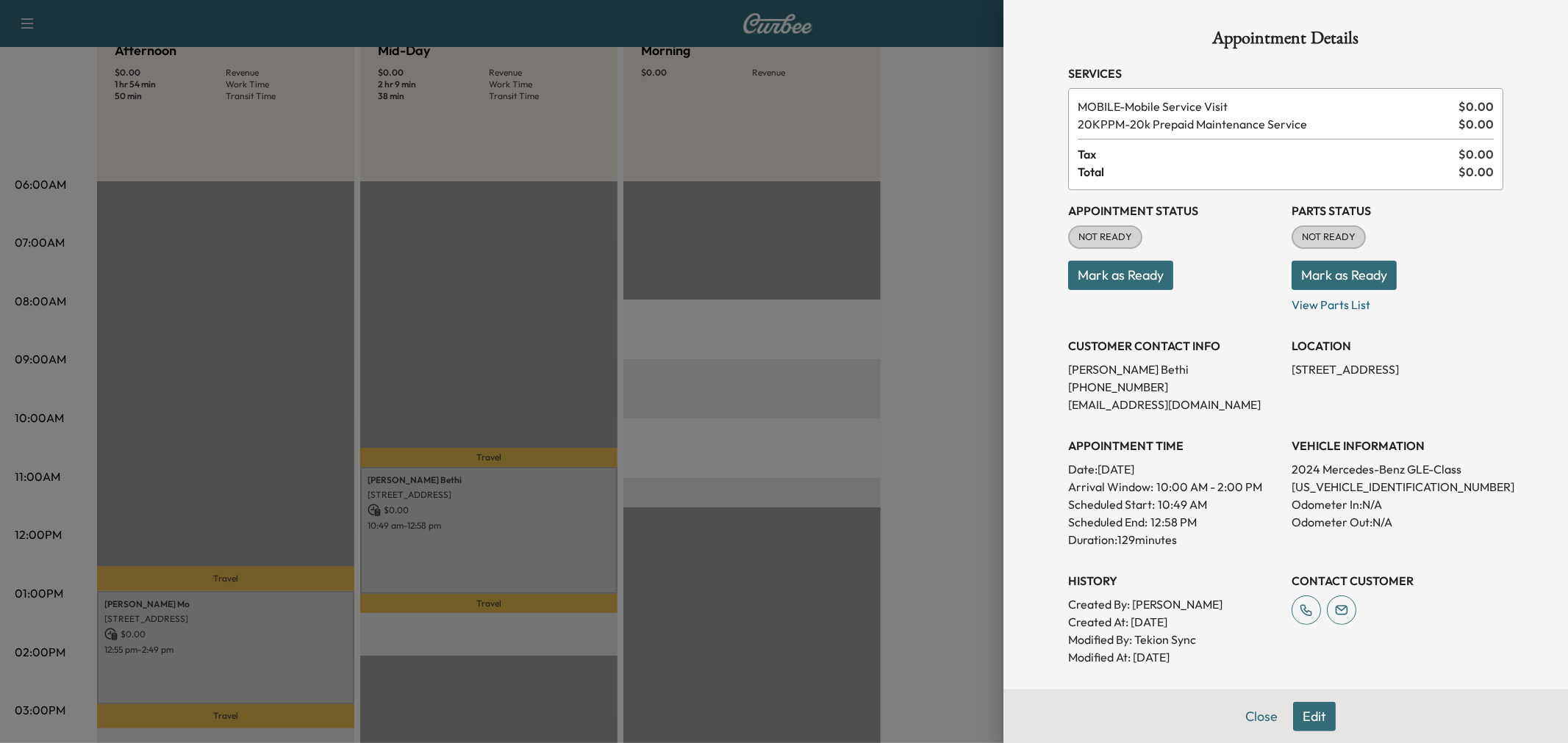
click at [292, 627] on div at bounding box center [784, 371] width 1568 height 743
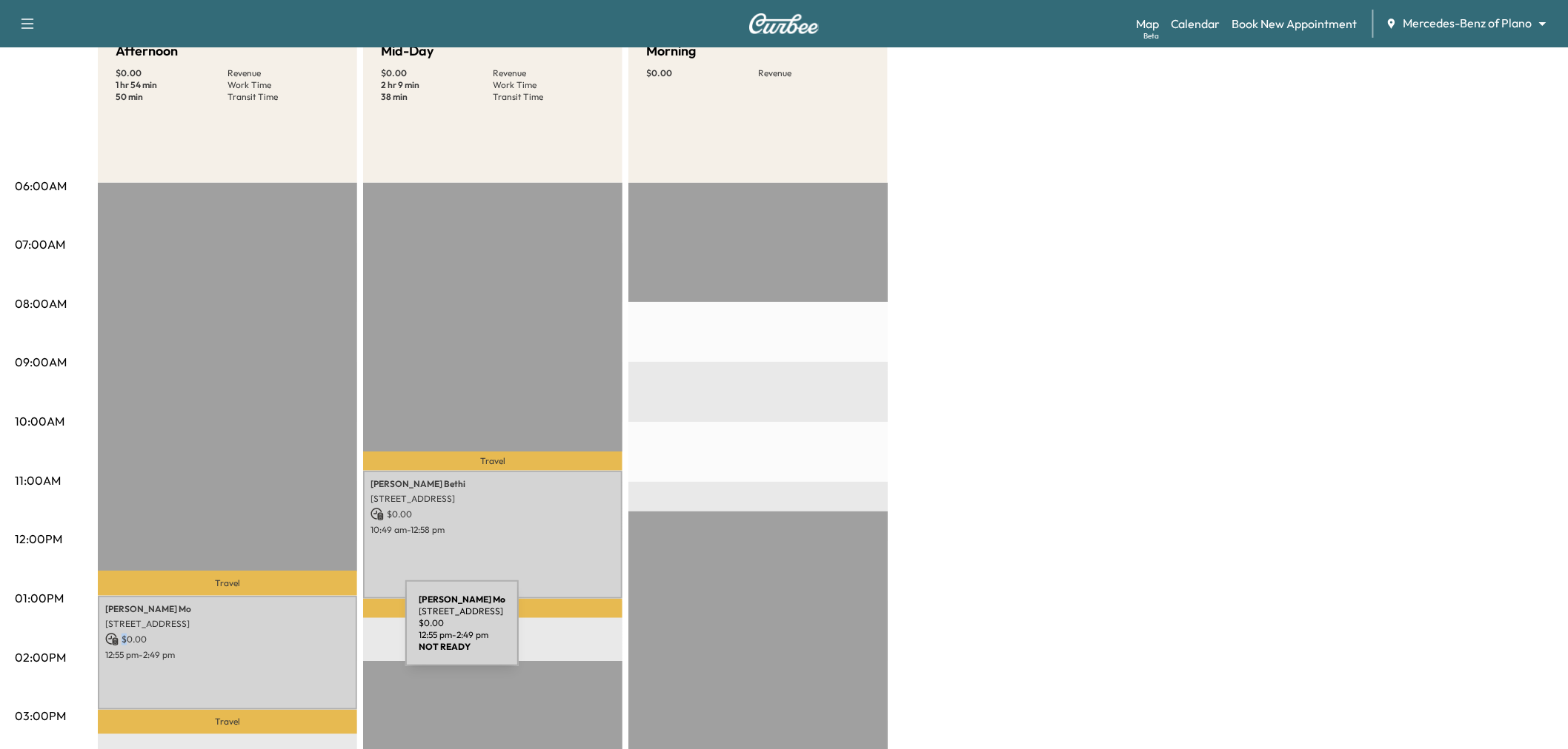
click at [294, 633] on p "$ 0.00" at bounding box center [227, 640] width 244 height 13
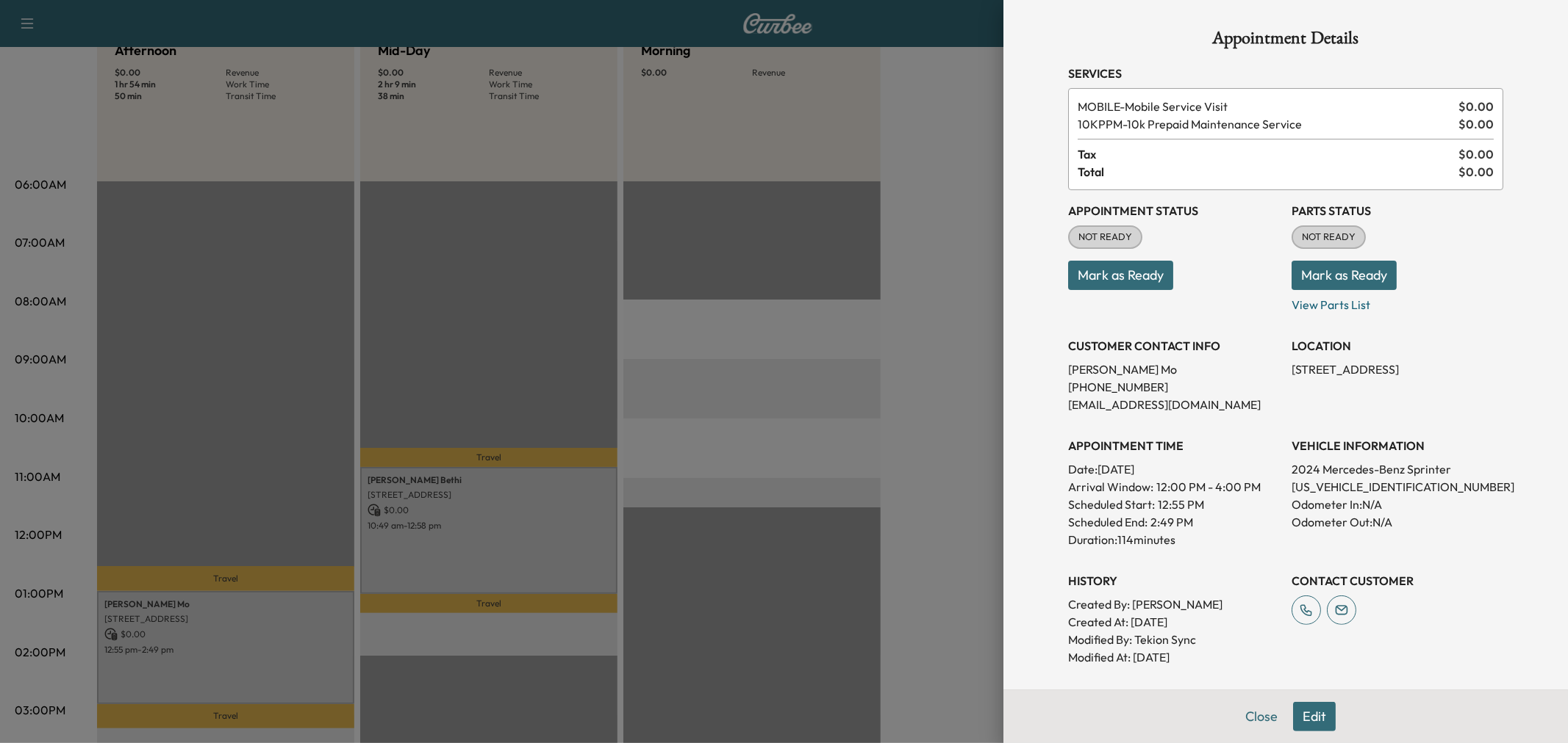
click at [288, 629] on div at bounding box center [784, 371] width 1568 height 743
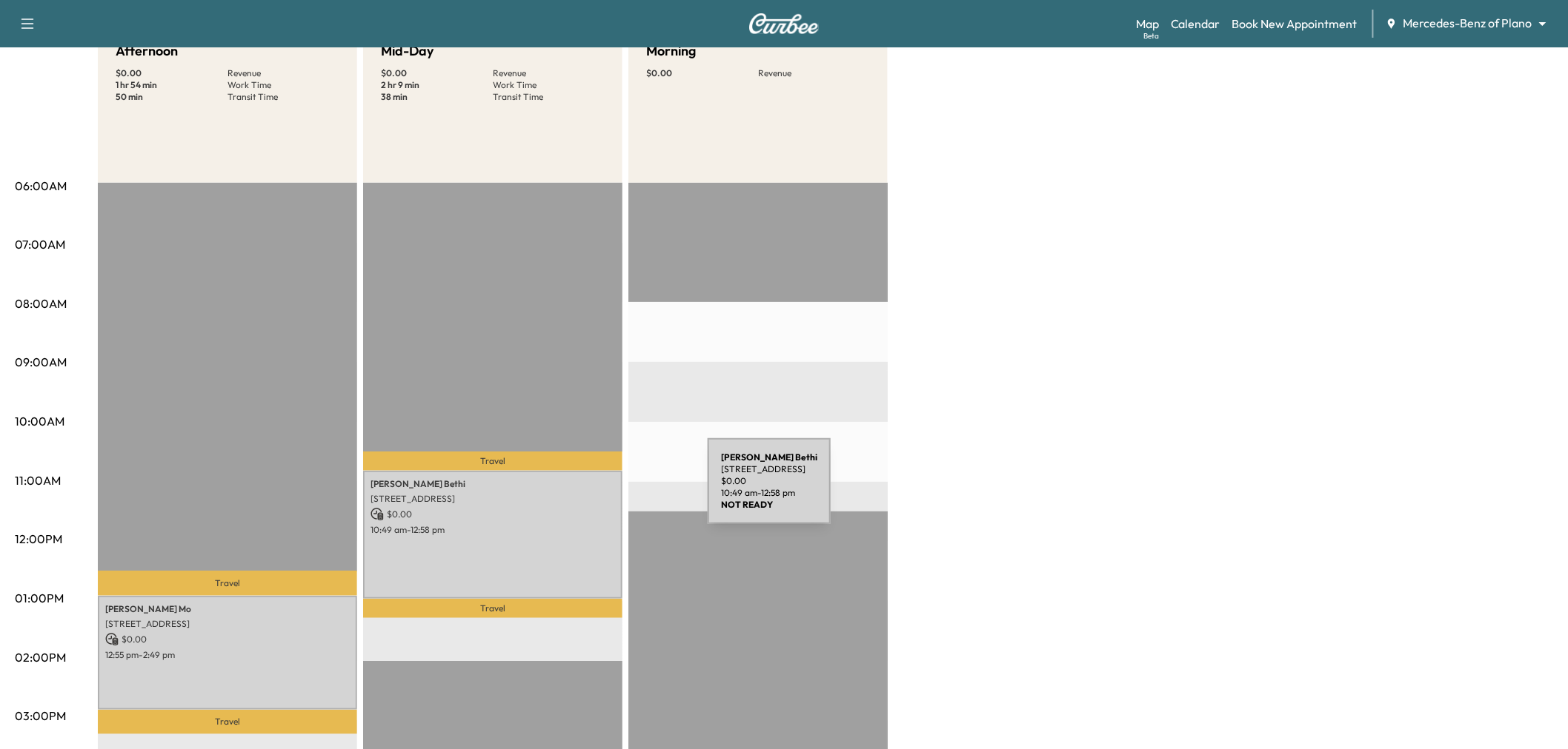
scroll to position [0, 0]
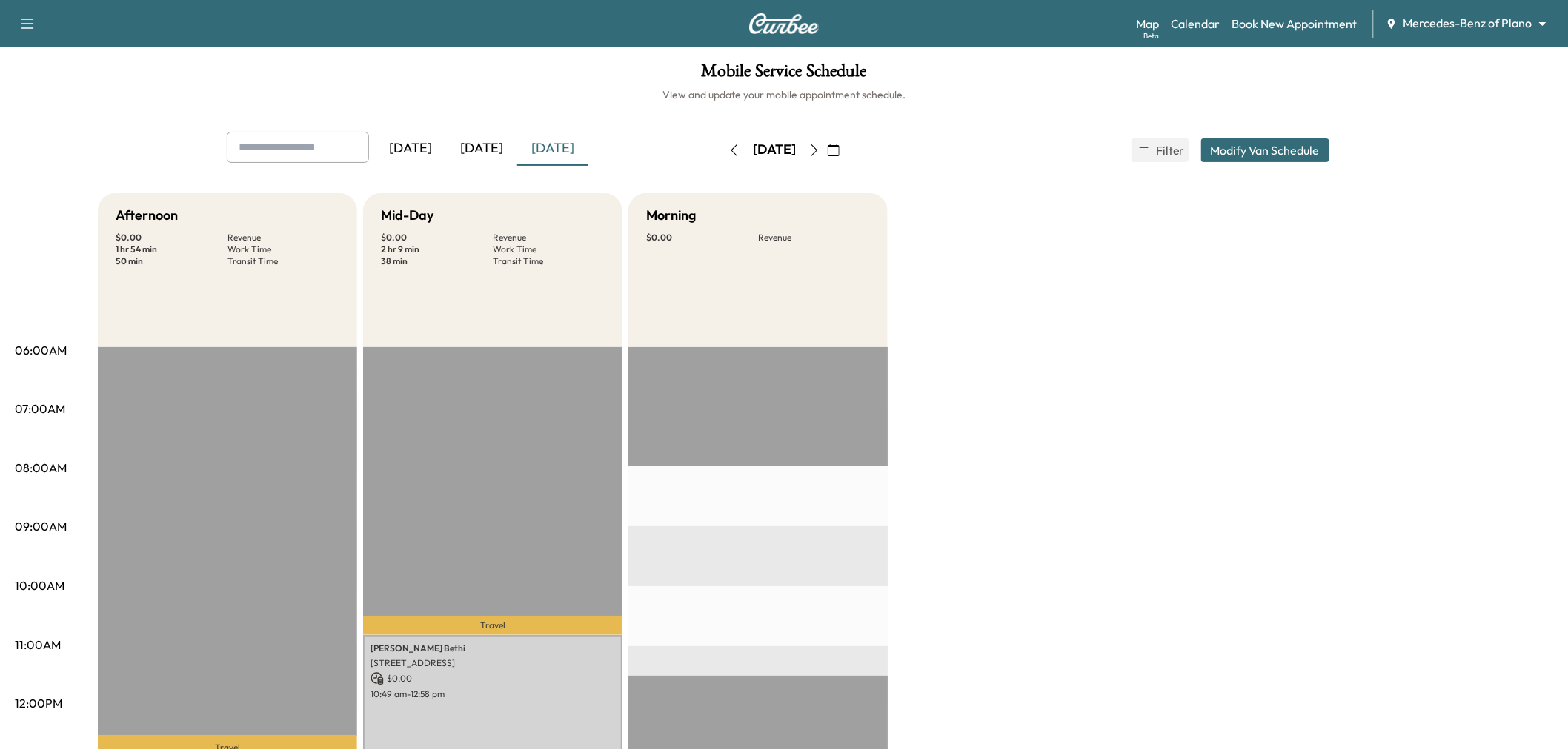
click at [728, 146] on icon "button" at bounding box center [733, 150] width 12 height 12
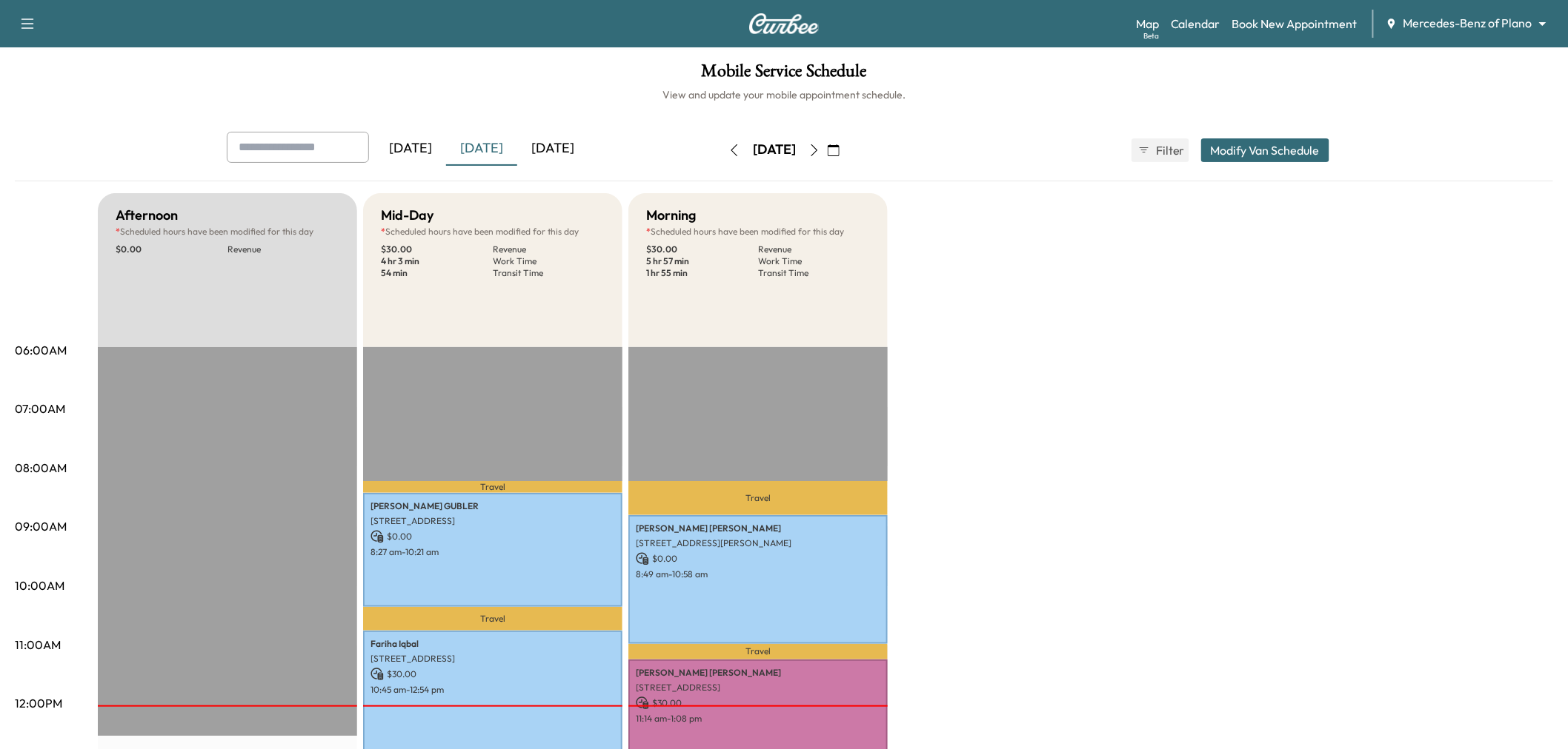
click at [558, 136] on div "[DATE]" at bounding box center [552, 149] width 71 height 34
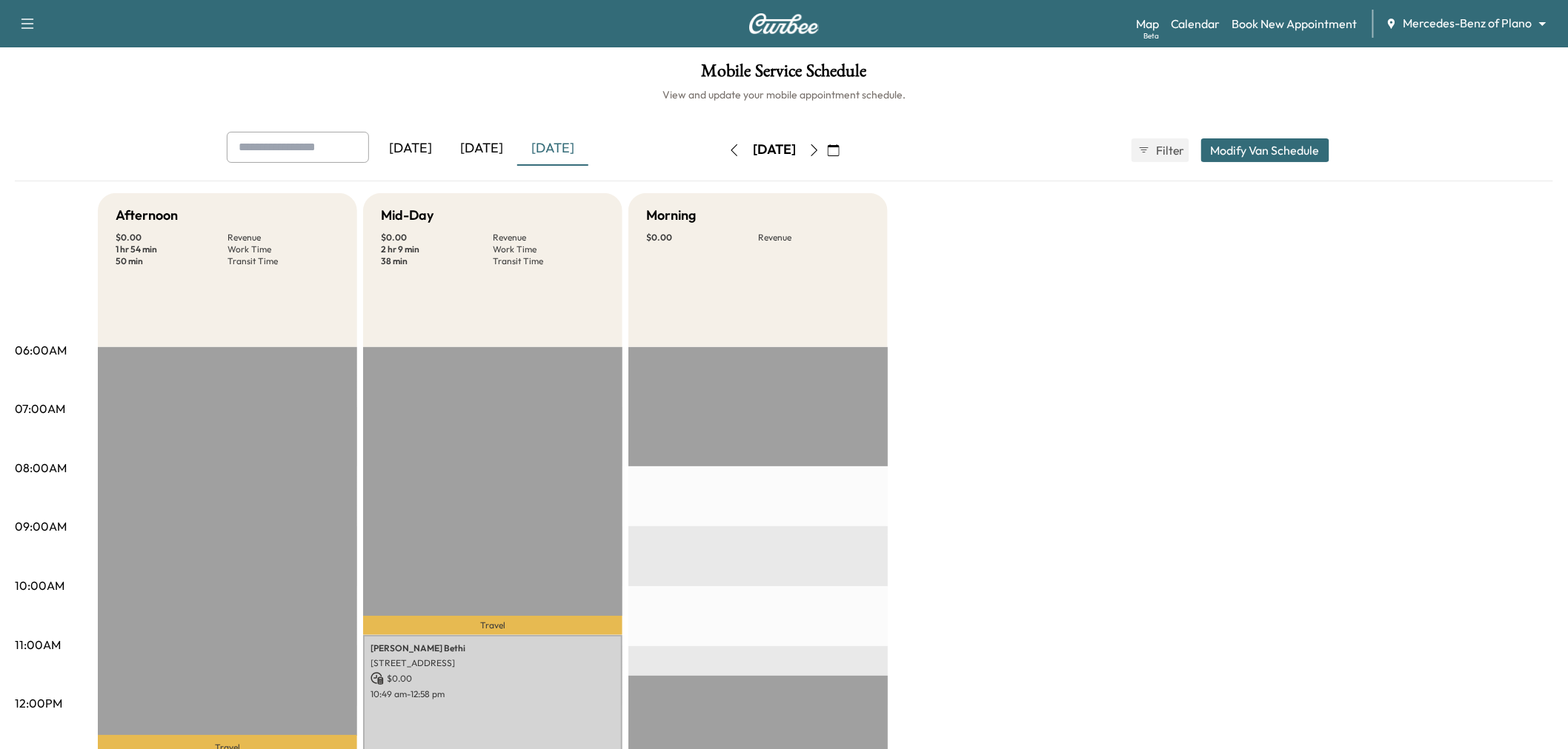
click at [404, 148] on div "[DATE]" at bounding box center [410, 149] width 71 height 34
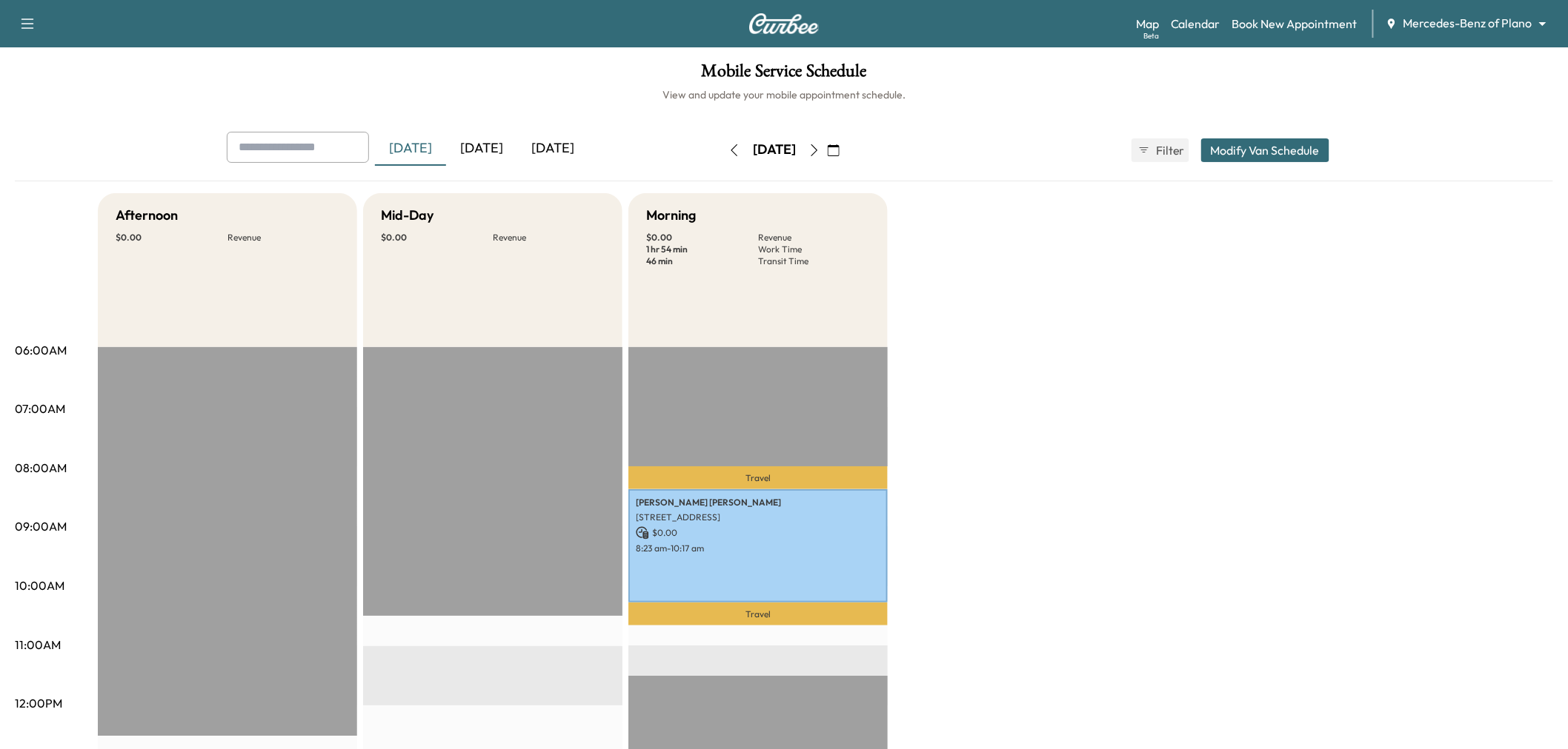
click at [572, 144] on div "[DATE]" at bounding box center [552, 149] width 71 height 34
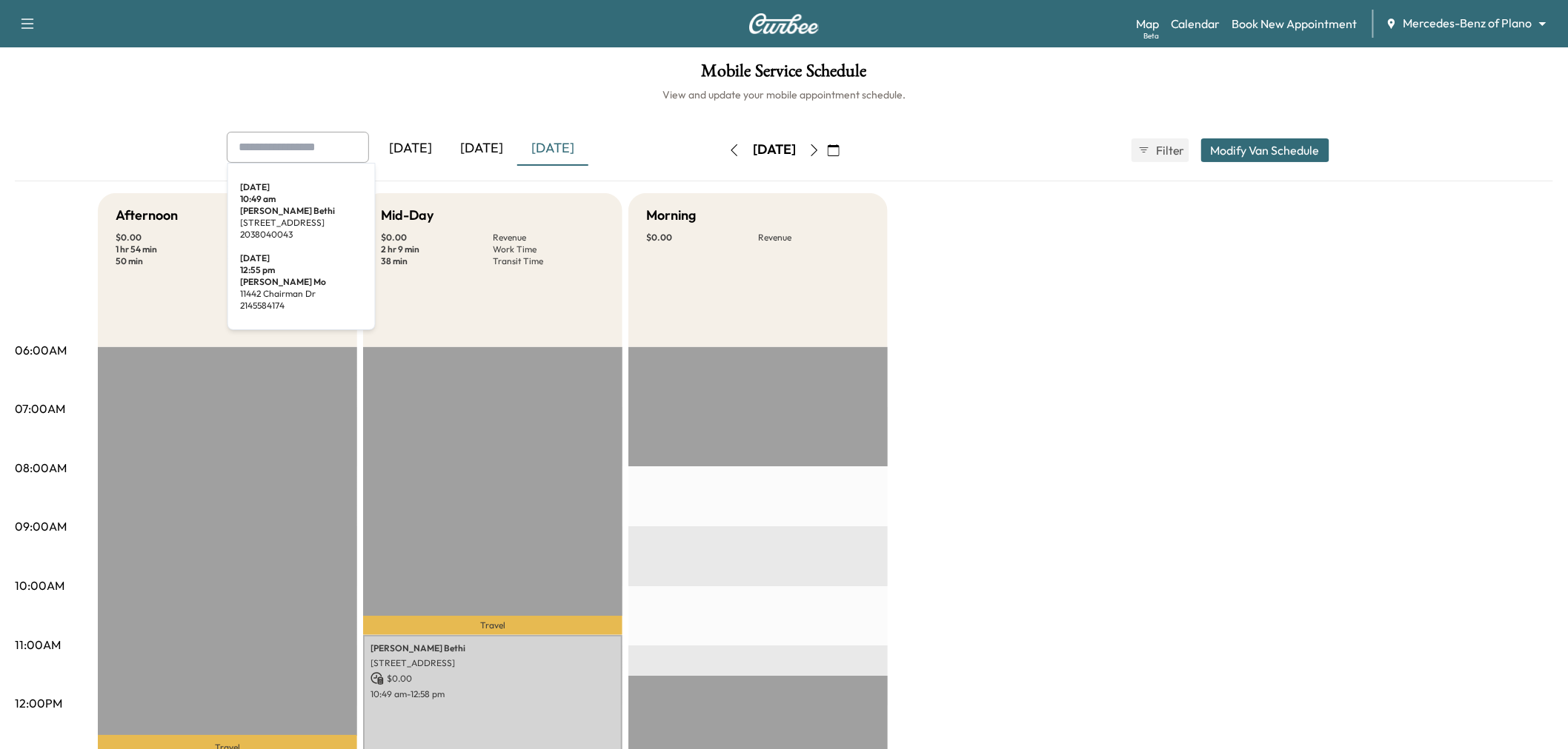
click at [280, 142] on input "text" at bounding box center [298, 147] width 142 height 31
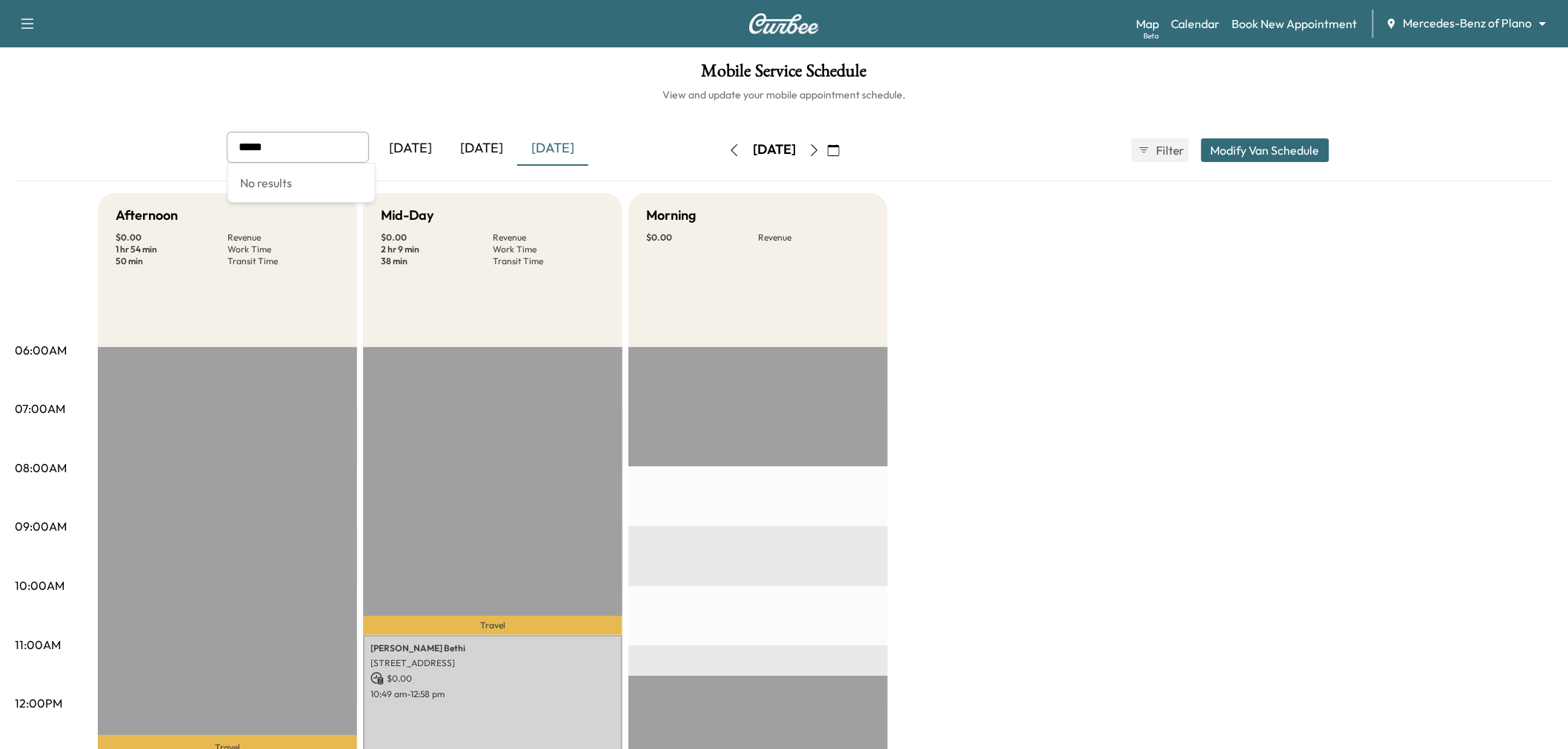
type input "*****"
click at [1008, 279] on div "Afternoon $ 0.00 Revenue 1 hr 54 min Work Time 50 min Transit Time Travel [PERS…" at bounding box center [825, 748] width 1455 height 1110
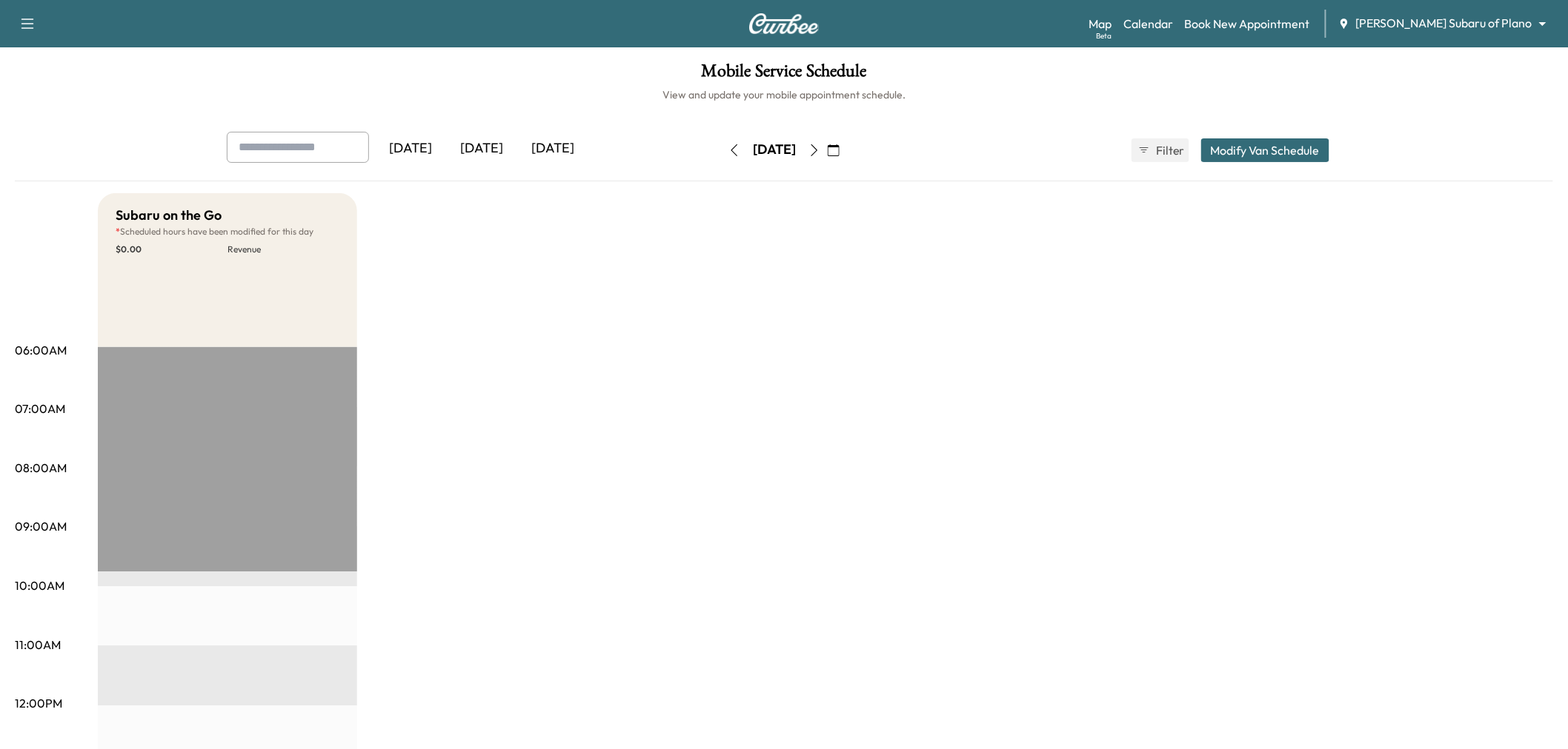
click at [538, 146] on div "[DATE]" at bounding box center [552, 149] width 71 height 34
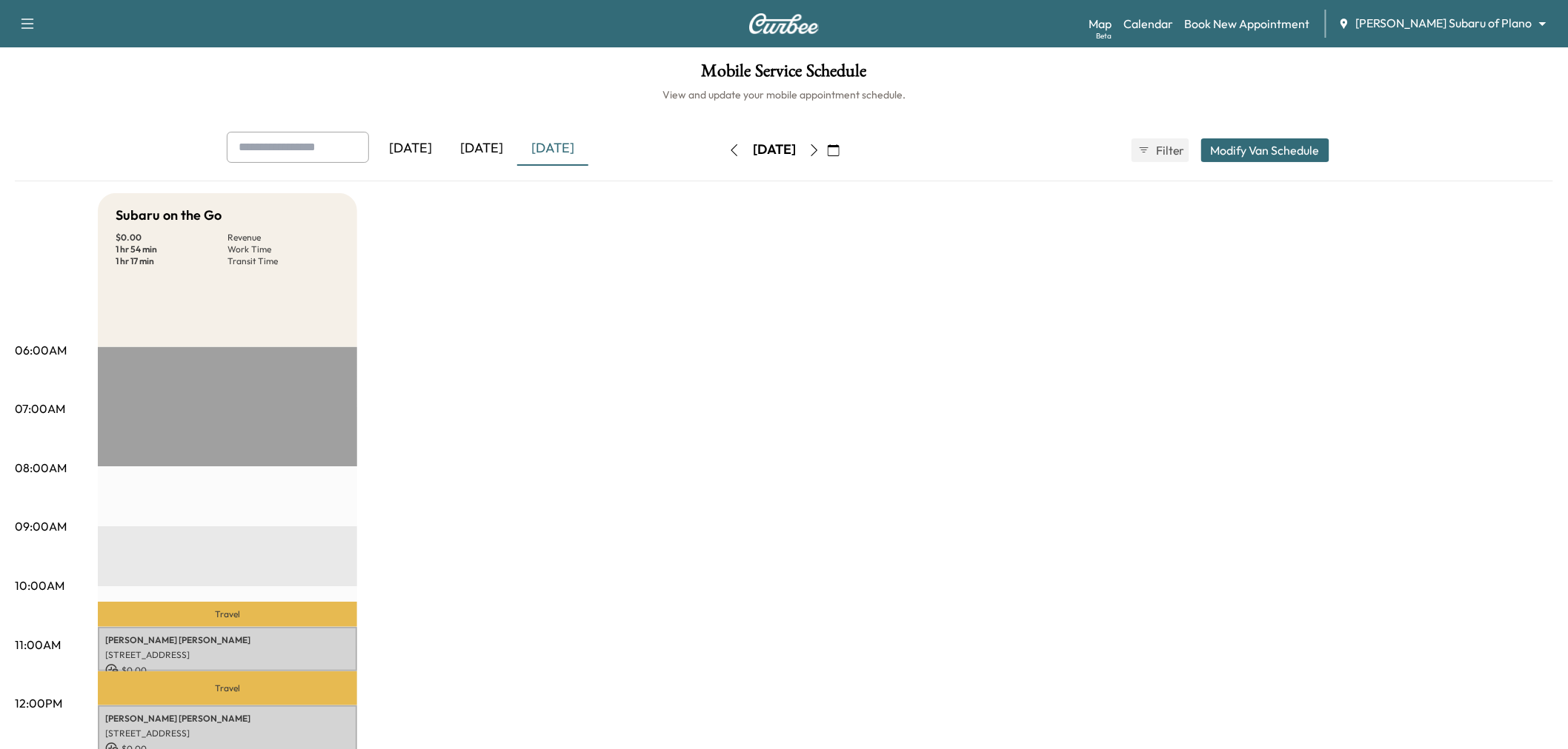
click at [286, 148] on input "text" at bounding box center [298, 147] width 142 height 31
type input "*****"
click at [483, 146] on div "[DATE]" at bounding box center [481, 149] width 71 height 34
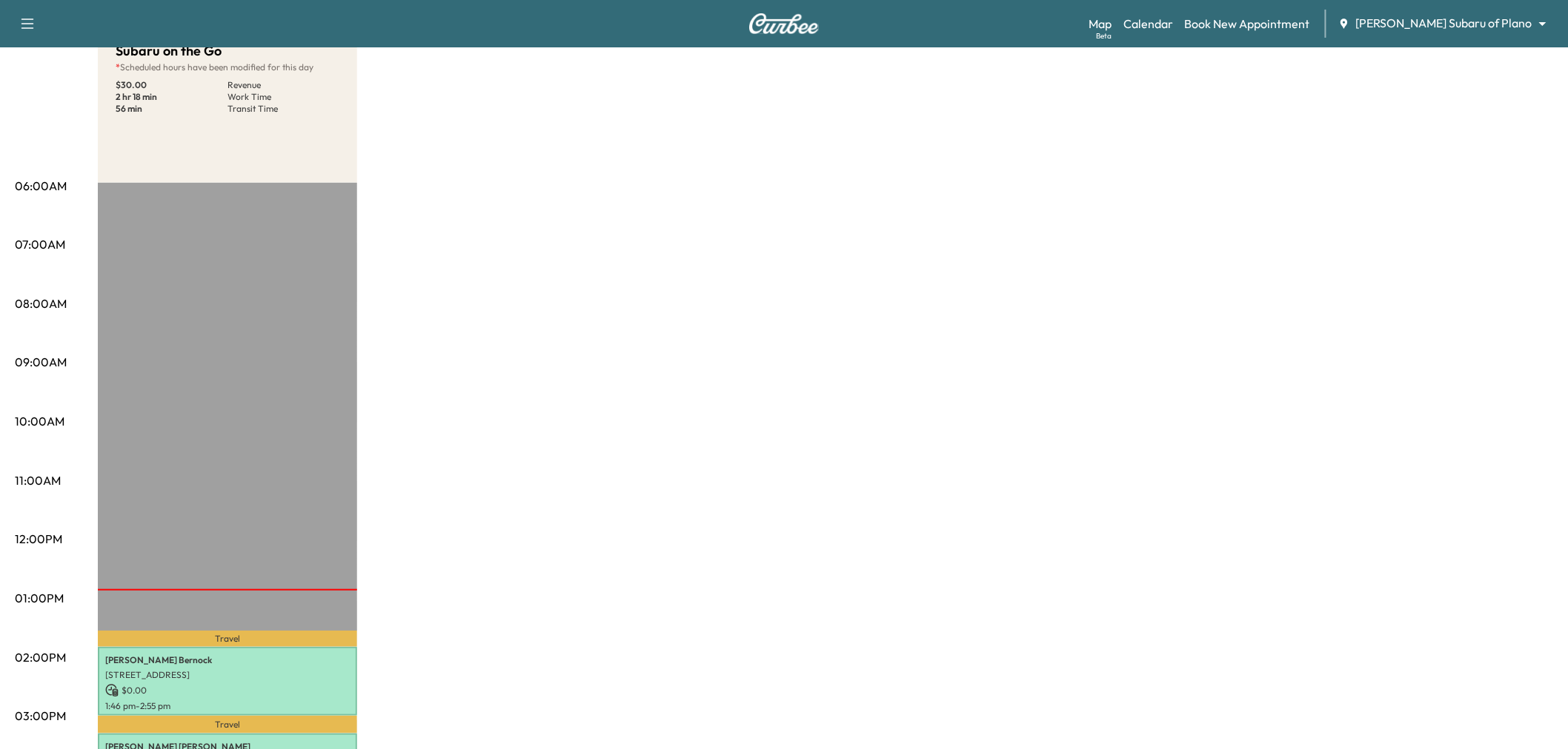
scroll to position [411, 0]
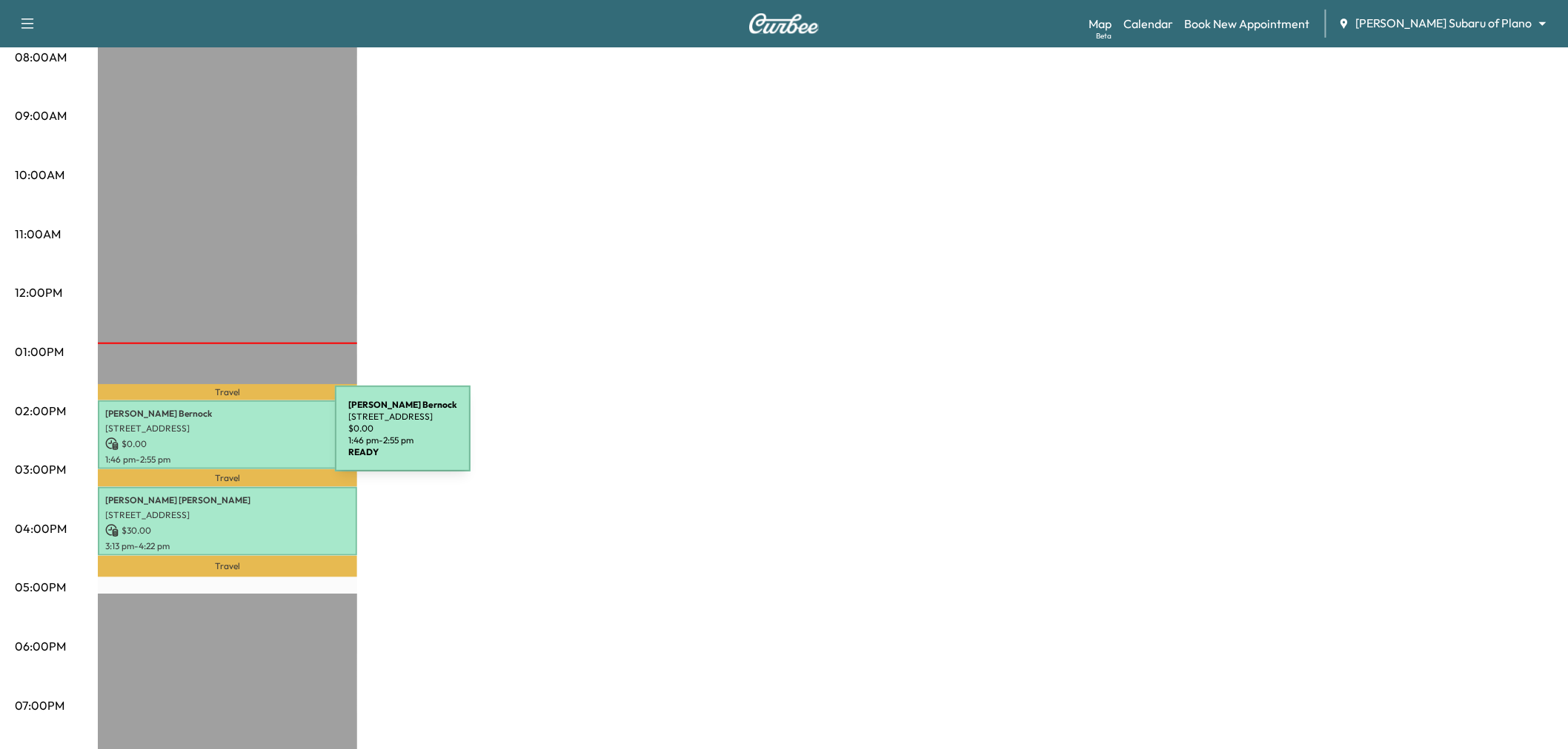
click at [223, 438] on p "$ 0.00" at bounding box center [227, 444] width 244 height 13
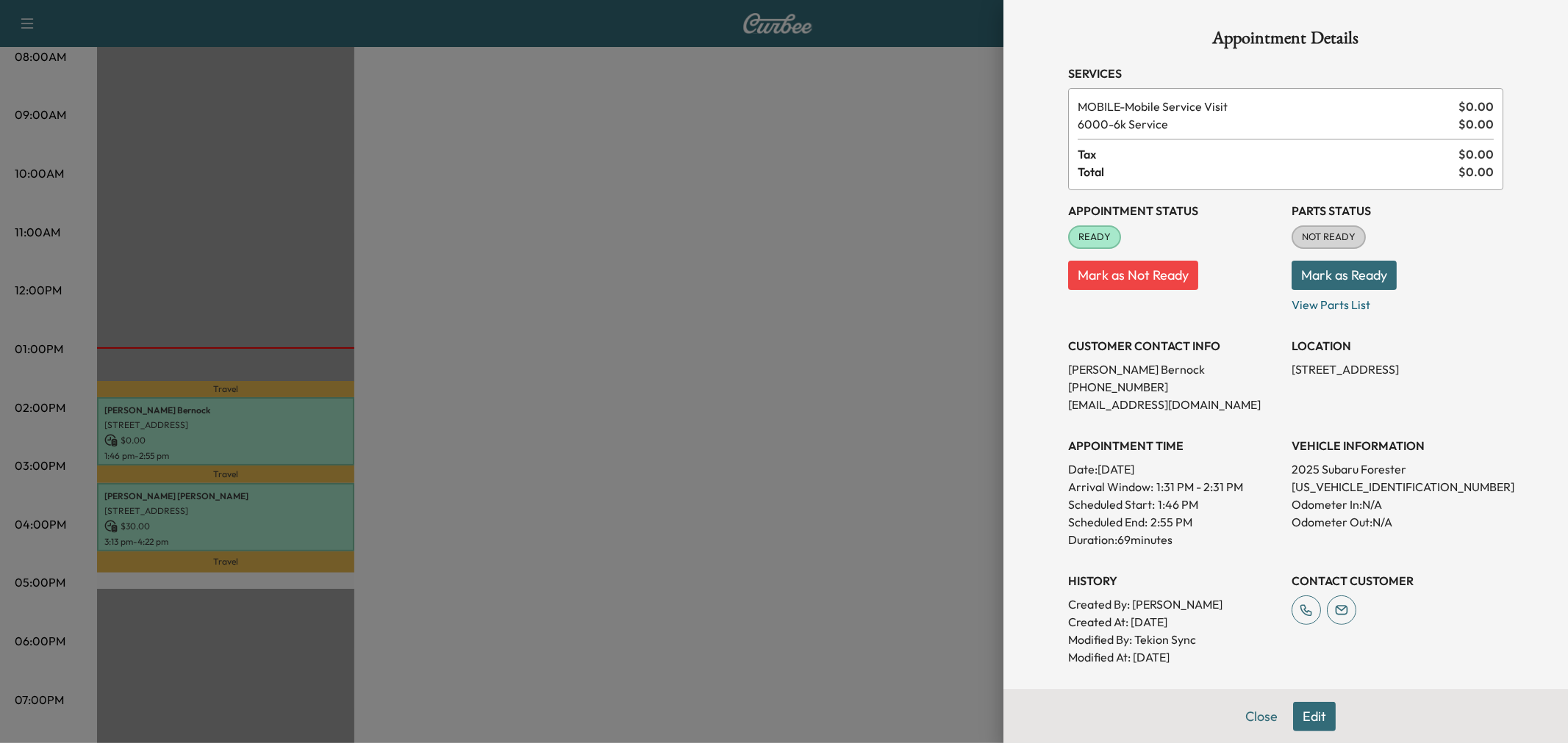
click at [516, 439] on div at bounding box center [784, 371] width 1568 height 743
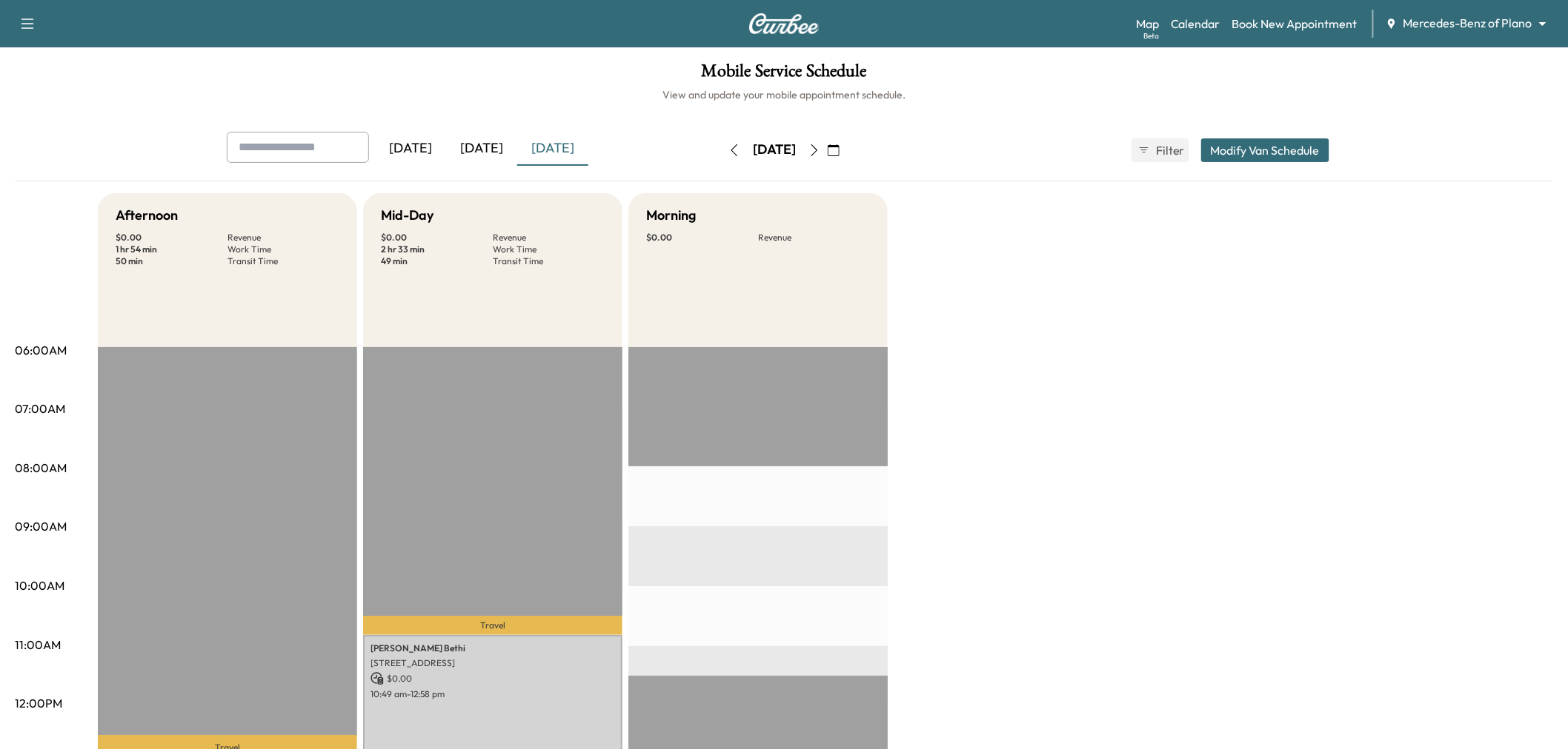
click at [1271, 144] on button "Modify Van Schedule" at bounding box center [1265, 150] width 128 height 23
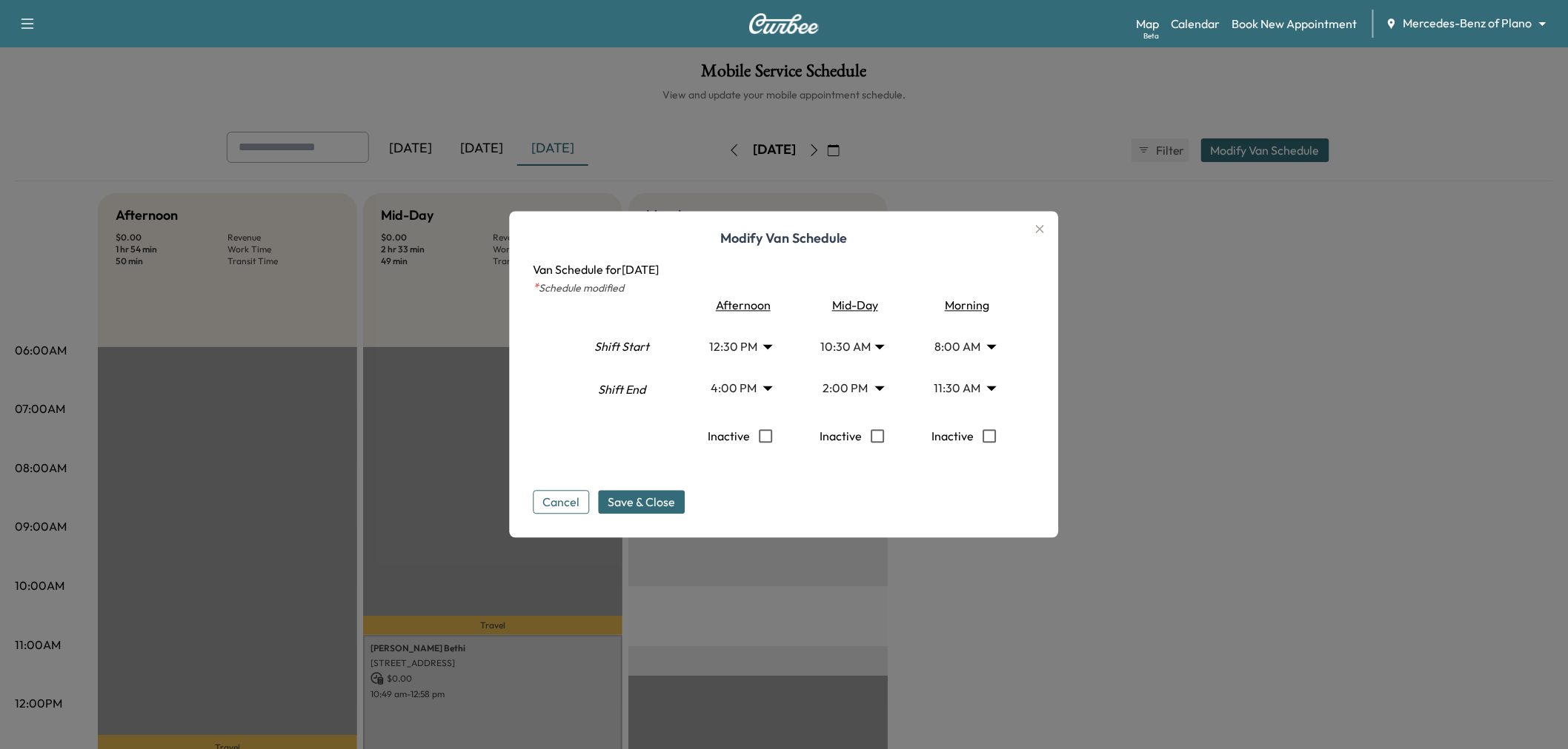
click at [836, 396] on body "Support Log Out Map Beta Calendar Book New Appointment Mercedes-Benz of Plano *…" at bounding box center [784, 374] width 1568 height 749
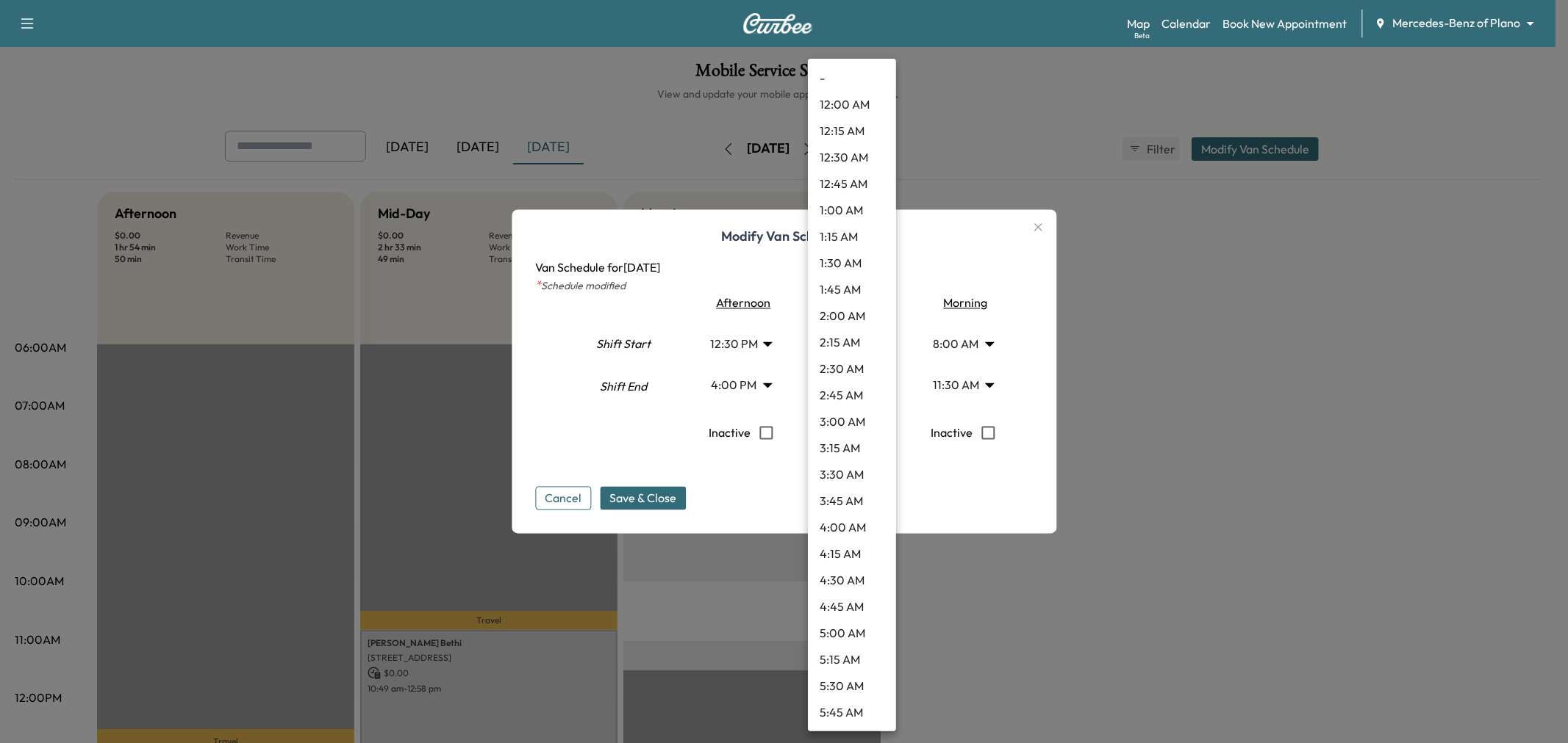
scroll to position [1189, 0]
click at [846, 496] on li "3:00 PM" at bounding box center [851, 503] width 88 height 27
type input "**"
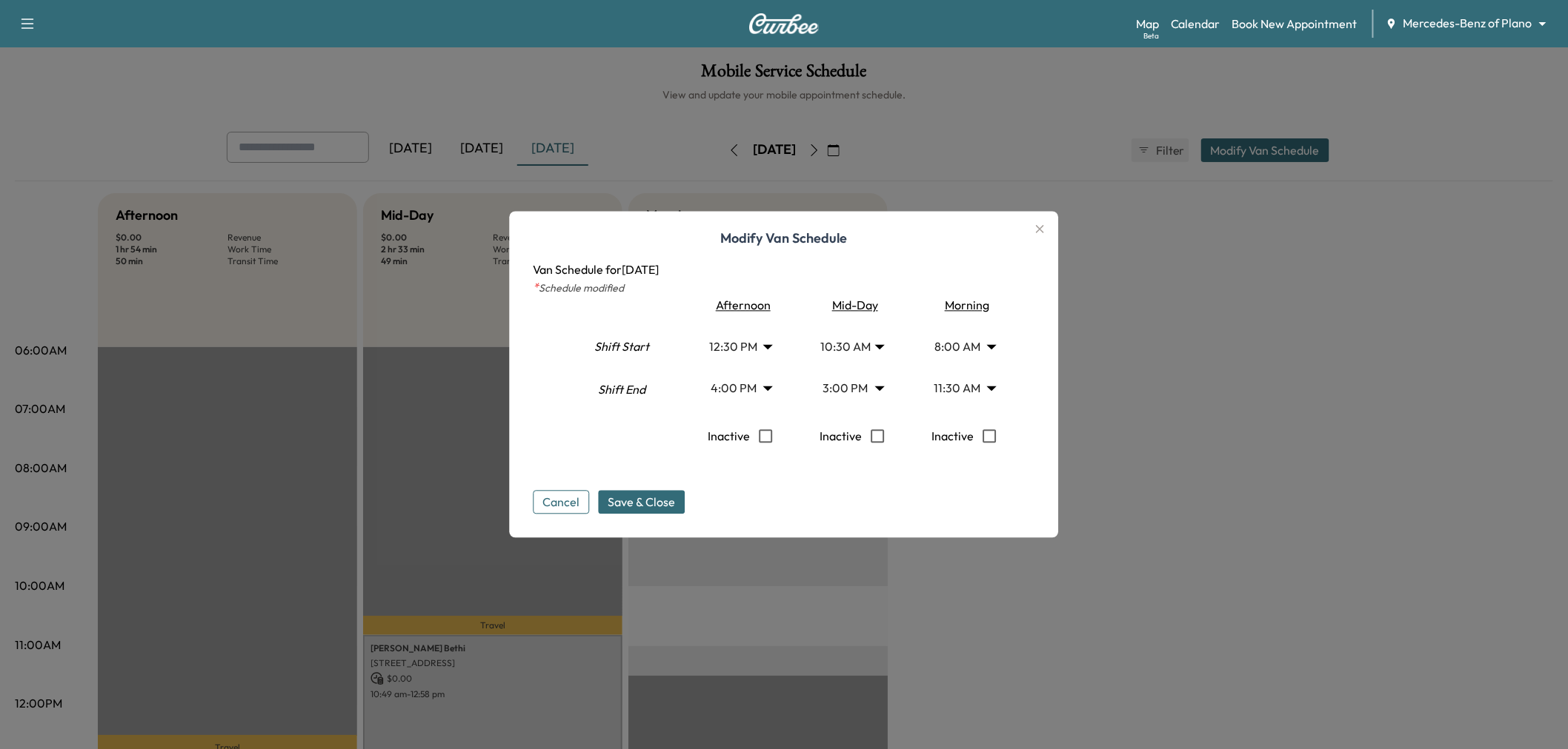
click at [849, 349] on body "Support Log Out Map Beta Calendar Book New Appointment Mercedes-Benz of Plano *…" at bounding box center [784, 374] width 1568 height 749
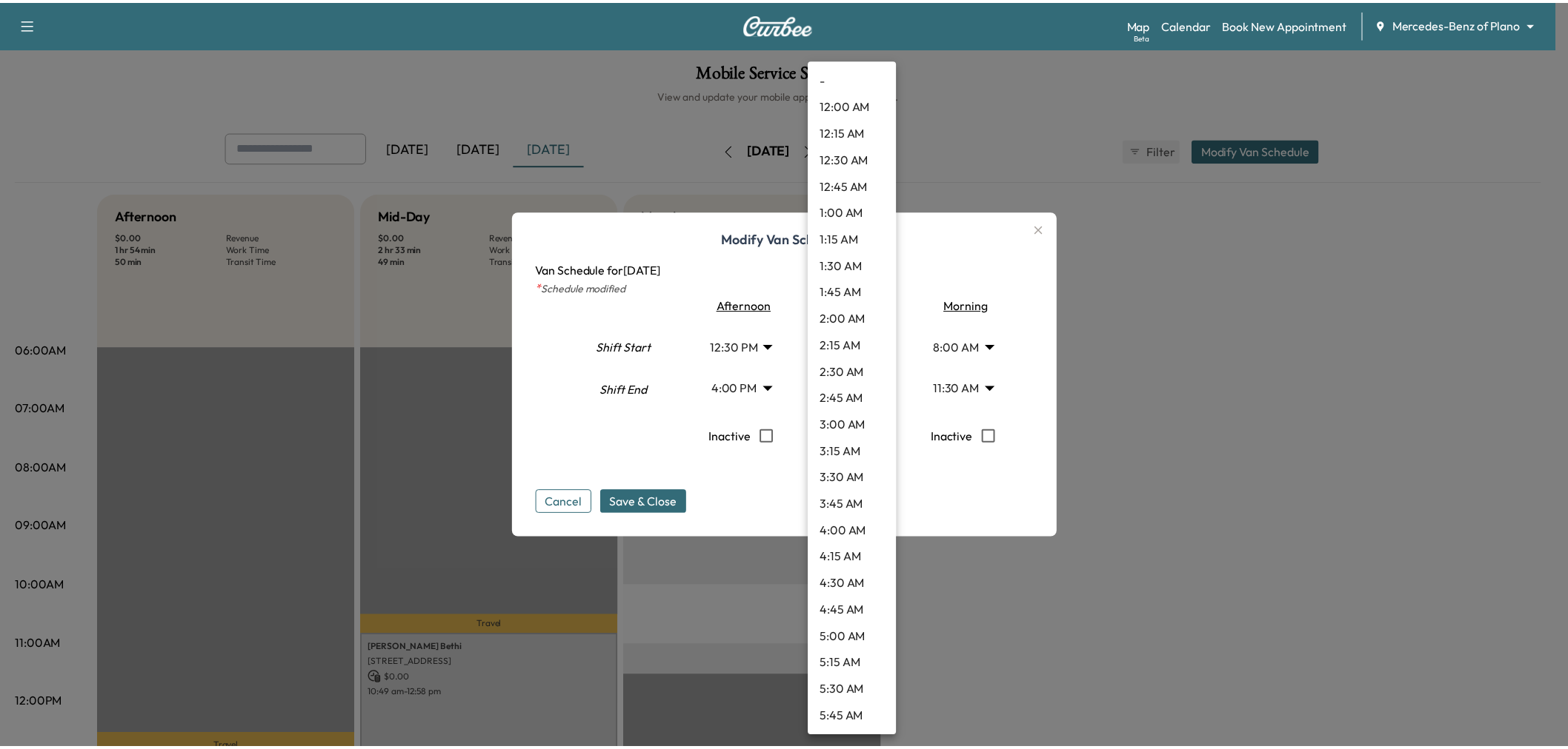
scroll to position [825, 0]
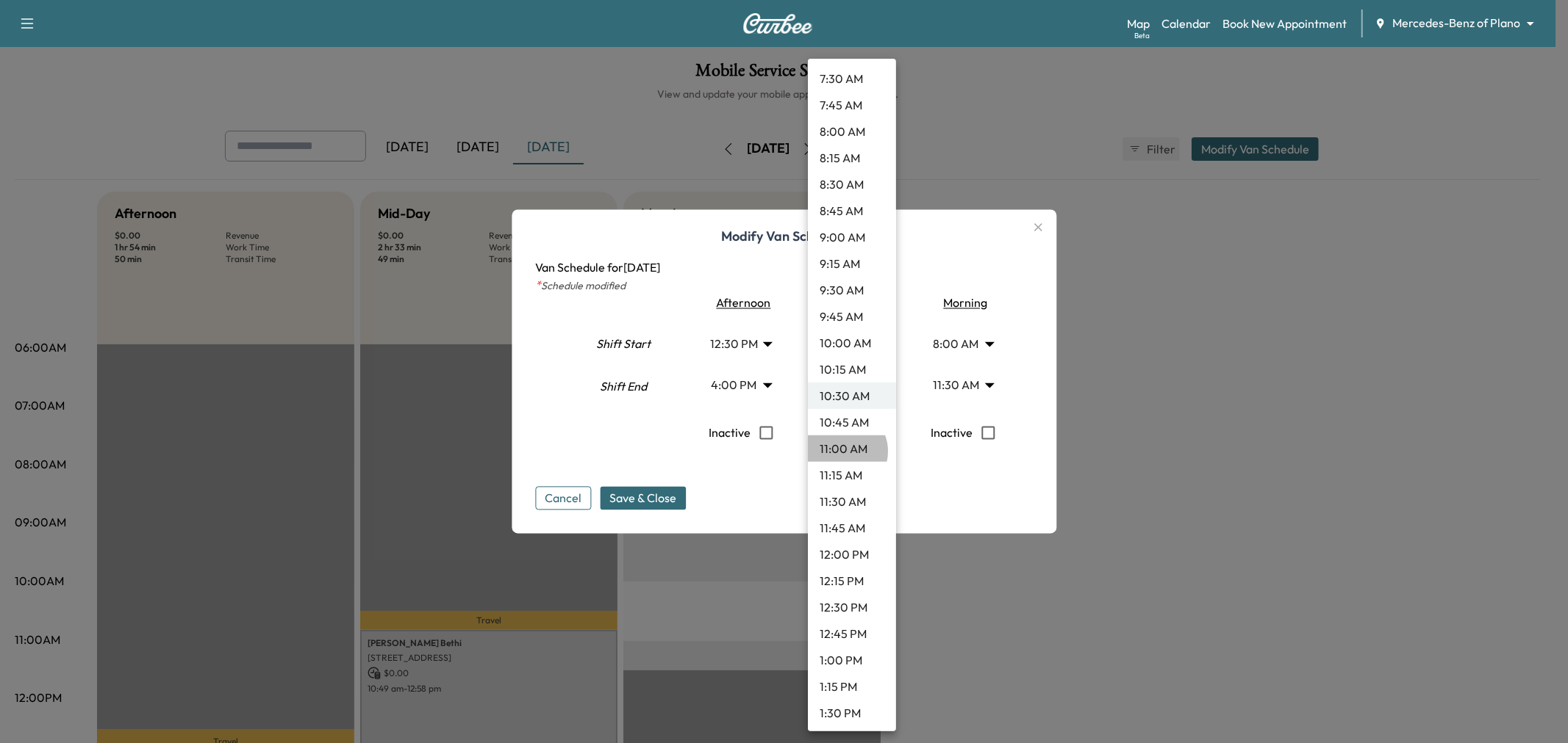
click at [843, 451] on li "11:00 AM" at bounding box center [851, 448] width 88 height 27
type input "**"
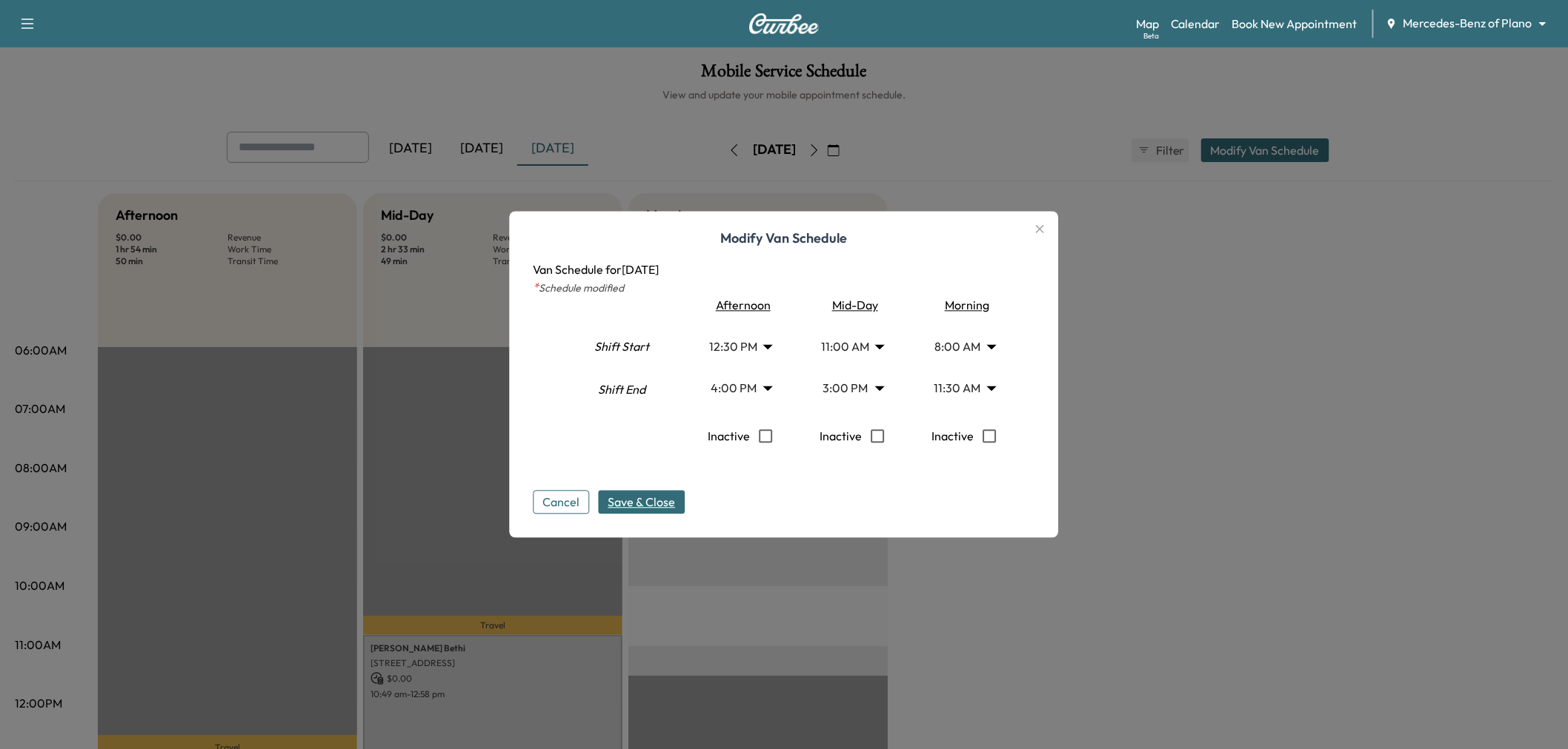
click at [669, 505] on span "Save & Close" at bounding box center [642, 503] width 67 height 18
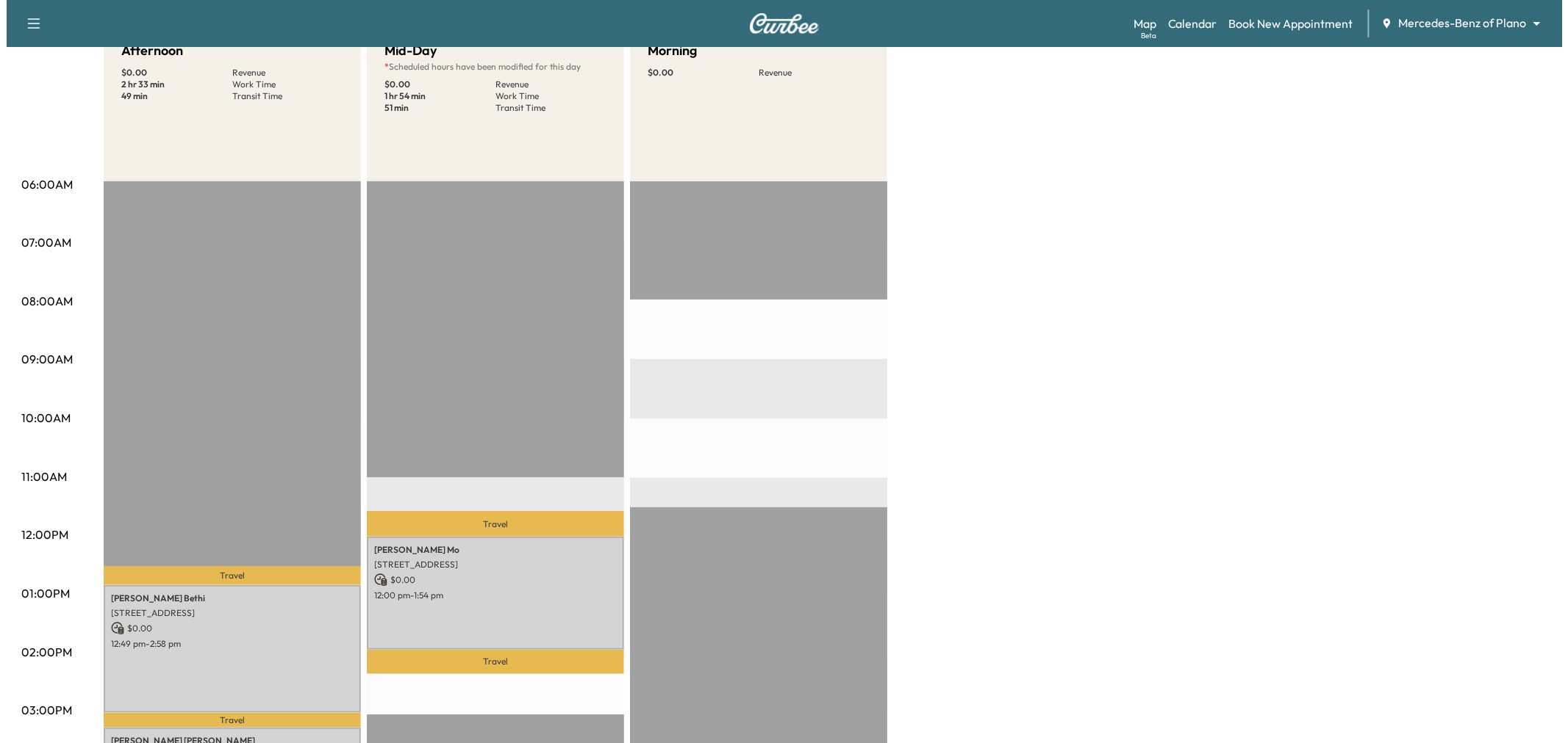
scroll to position [0, 0]
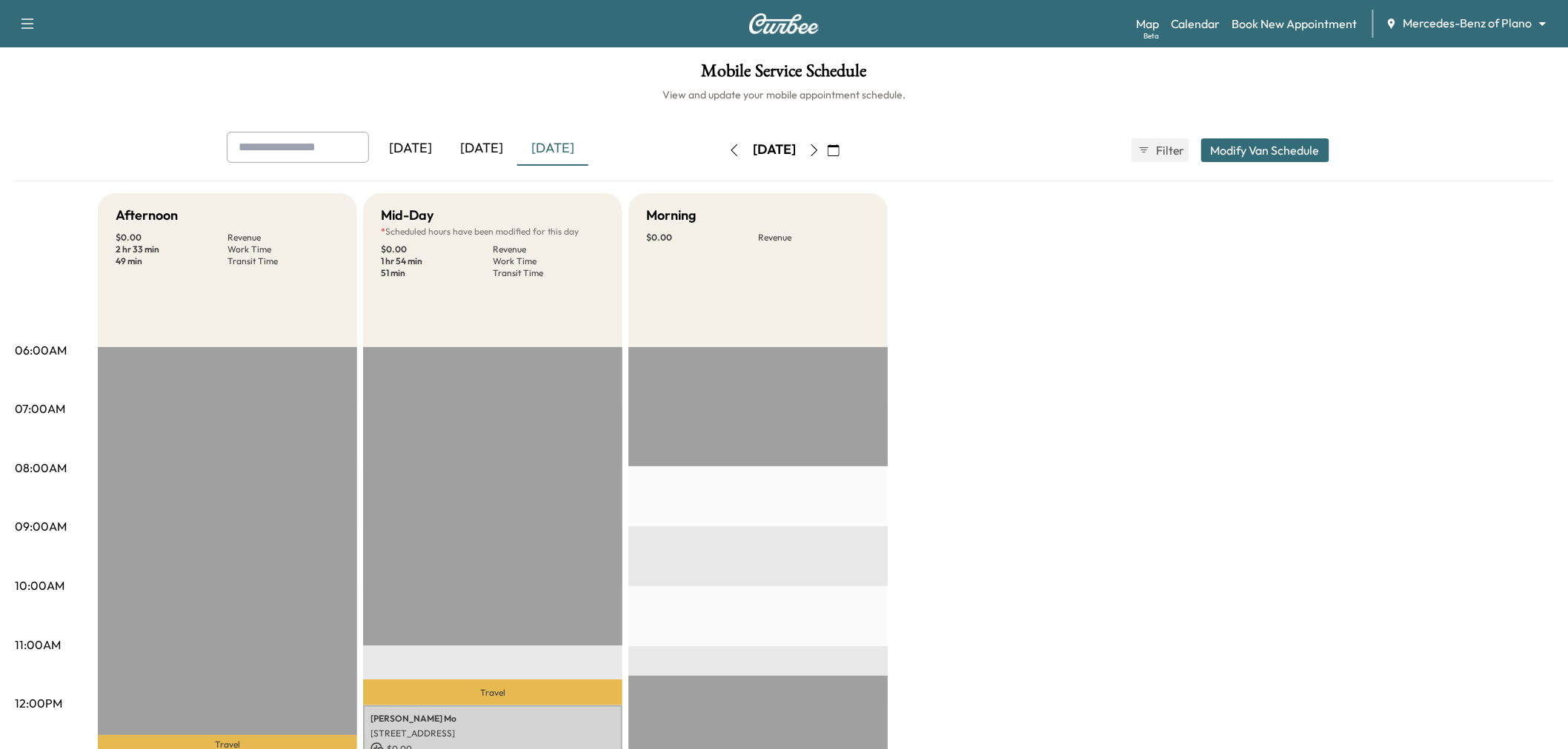
click at [1250, 152] on button "Modify Van Schedule" at bounding box center [1265, 150] width 128 height 23
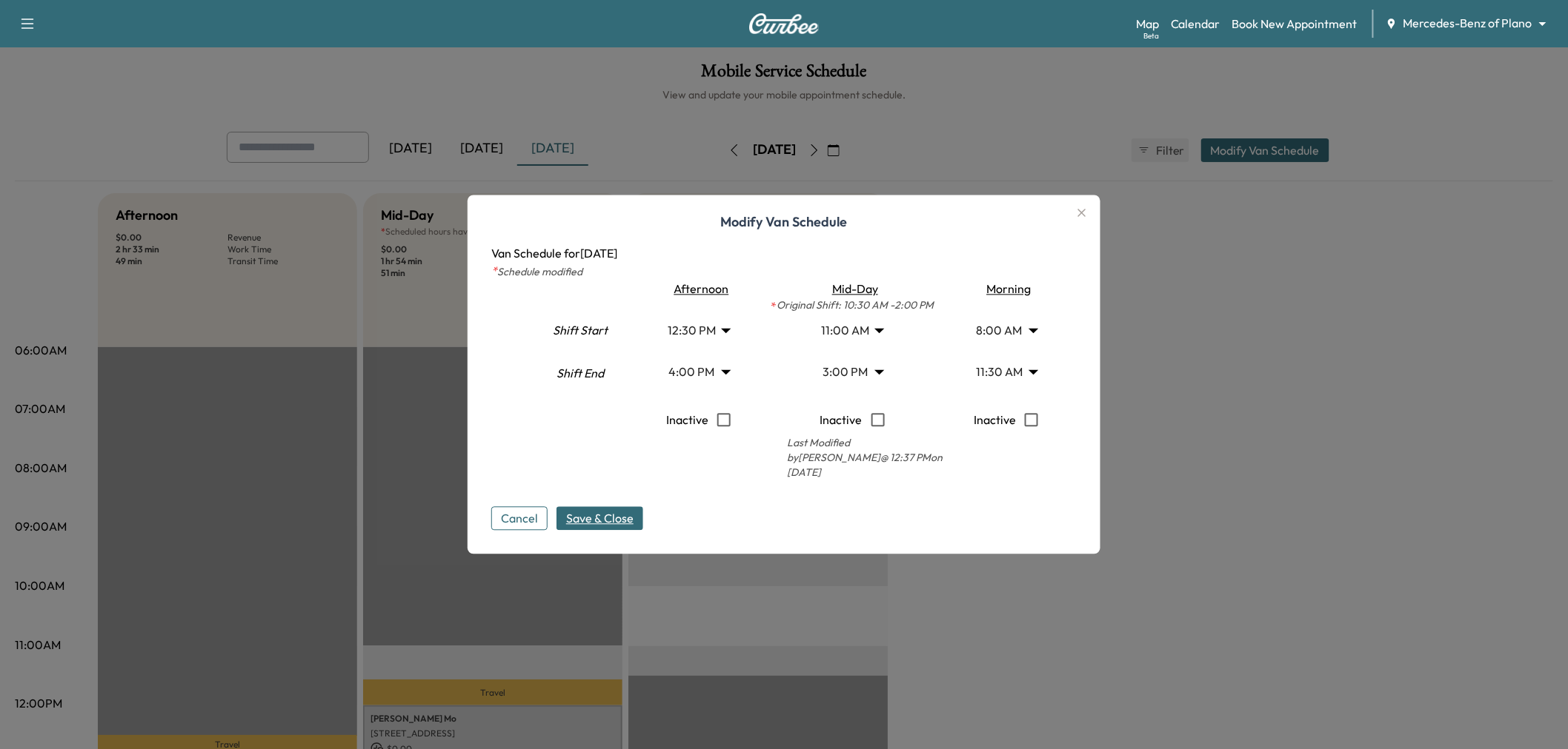
click at [715, 372] on body "Support Log Out Map Beta Calendar Book New Appointment Mercedes-Benz of Plano *…" at bounding box center [784, 374] width 1568 height 749
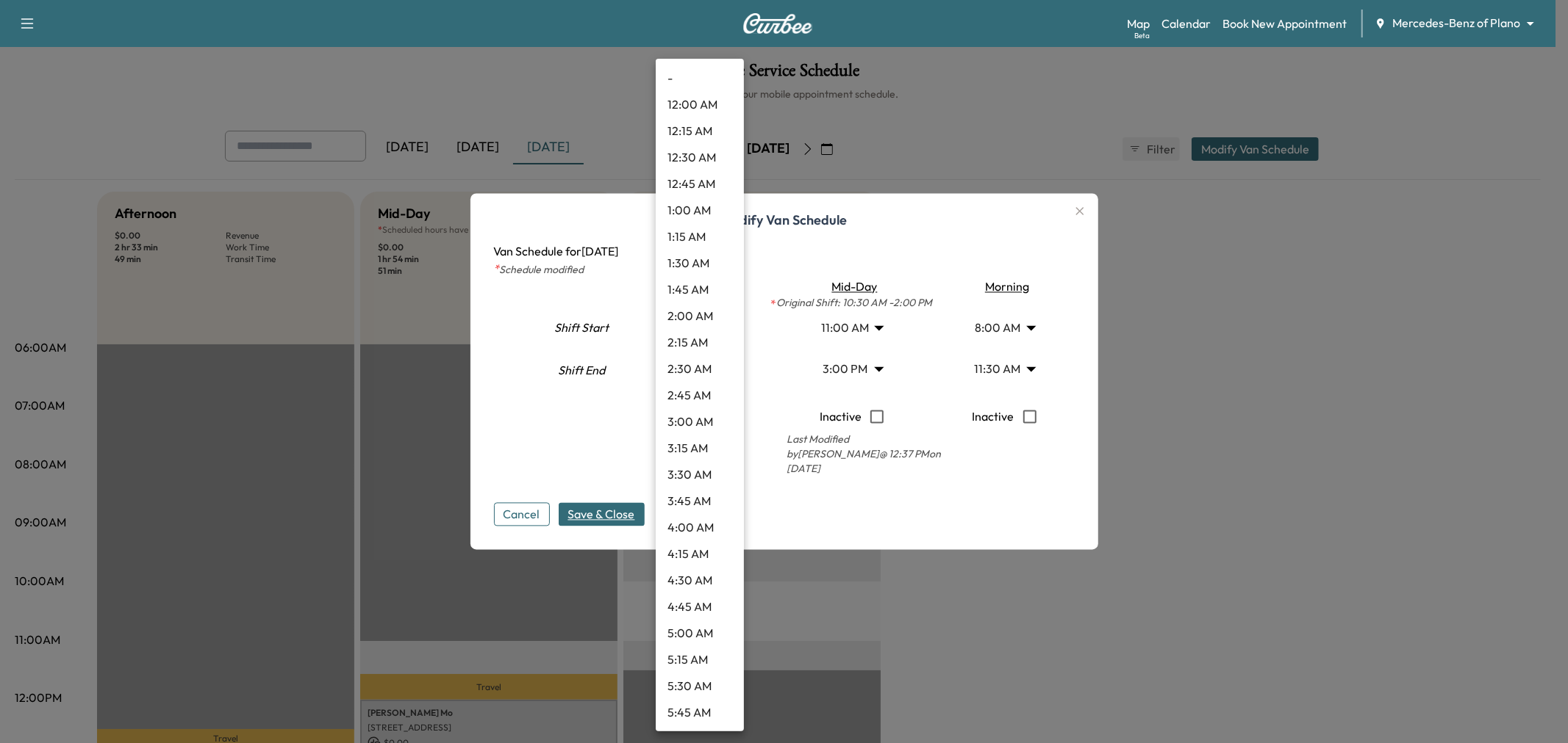
scroll to position [1400, 0]
click at [702, 371] on li "3:45 PM" at bounding box center [699, 370] width 88 height 27
type input "*****"
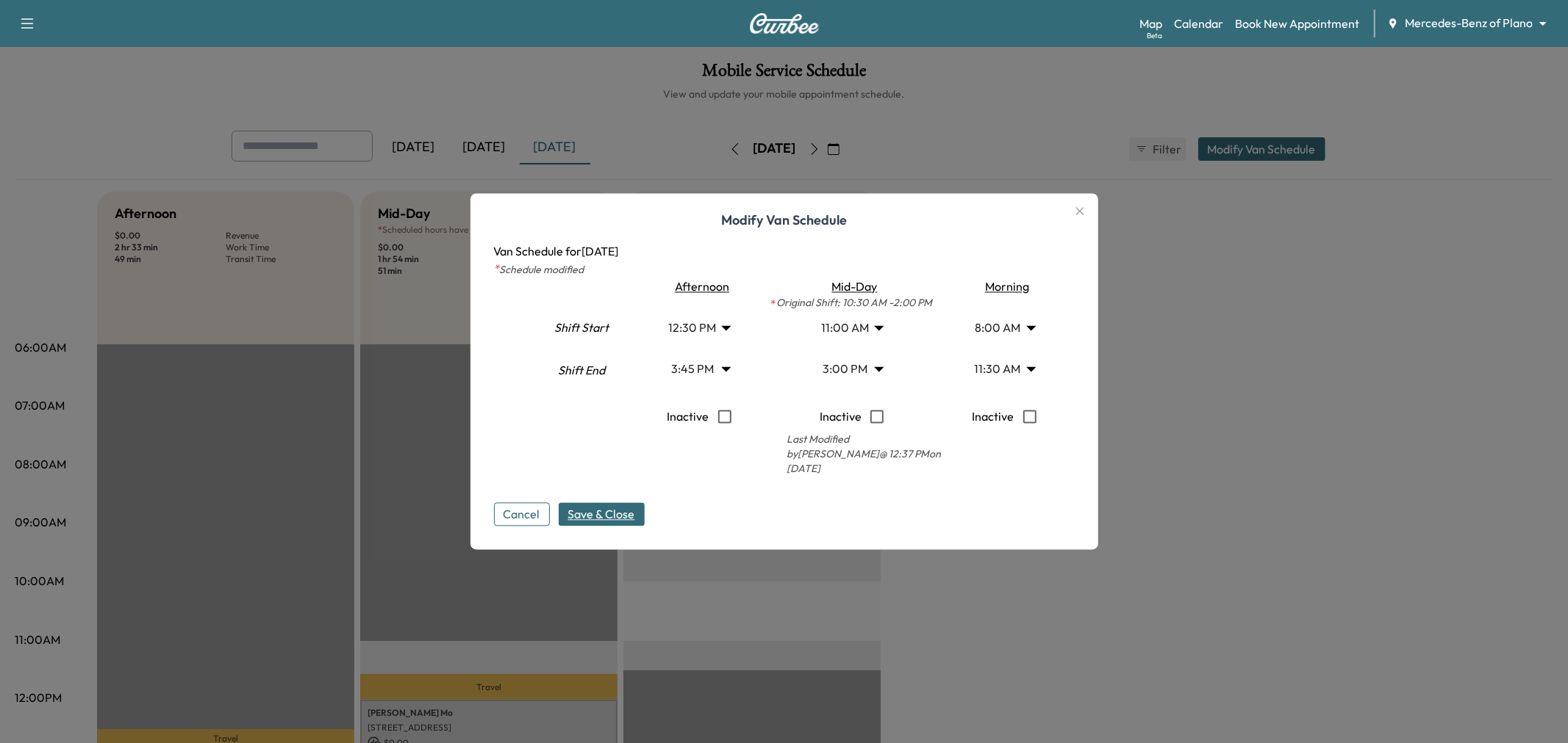
click at [843, 364] on body "Support Log Out Map Beta Calendar Book New Appointment Mercedes-Benz of Plano *…" at bounding box center [784, 371] width 1568 height 743
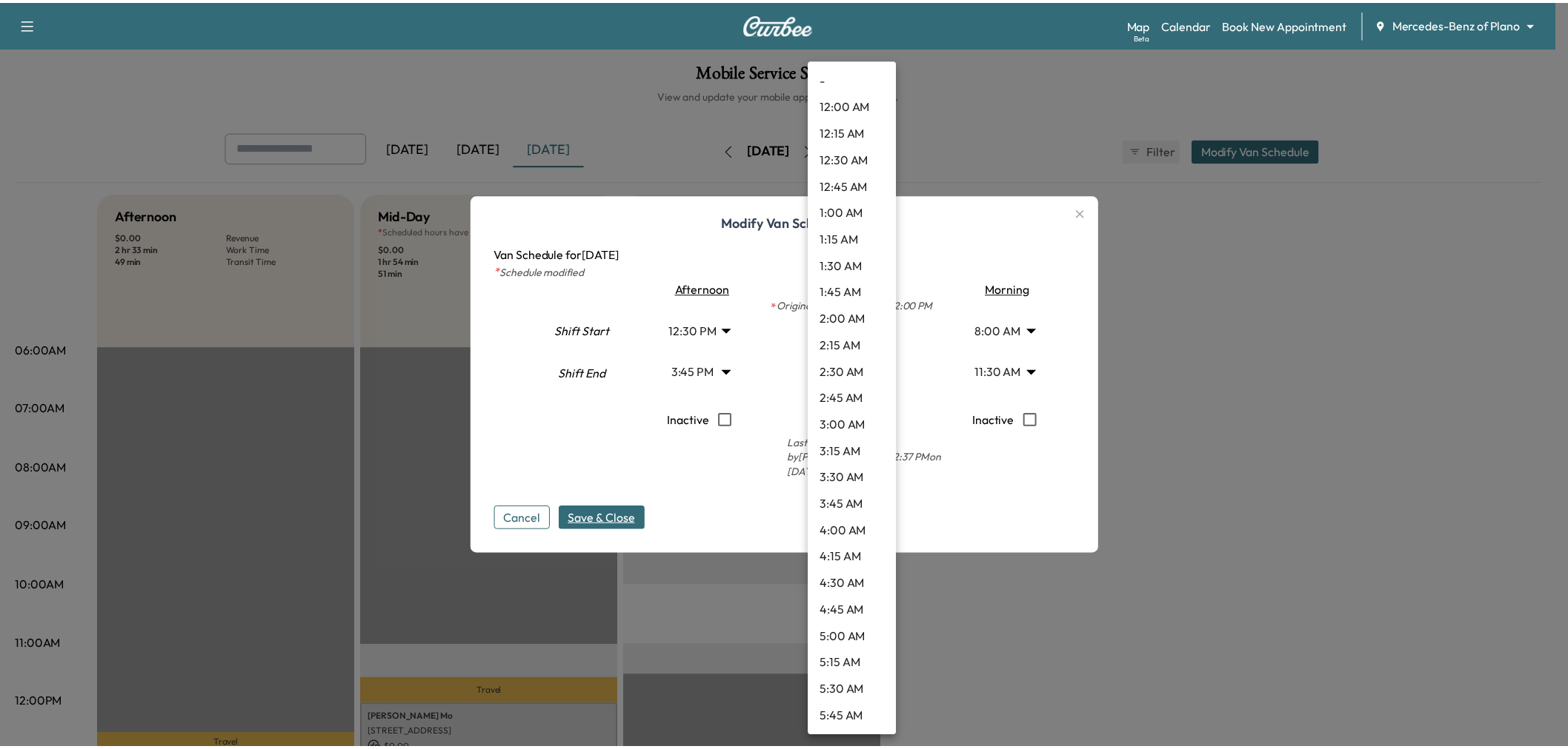
scroll to position [1305, 0]
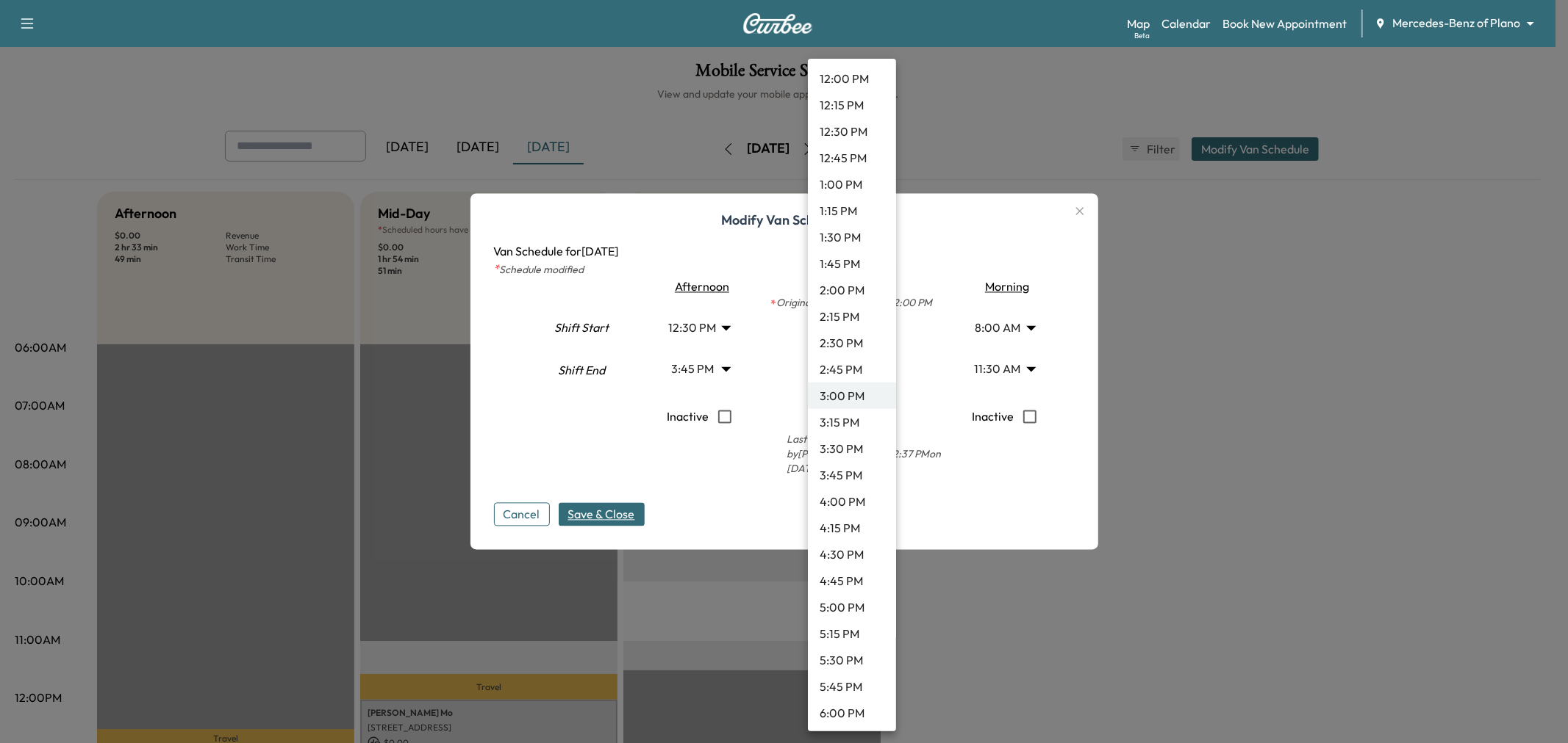
click at [843, 418] on li "3:15 PM" at bounding box center [851, 423] width 88 height 27
type input "*****"
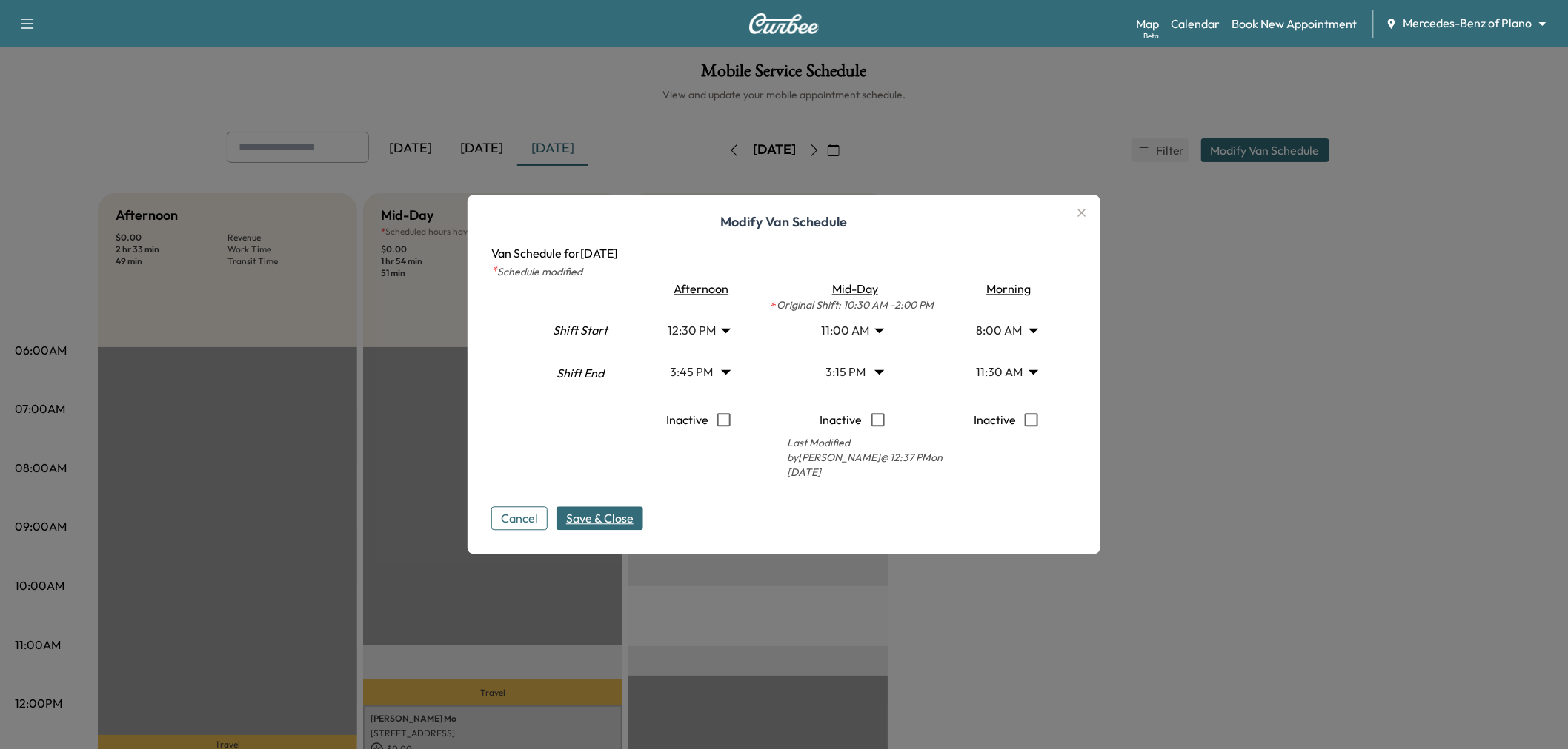
click at [622, 521] on span "Save & Close" at bounding box center [600, 519] width 67 height 18
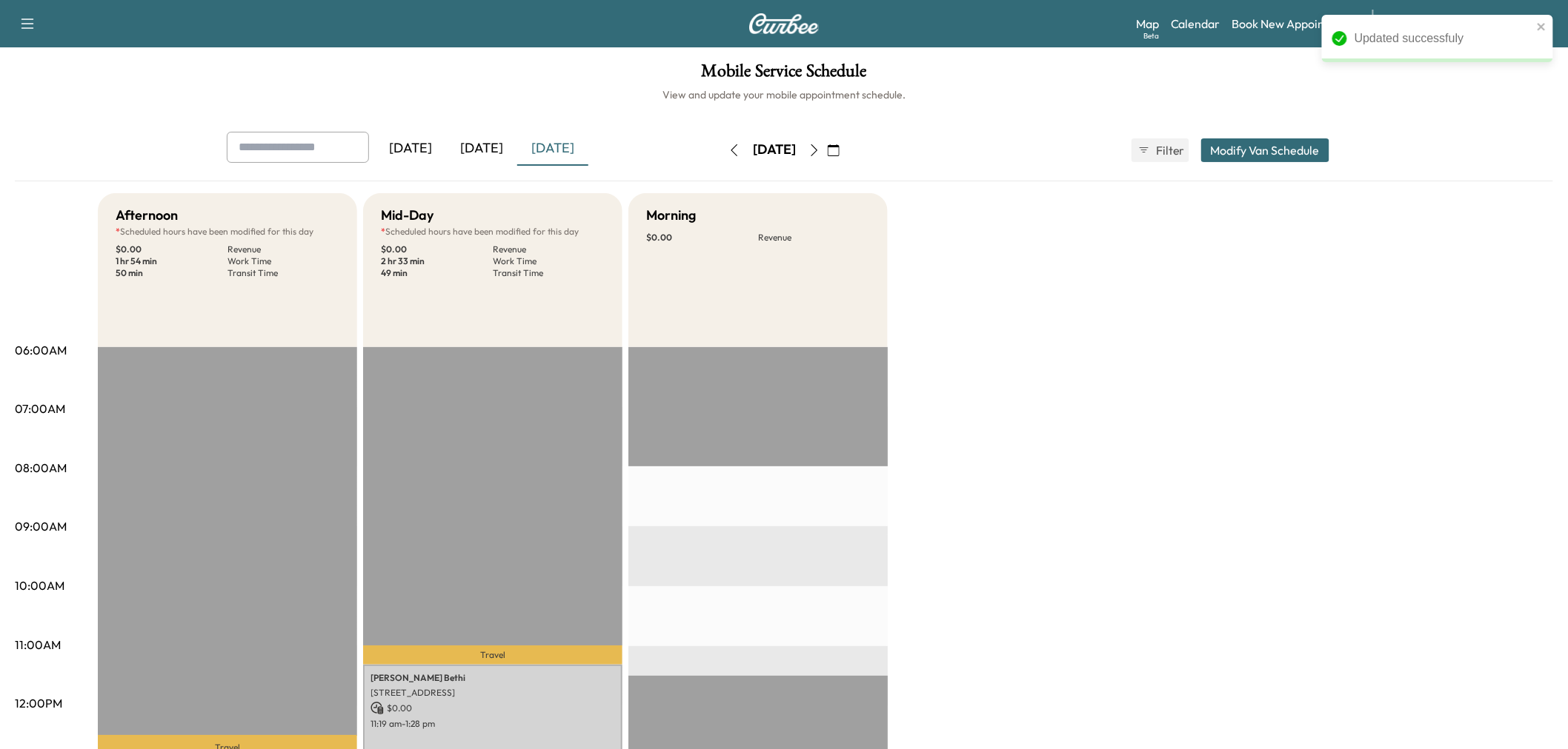
scroll to position [328, 0]
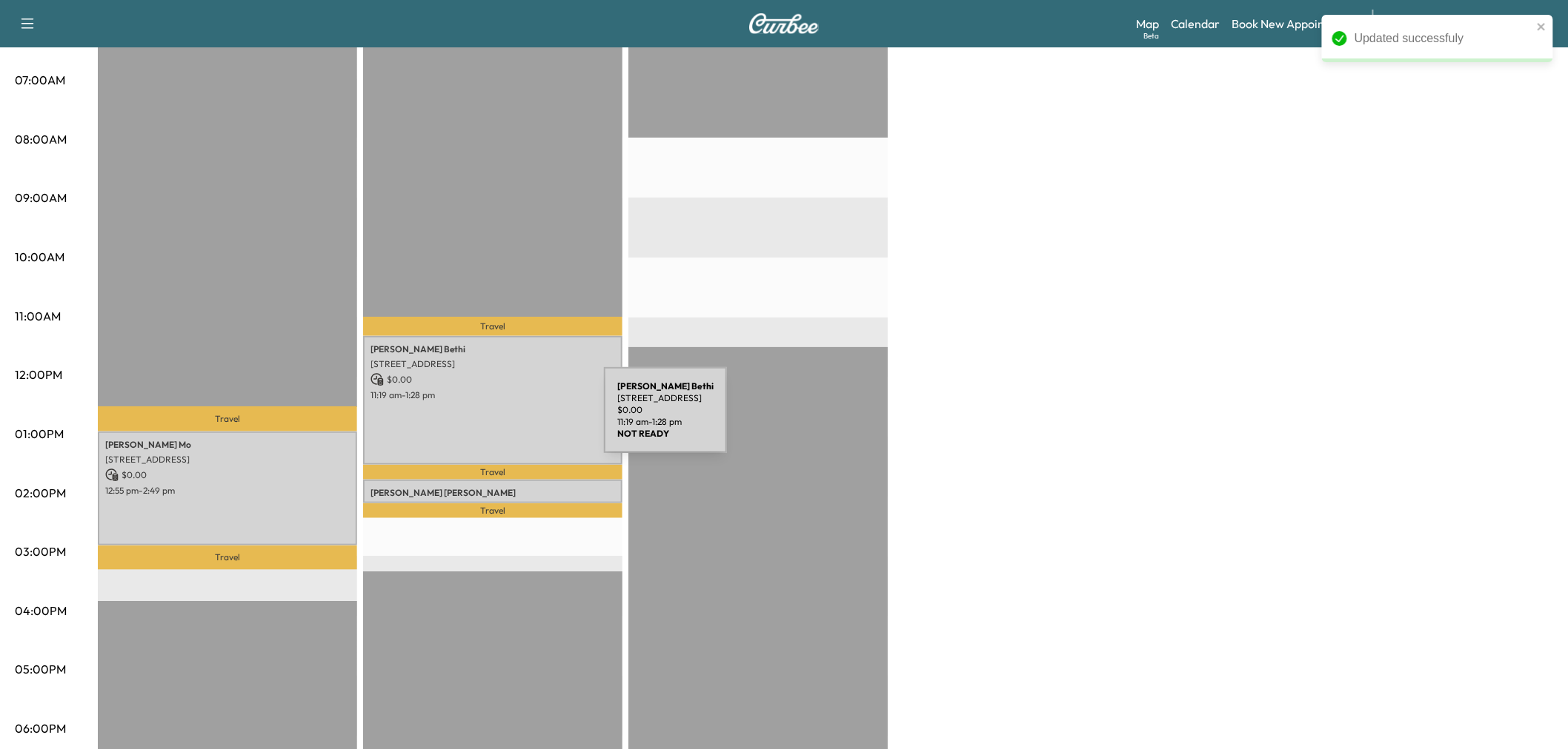
click at [493, 419] on div "Shailender Bethi 11934 Brownwood Drive, Frisco, TX 75035, US $ 0.00 11:19 am - …" at bounding box center [492, 401] width 259 height 129
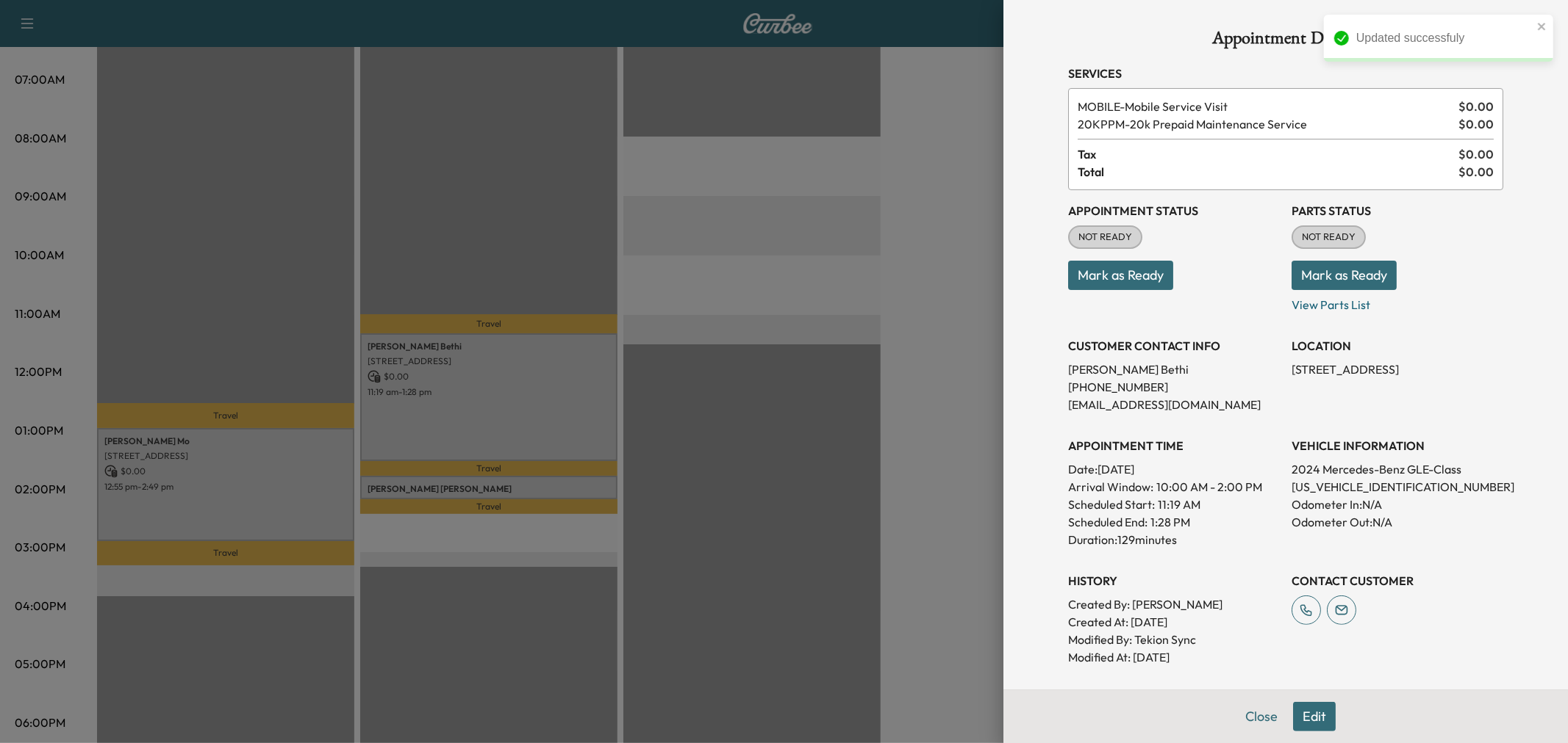
click at [483, 416] on div at bounding box center [784, 371] width 1568 height 743
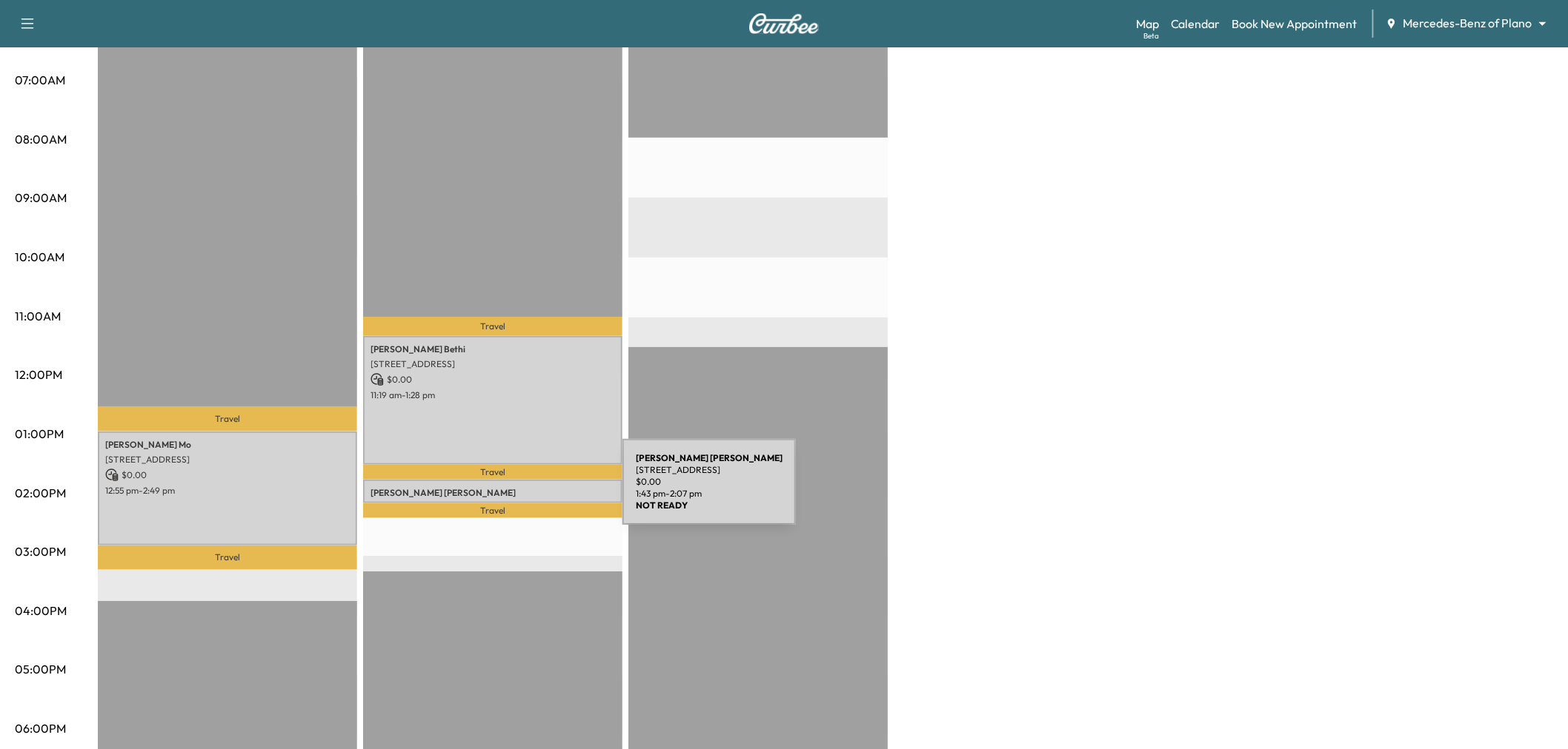
click at [512, 491] on p "Luis Jancowski" at bounding box center [493, 492] width 244 height 12
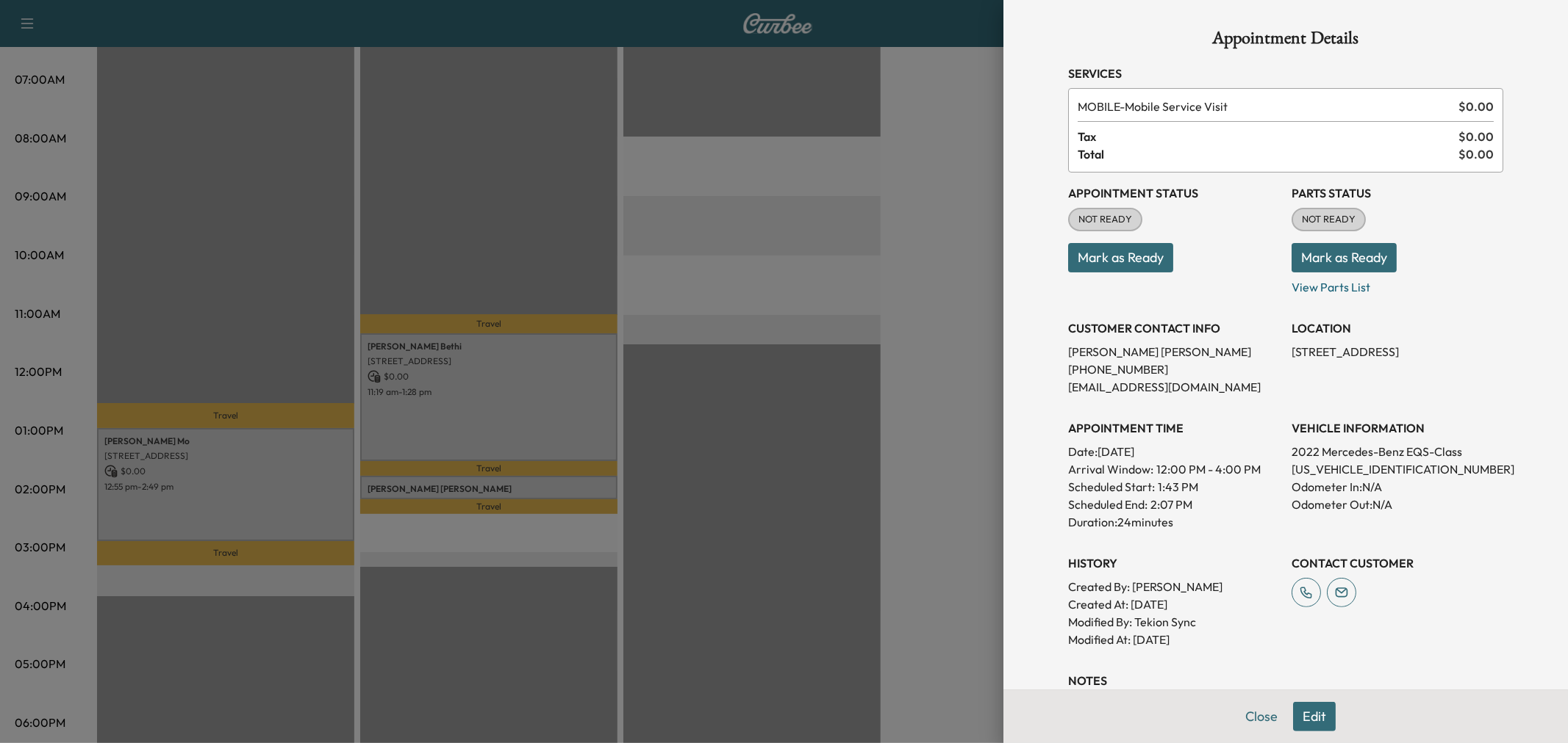
click at [500, 527] on div at bounding box center [784, 371] width 1568 height 743
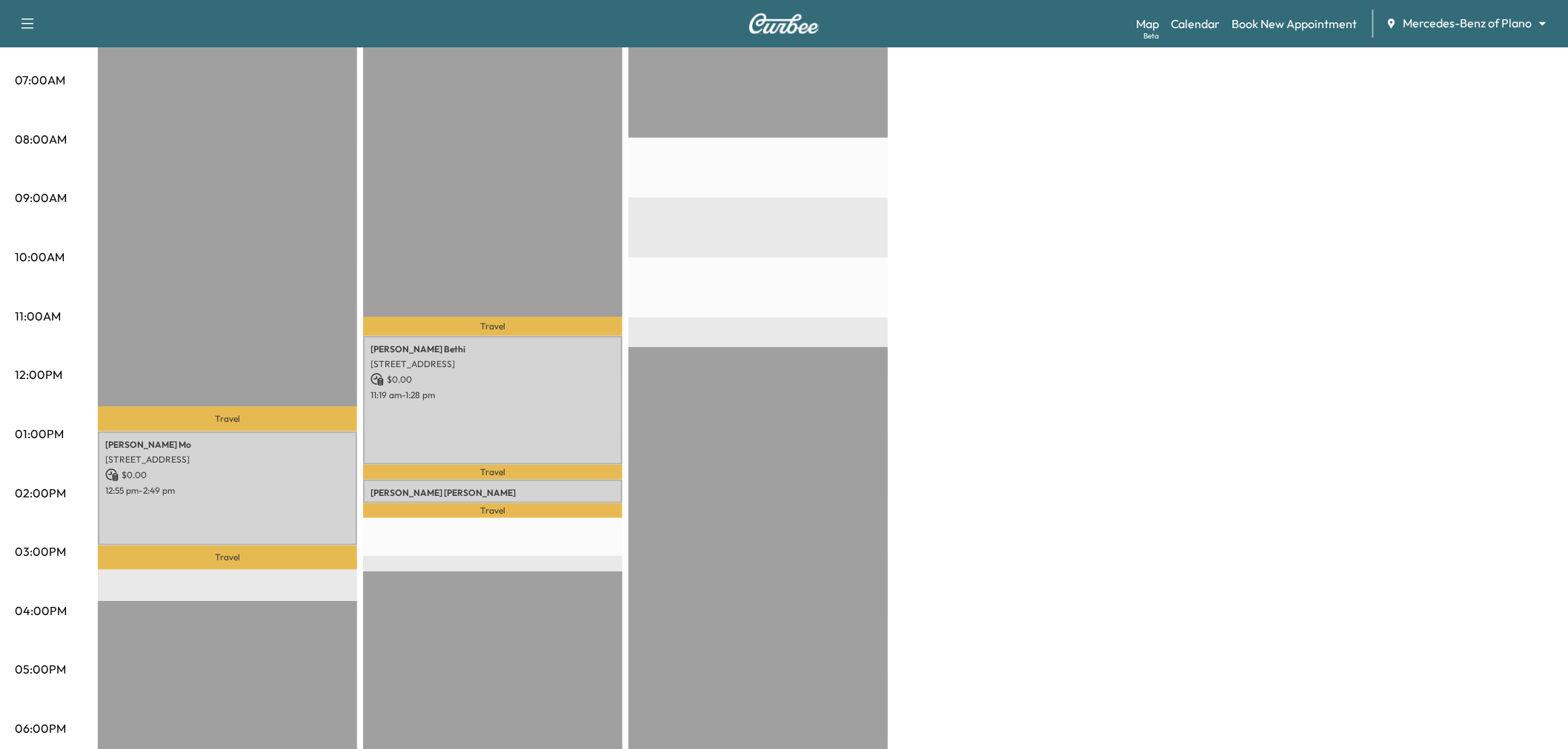
click at [764, 271] on div "EST Start" at bounding box center [758, 497] width 259 height 956
click at [1025, 257] on div "Afternoon * Scheduled hours have been modified for this day $ 0.00 Revenue 1 hr…" at bounding box center [825, 420] width 1455 height 1110
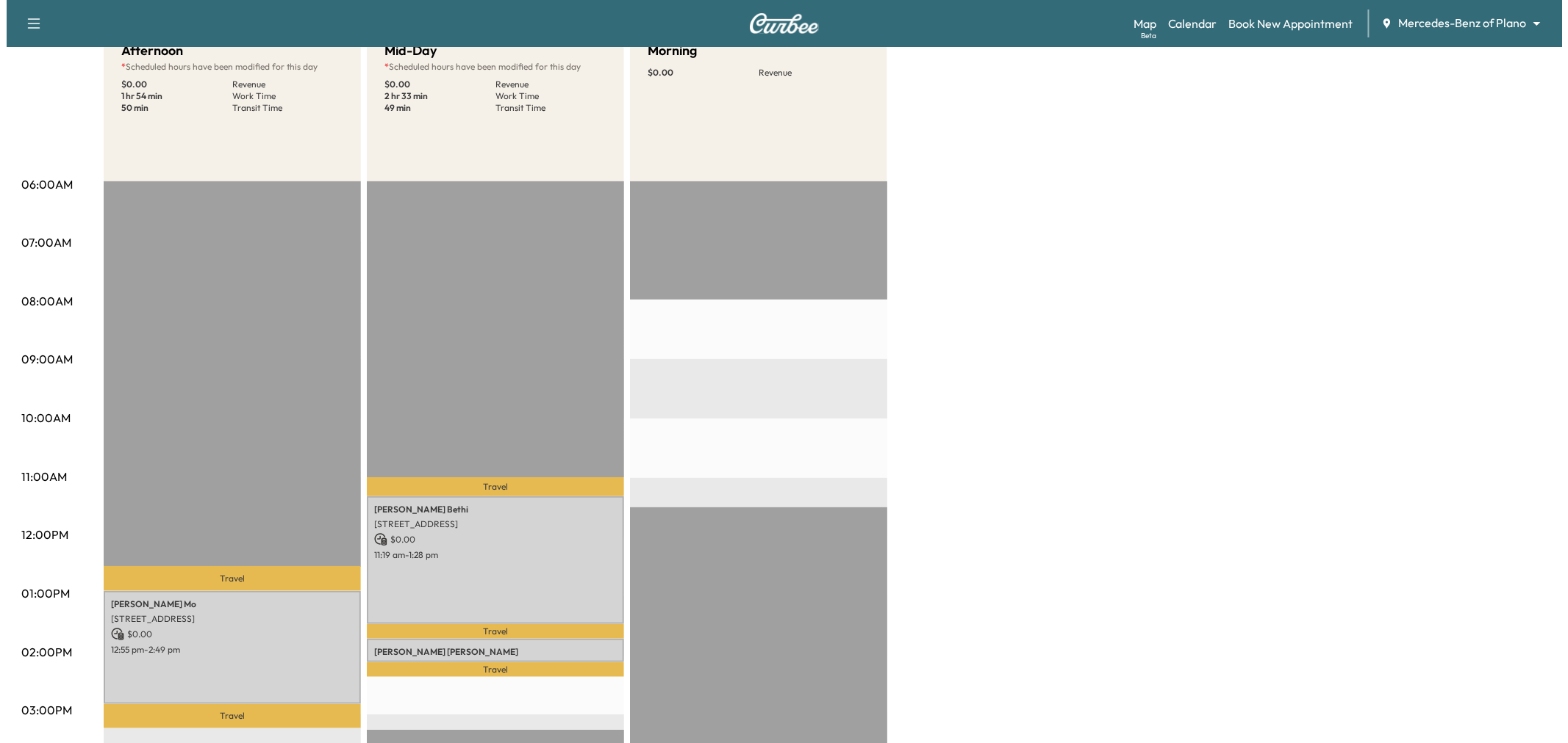
scroll to position [0, 0]
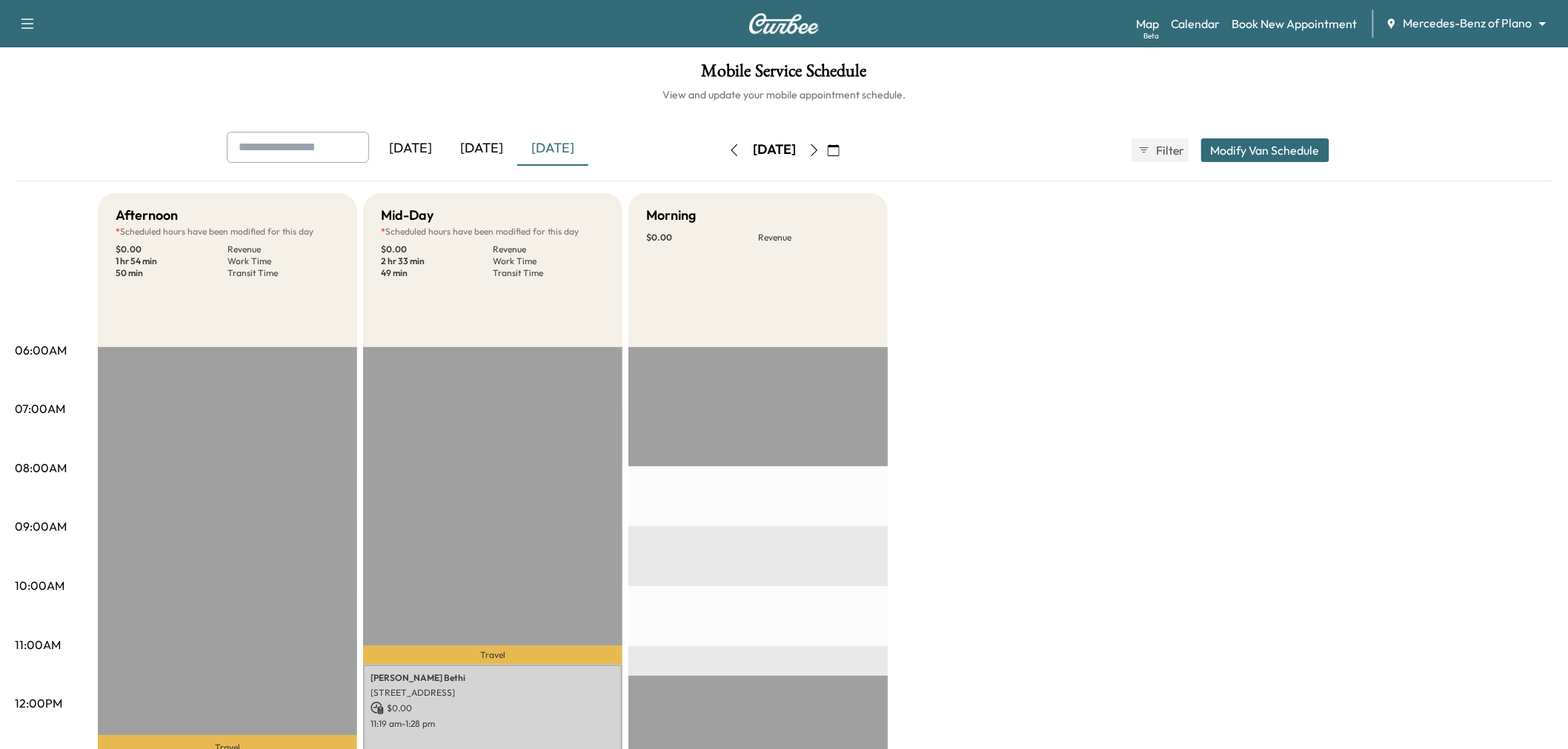
click at [1240, 161] on button "Modify Van Schedule" at bounding box center [1265, 150] width 128 height 23
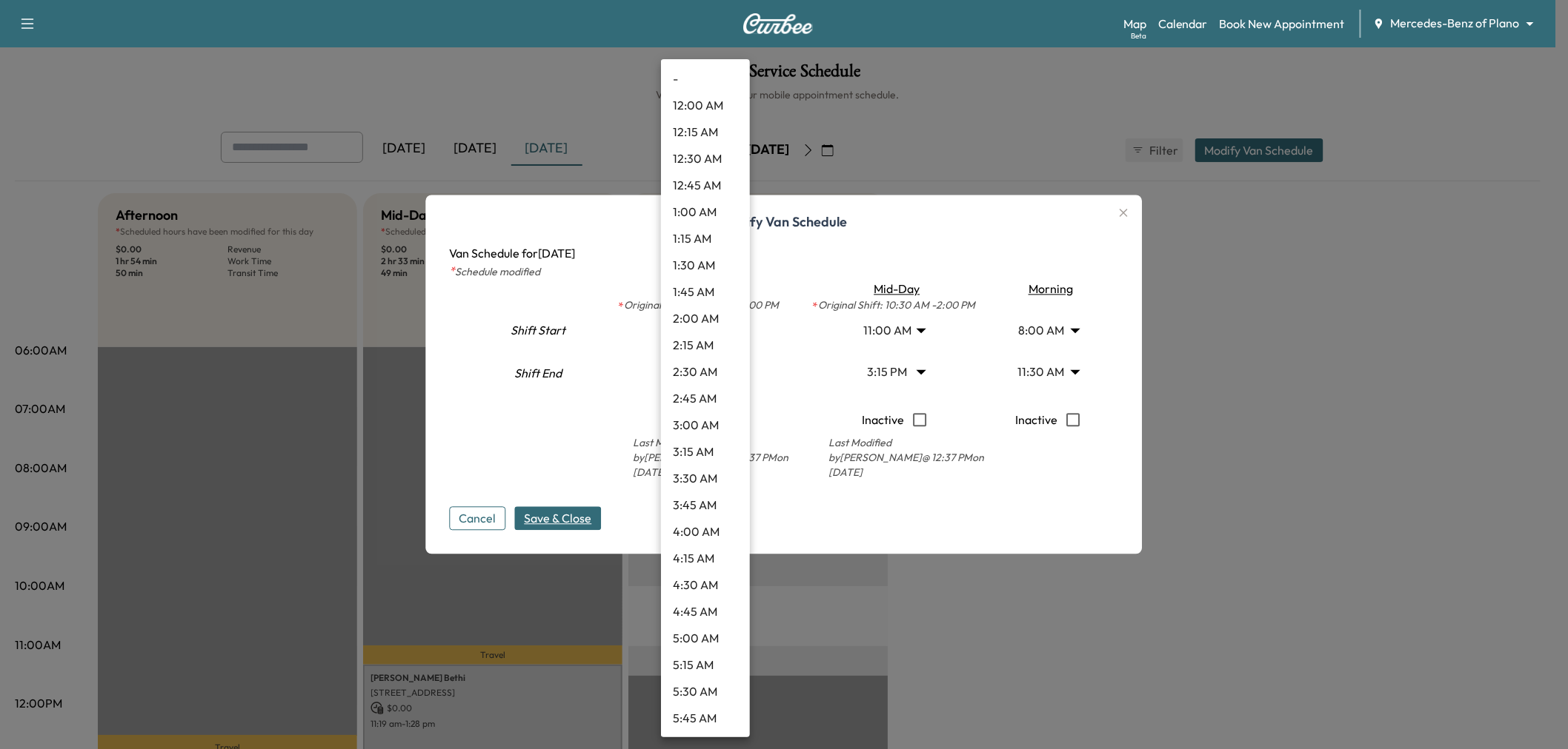
click at [694, 336] on body "Support Log Out Map Beta Calendar Book New Appointment Mercedes-Benz of Plano *…" at bounding box center [784, 374] width 1568 height 749
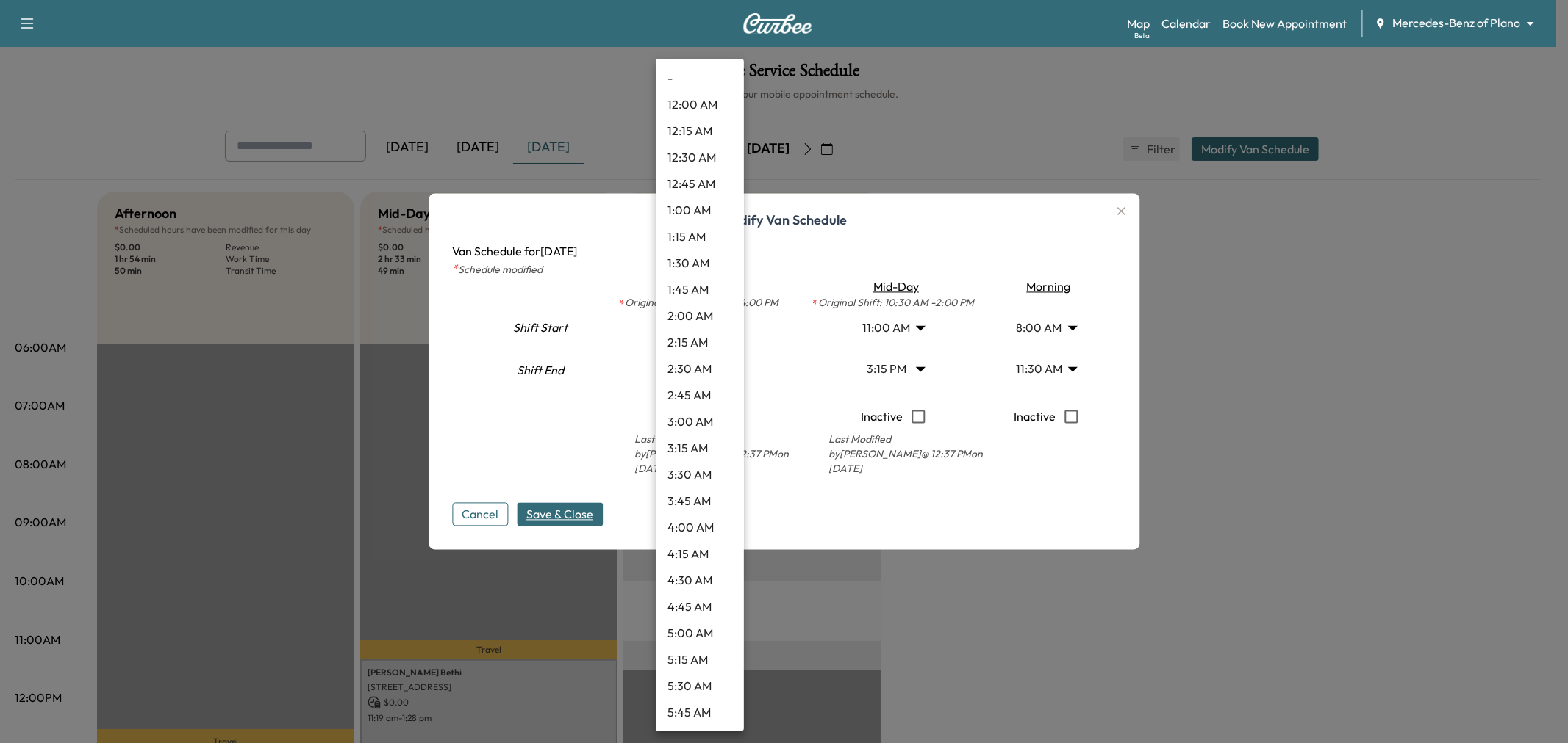
scroll to position [1030, 0]
click at [688, 439] on li "1:00 PM" at bounding box center [699, 448] width 88 height 27
type input "**"
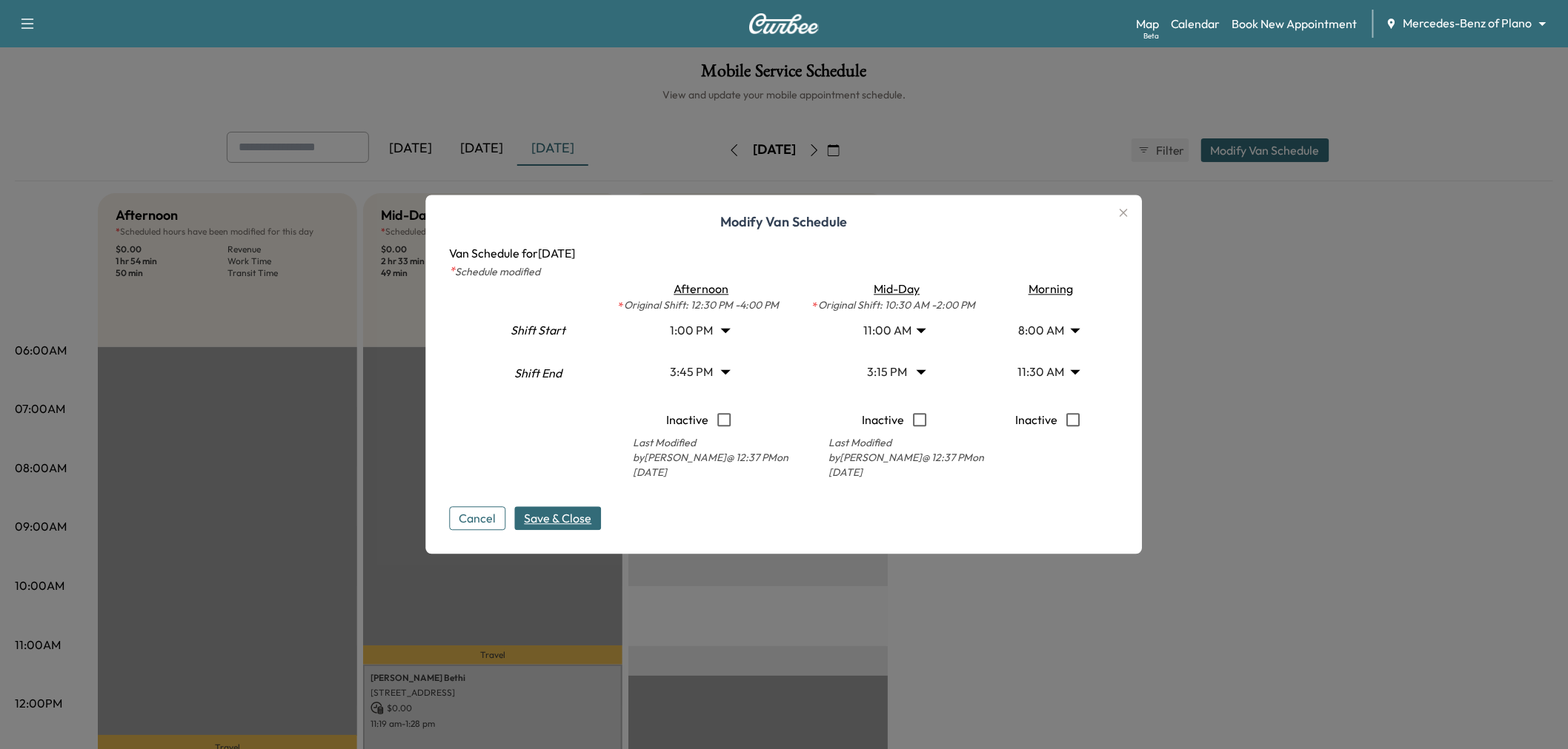
click at [705, 375] on body "Support Log Out Map Beta Calendar Book New Appointment Mercedes-Benz of Plano *…" at bounding box center [784, 374] width 1568 height 749
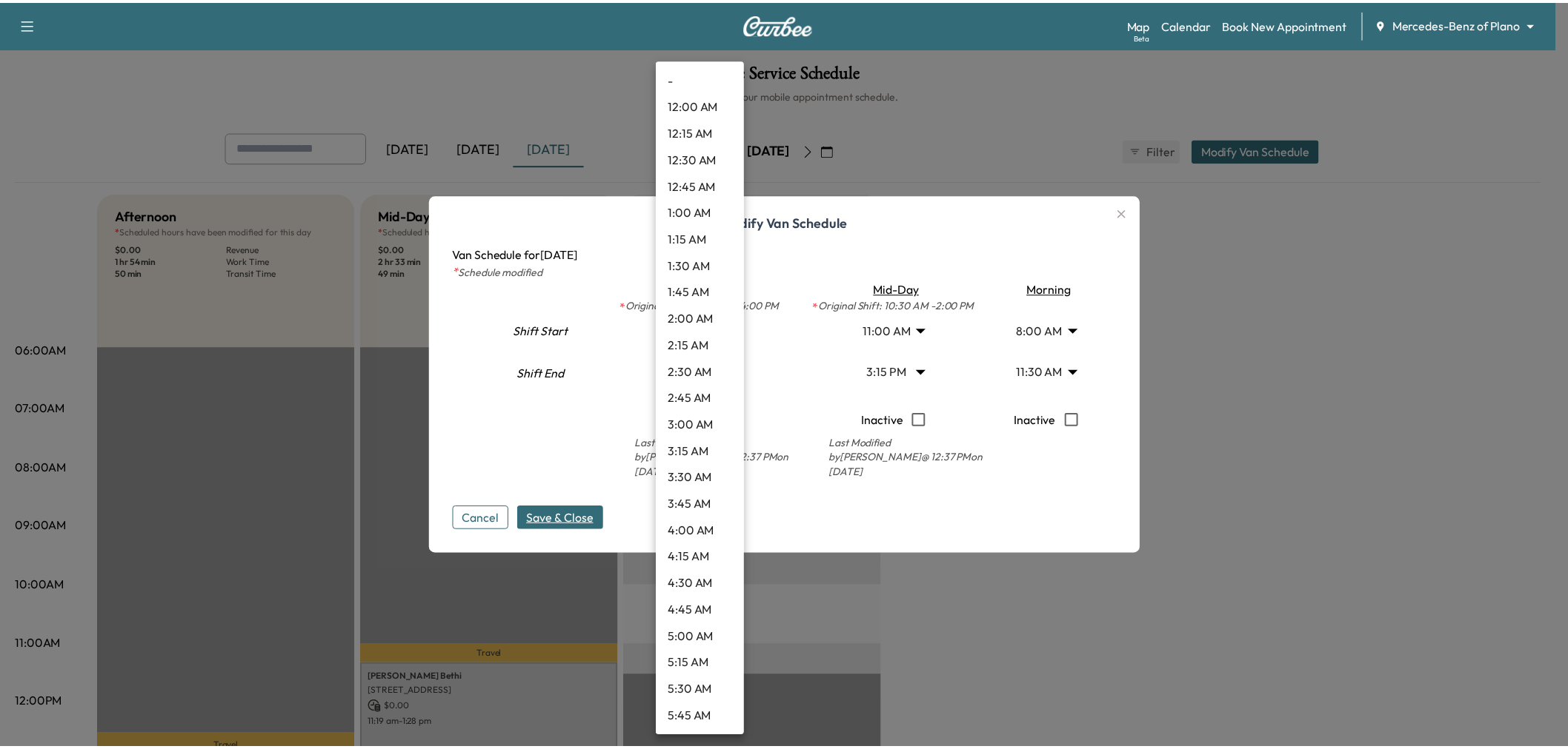
scroll to position [1385, 0]
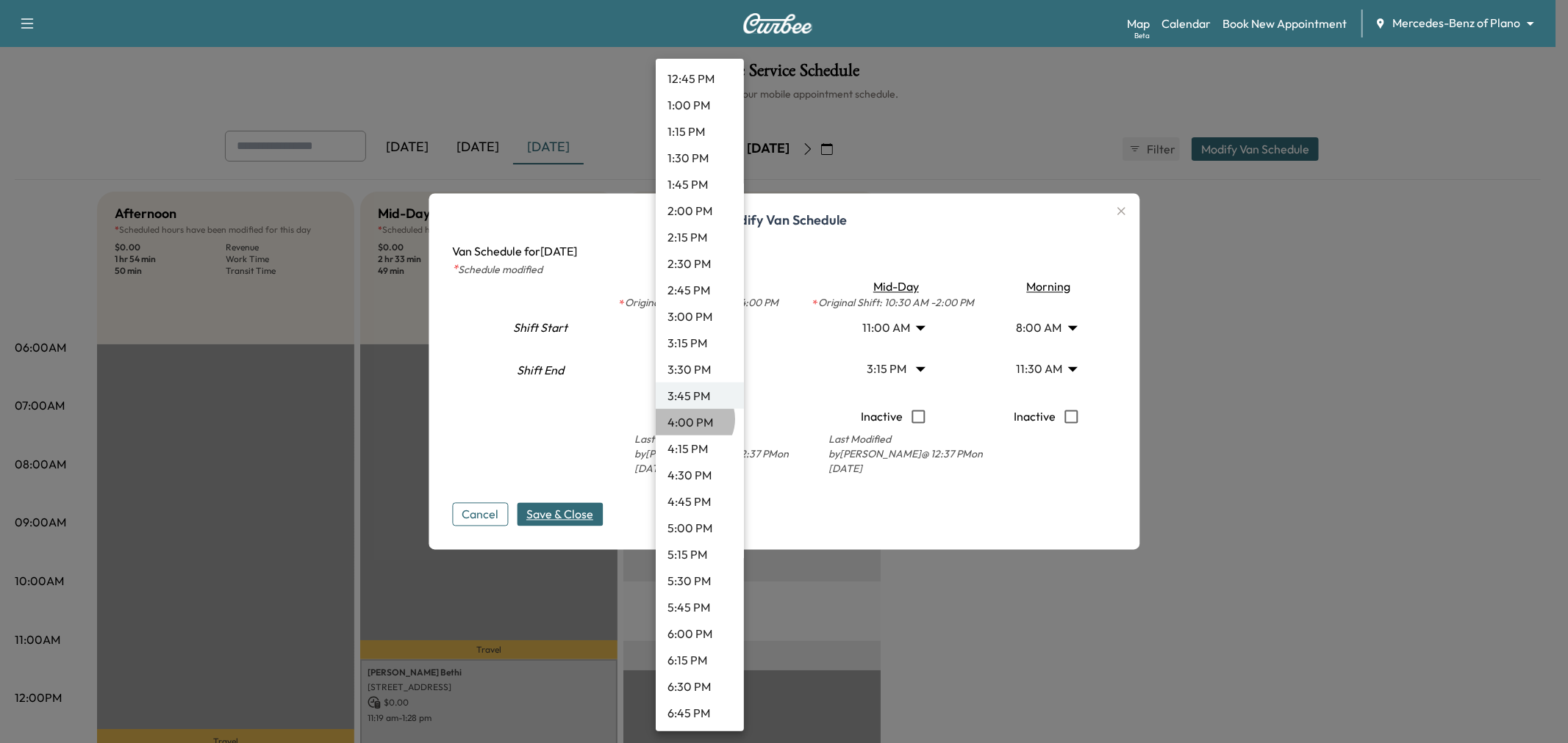
click at [689, 418] on li "4:00 PM" at bounding box center [699, 423] width 88 height 27
type input "**"
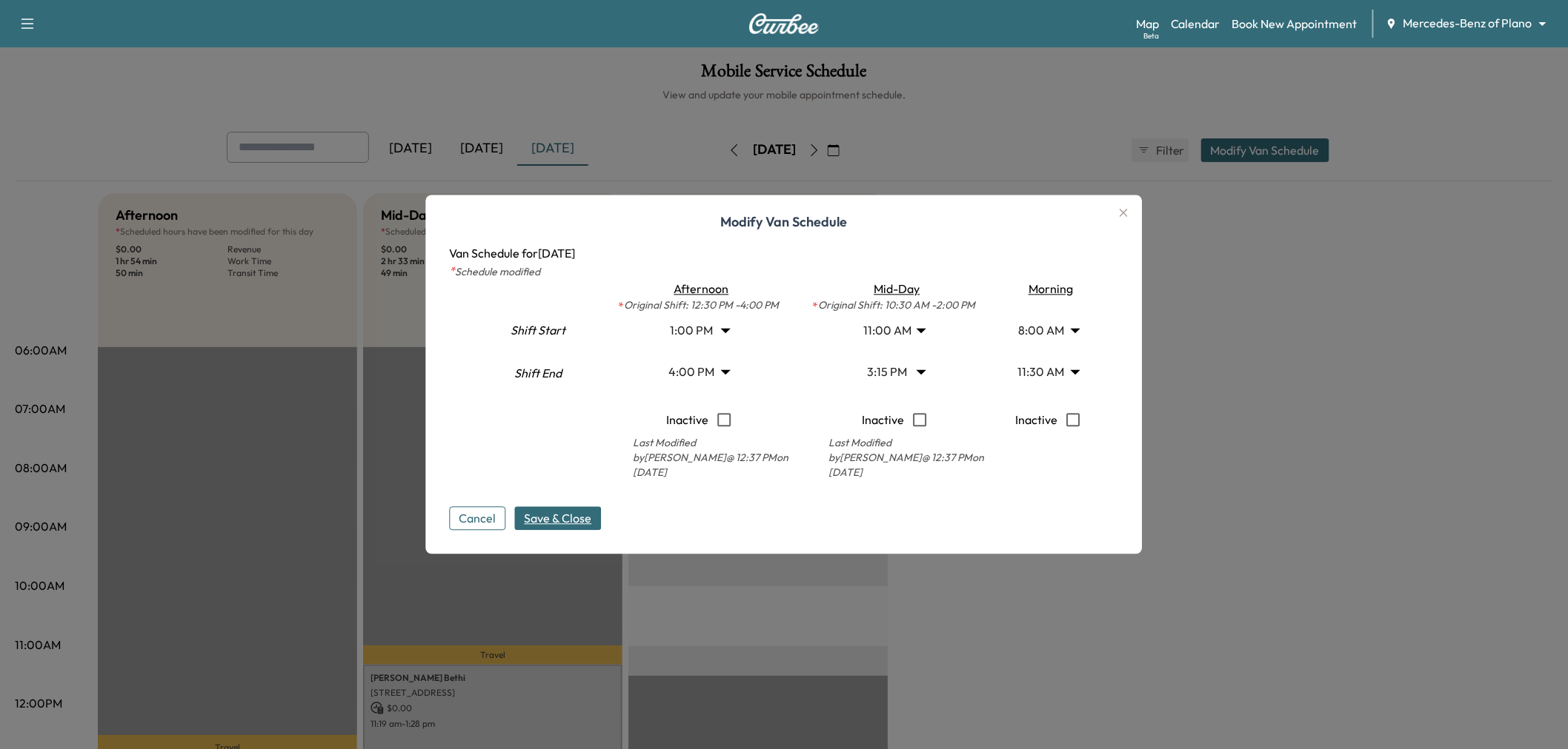
click at [560, 523] on span "Save & Close" at bounding box center [557, 519] width 67 height 18
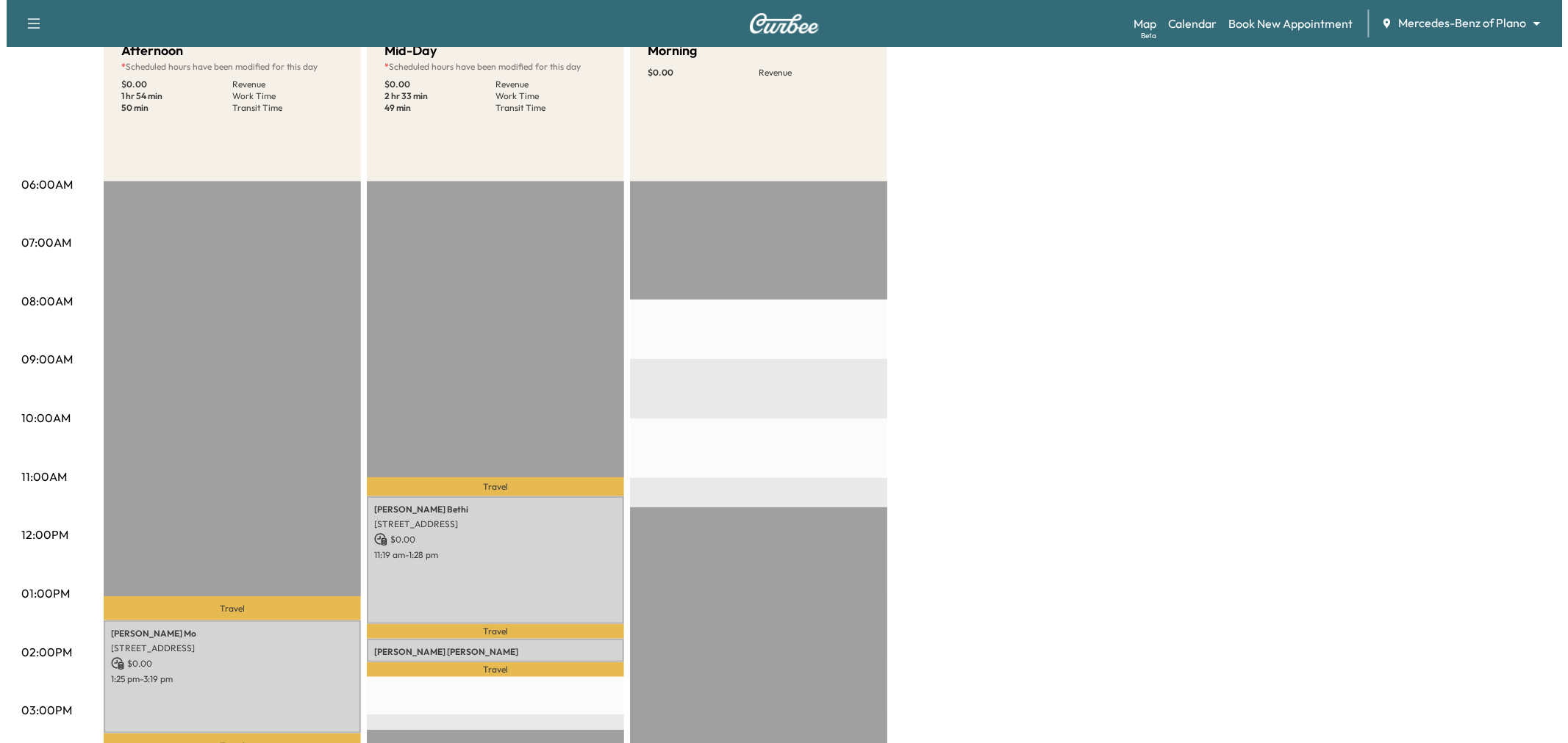
scroll to position [0, 0]
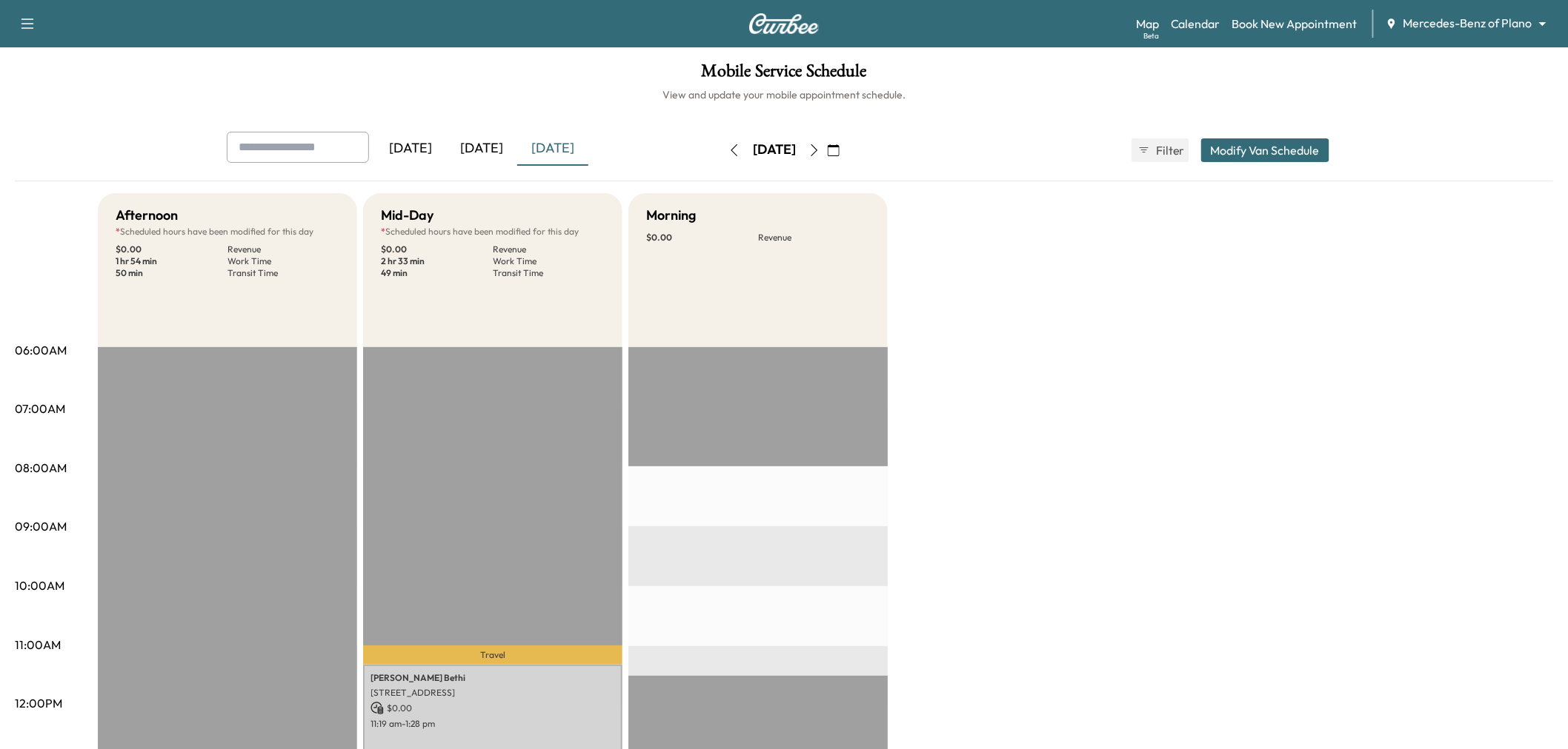
click at [1283, 136] on div "Yesterday Today Tomorrow Wednesday, August 13 August 2025 S M T W T F S 27 28 2…" at bounding box center [784, 150] width 1138 height 37
click at [1283, 146] on button "Modify Van Schedule" at bounding box center [1265, 150] width 128 height 23
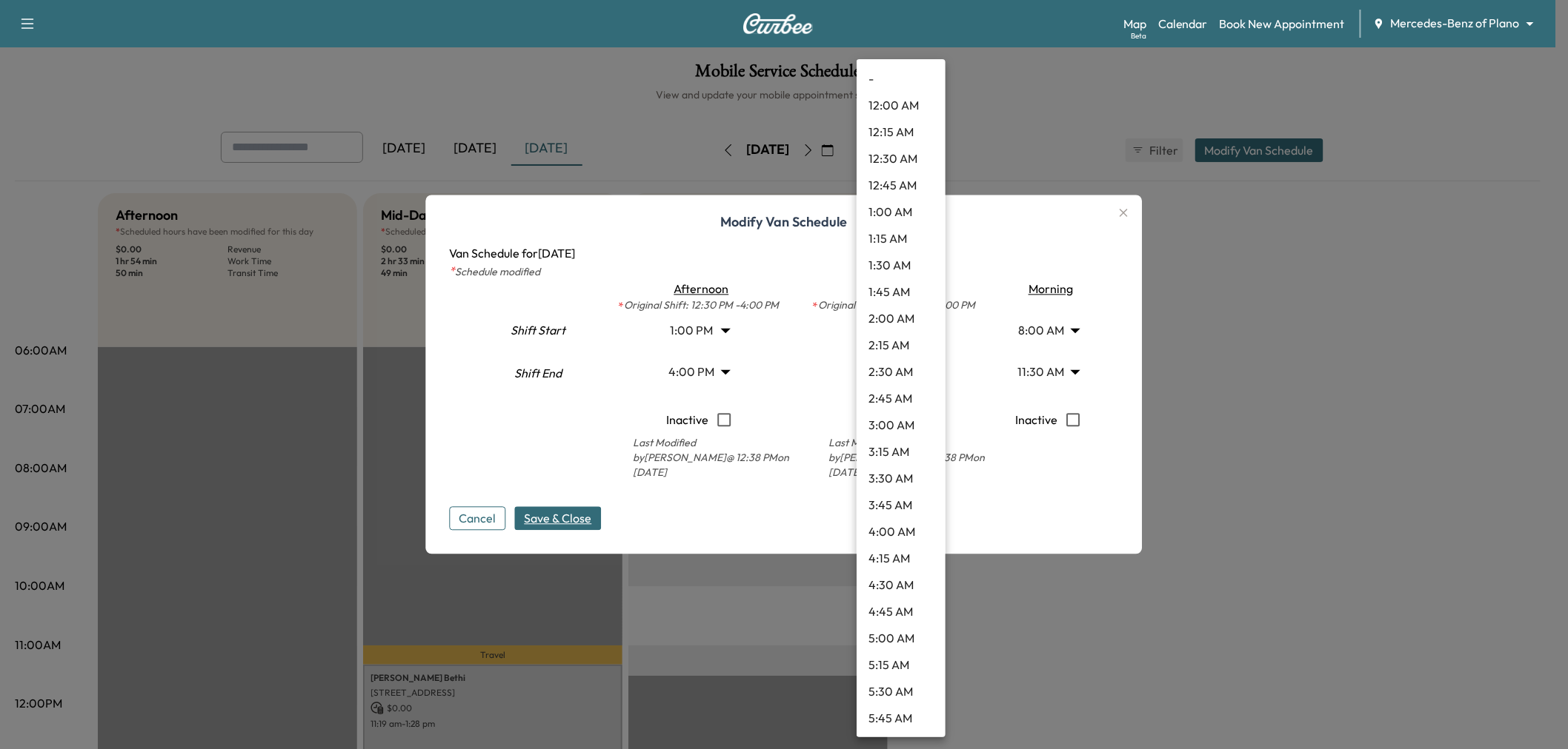
click at [884, 332] on body "Support Log Out Map Beta Calendar Book New Appointment Mercedes-Benz of Plano *…" at bounding box center [784, 374] width 1568 height 749
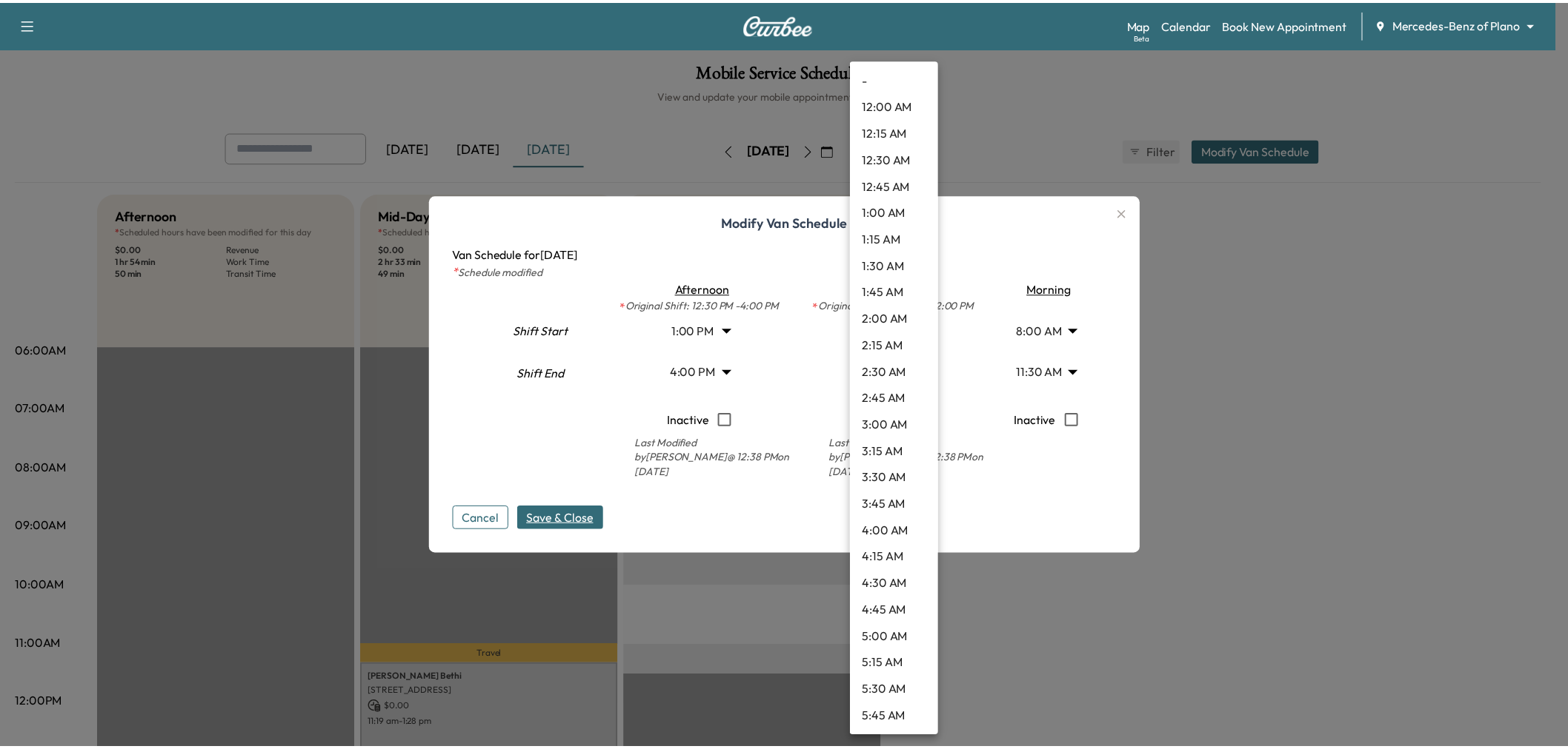
scroll to position [879, 0]
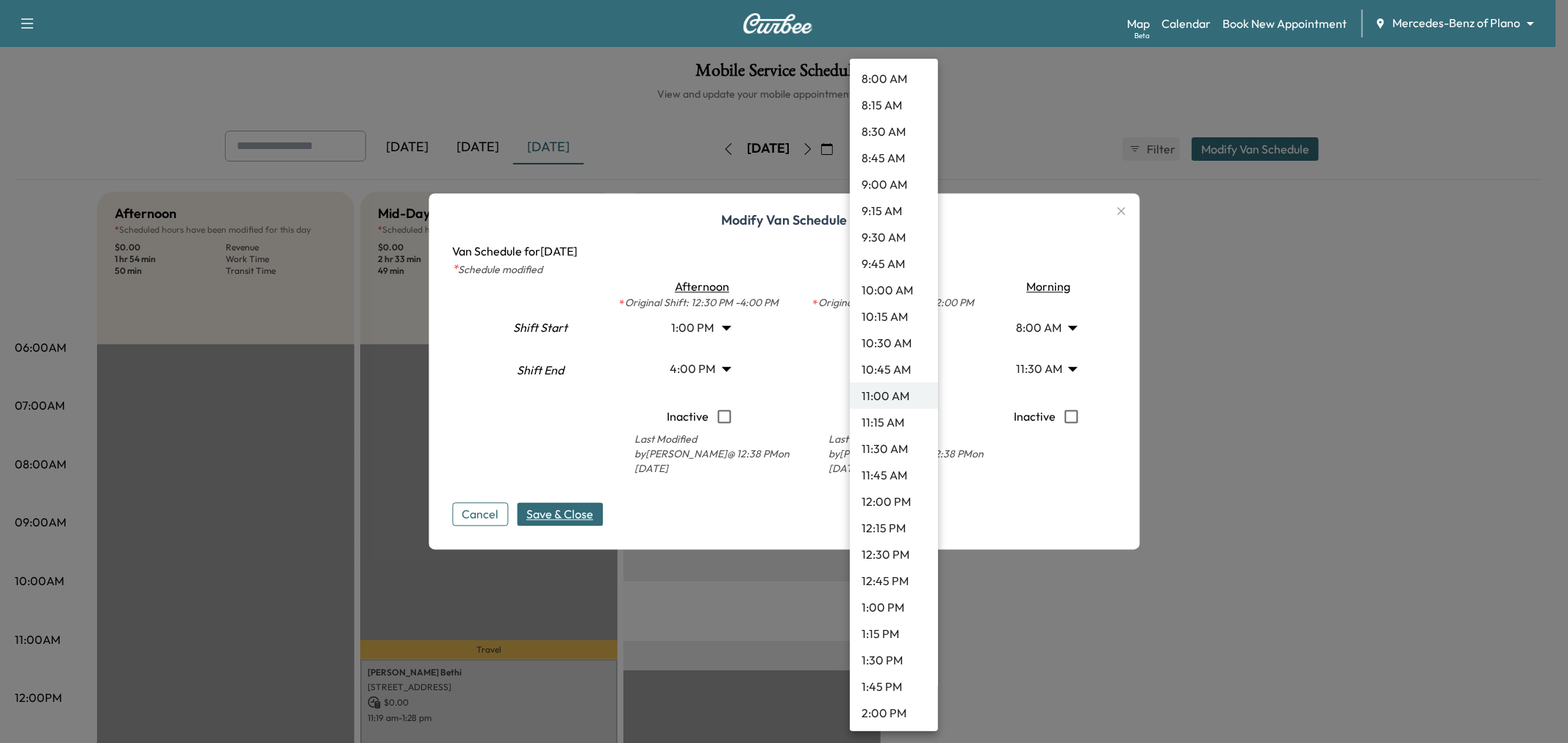
click at [904, 422] on li "11:15 AM" at bounding box center [893, 423] width 88 height 27
type input "*****"
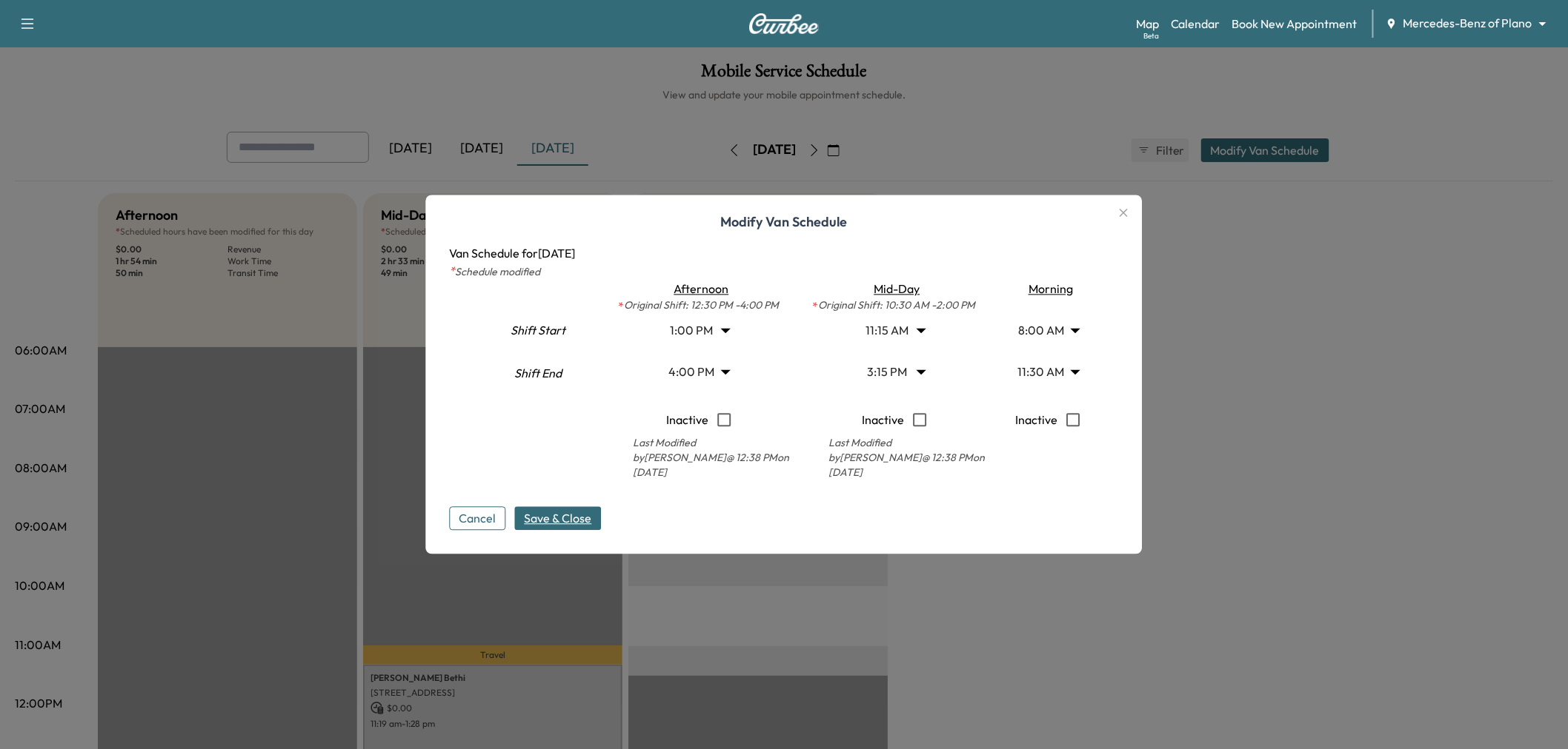
click at [579, 518] on span "Save & Close" at bounding box center [557, 519] width 67 height 18
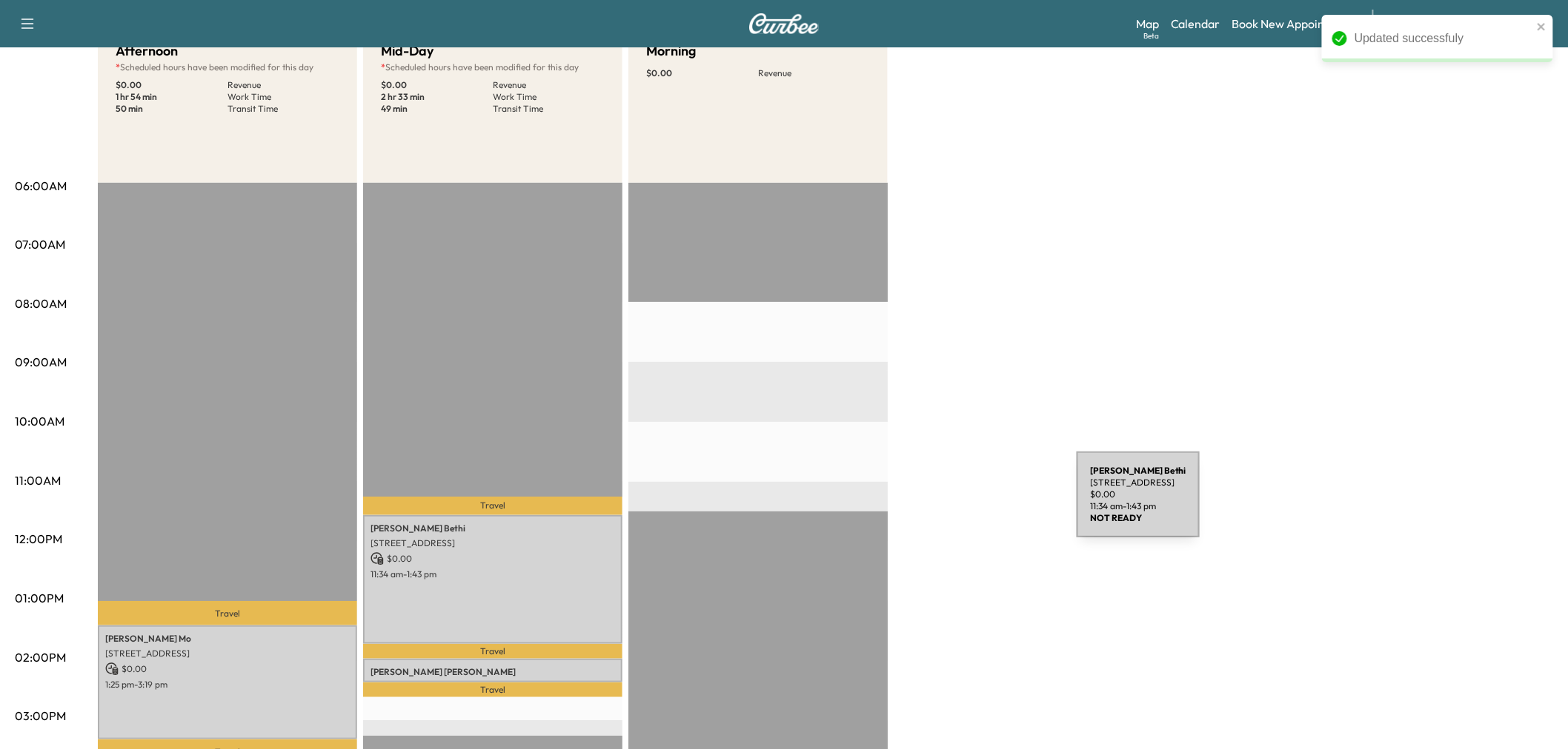
click at [1171, 417] on div "Afternoon * Scheduled hours have been modified for this day $ 0.00 Revenue 1 hr…" at bounding box center [825, 584] width 1455 height 1110
